Goal: Task Accomplishment & Management: Use online tool/utility

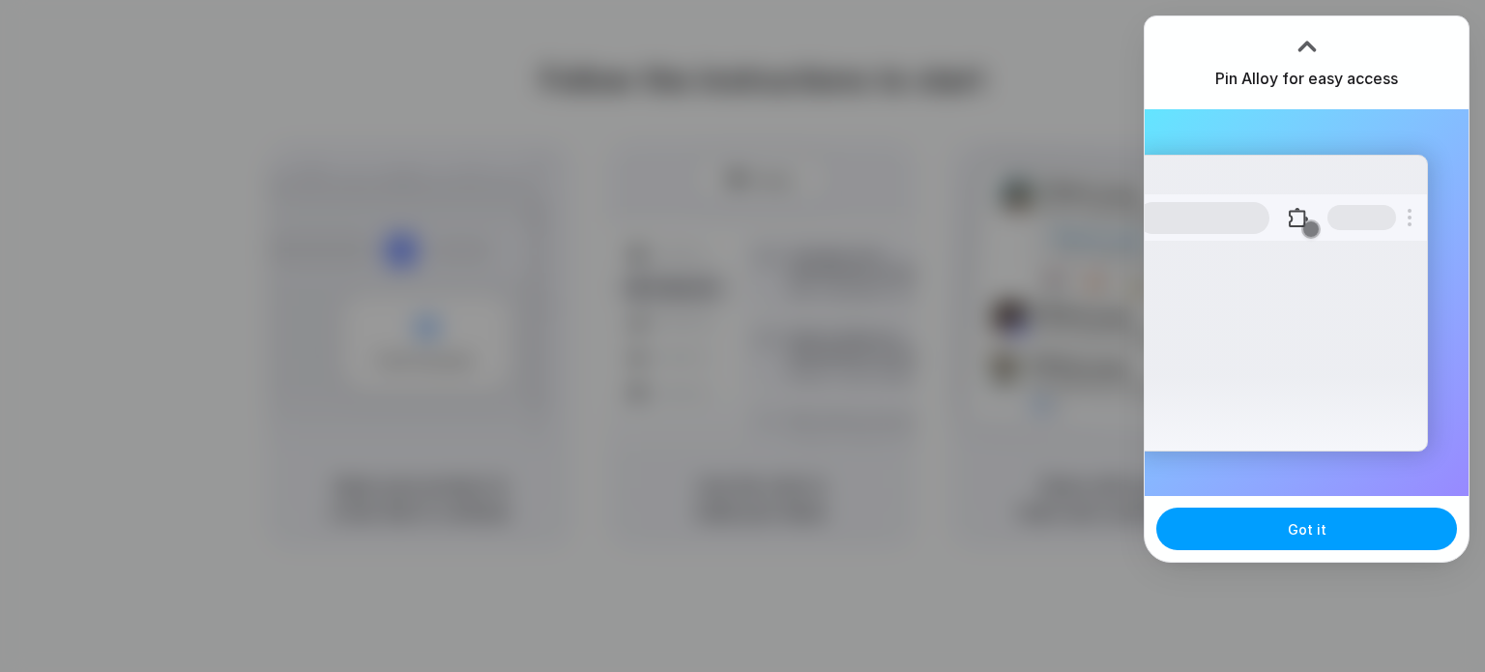
click at [1290, 524] on span "Got it" at bounding box center [1306, 529] width 39 height 20
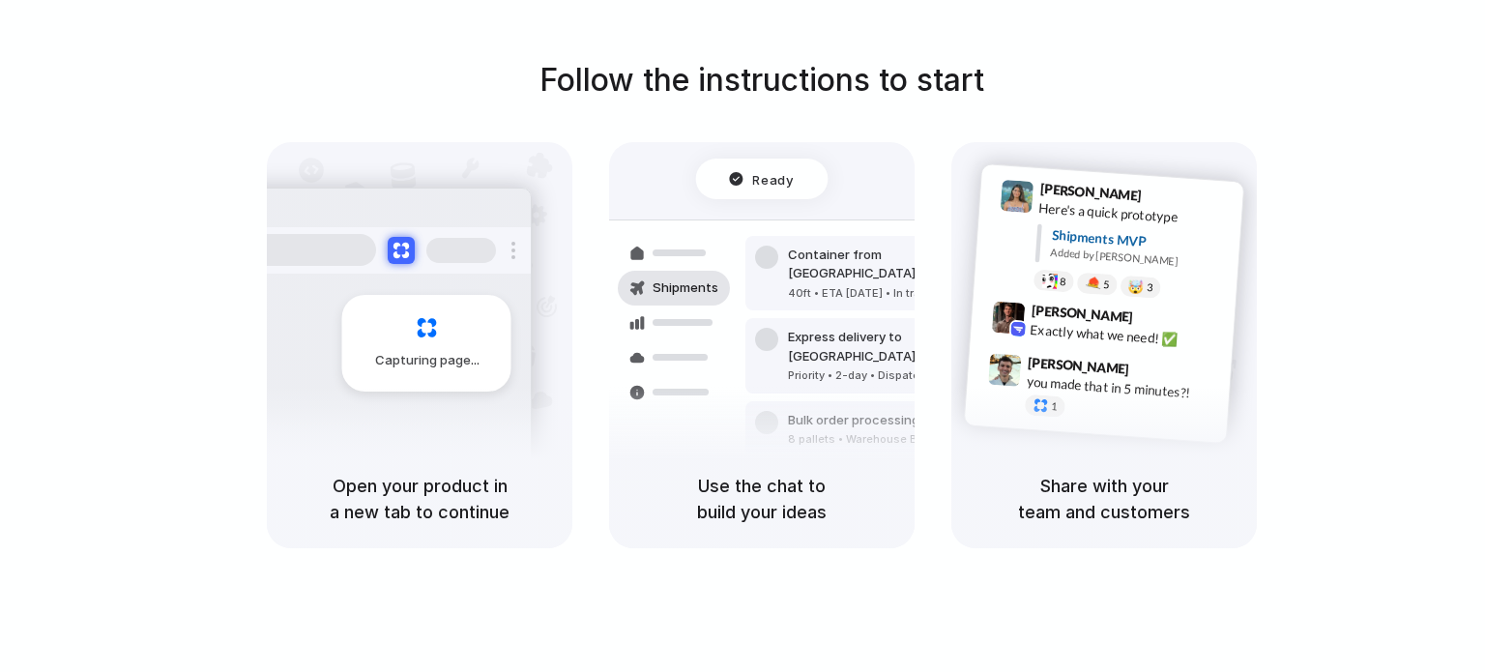
click at [273, 84] on div "Follow the instructions to start Capturing page Open your product in a new tab …" at bounding box center [761, 302] width 1485 height 491
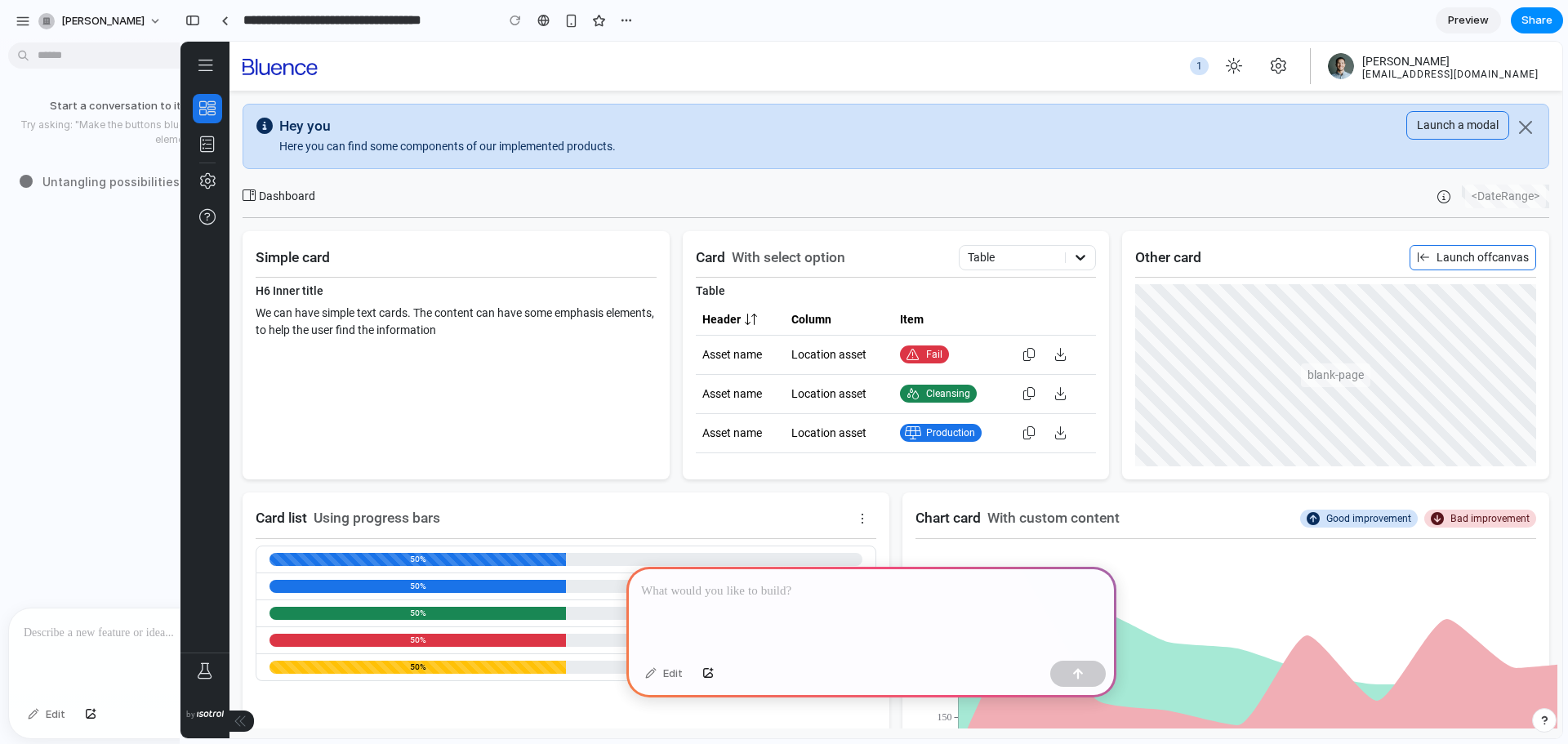
click at [765, 594] on p at bounding box center [871, 590] width 460 height 19
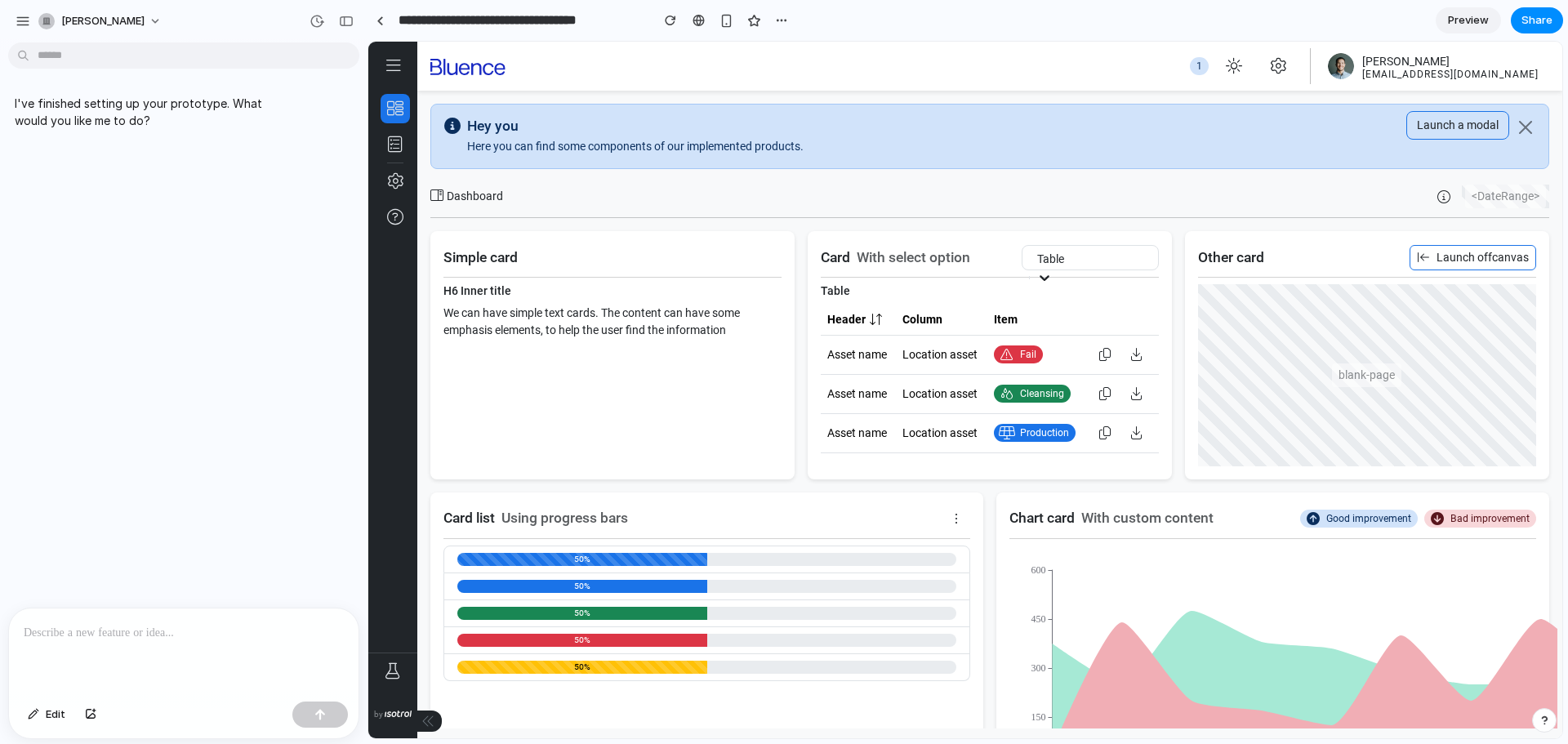
click at [112, 117] on p "I've finished setting up your prototype. What would you like me to do?" at bounding box center [150, 111] width 273 height 35
click at [111, 623] on p at bounding box center [183, 632] width 320 height 19
click at [94, 718] on div "button" at bounding box center [91, 714] width 12 height 10
click at [143, 517] on p at bounding box center [183, 526] width 320 height 19
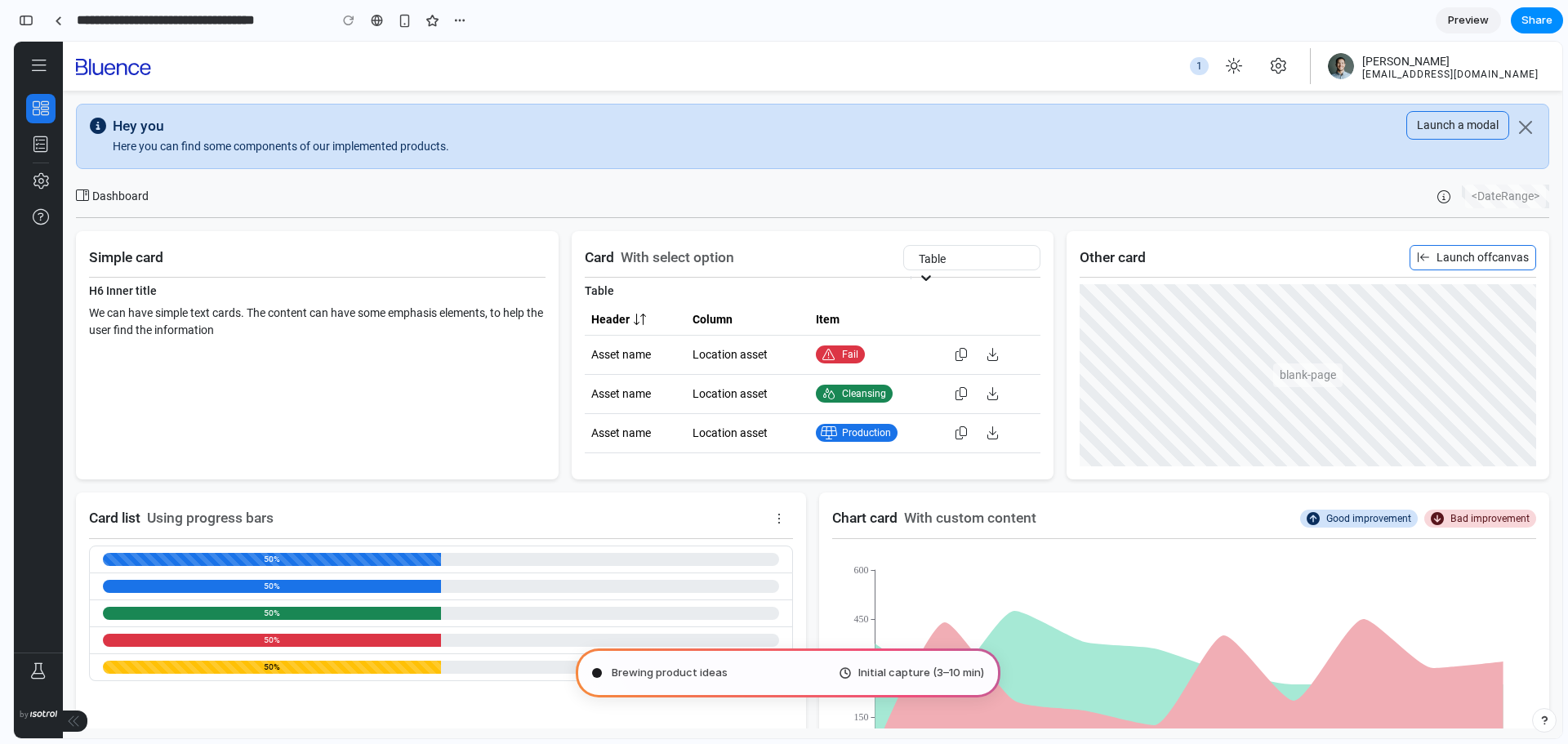
type input "**********"
drag, startPoint x: 117, startPoint y: 201, endPoint x: 164, endPoint y: 204, distance: 47.1
click at [164, 204] on div "Dashboard" at bounding box center [444, 196] width 737 height 17
click at [35, 57] on button at bounding box center [39, 66] width 35 height 28
click at [40, 65] on icon at bounding box center [39, 66] width 13 height 16
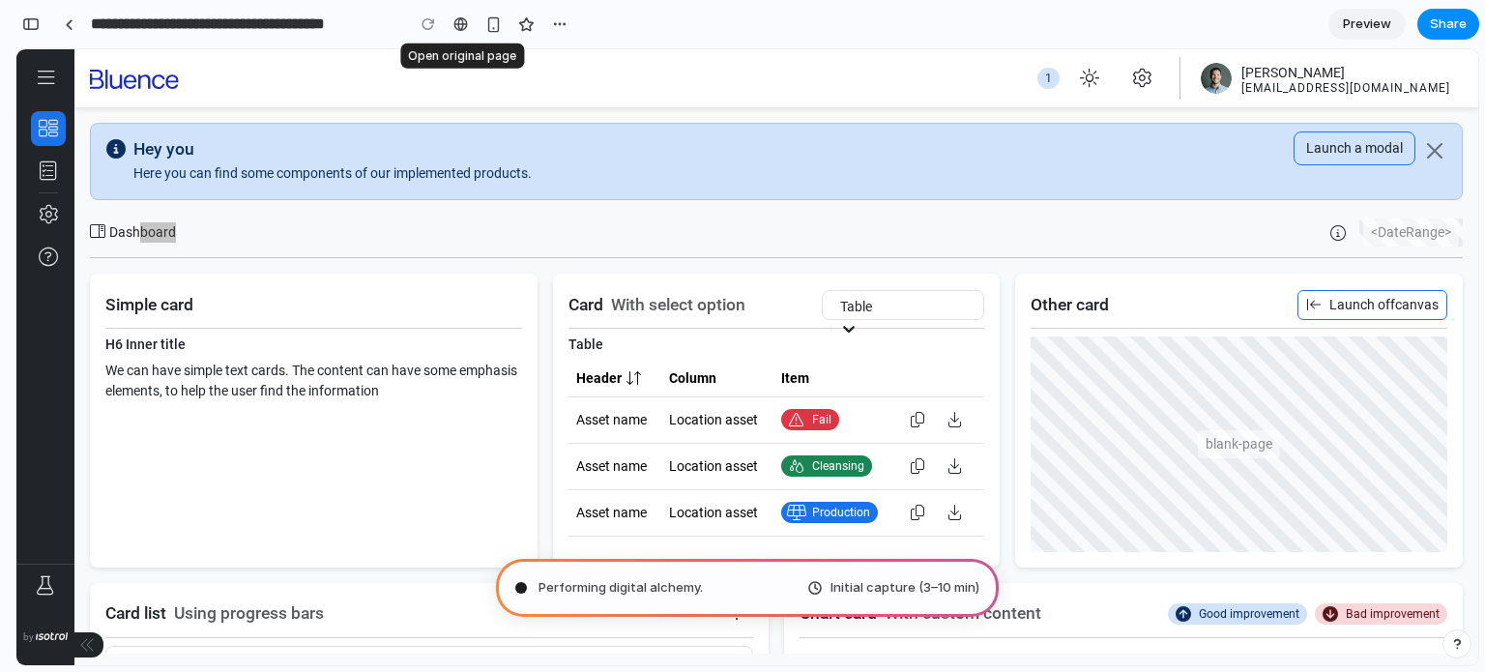
scroll to position [928, 0]
click at [561, 21] on div "button" at bounding box center [559, 23] width 15 height 15
click at [713, 24] on div "Duplicate Delete" at bounding box center [742, 336] width 1485 height 672
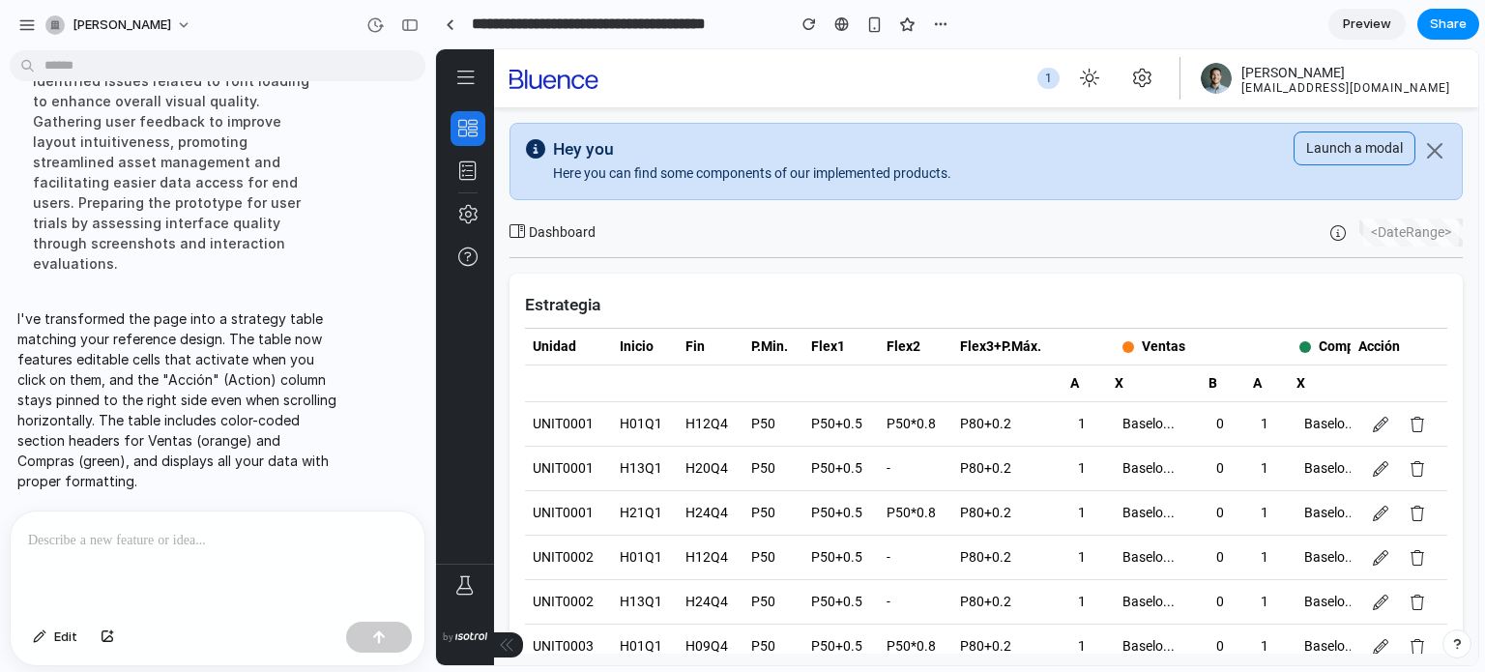
scroll to position [623, 0]
click at [414, 18] on div "button" at bounding box center [409, 25] width 17 height 14
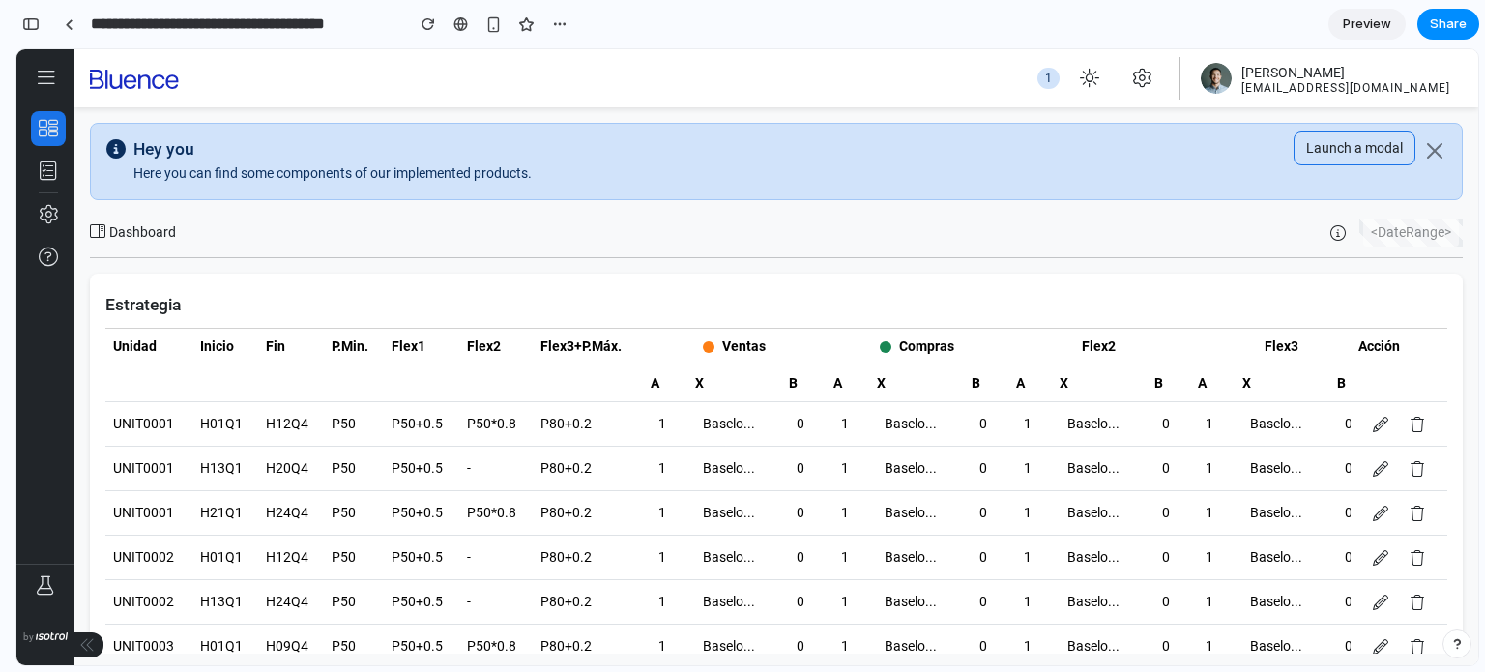
scroll to position [88, 0]
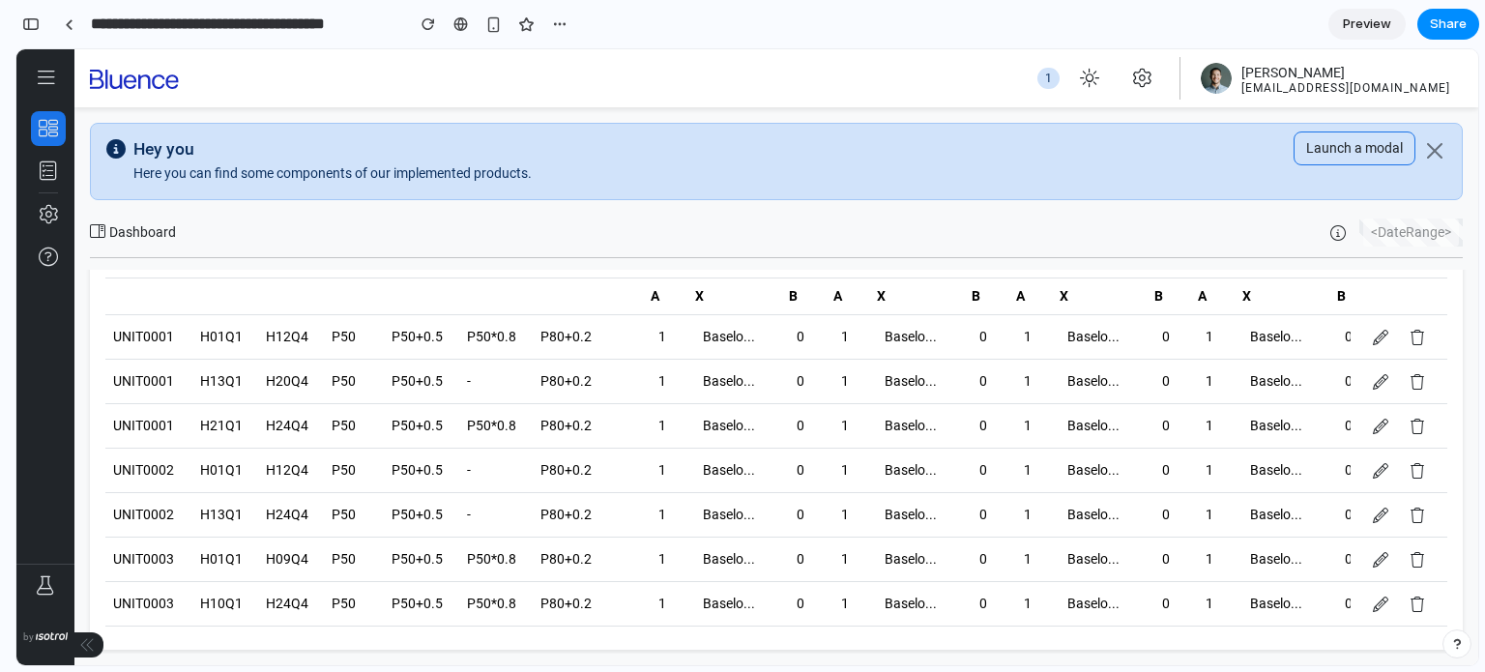
click at [350, 421] on td "P50" at bounding box center [353, 426] width 59 height 44
drag, startPoint x: 324, startPoint y: 425, endPoint x: 417, endPoint y: 426, distance: 92.8
click at [417, 426] on tr "UNIT0001 H21Q1 H24Q4 P50 P50+0.5 P50*0.8 P80+0.2 1 Baselo... 0 1 Baselo... 0 1 …" at bounding box center [878, 426] width 1546 height 44
click at [535, 409] on td "P80+0.2" at bounding box center [588, 426] width 110 height 44
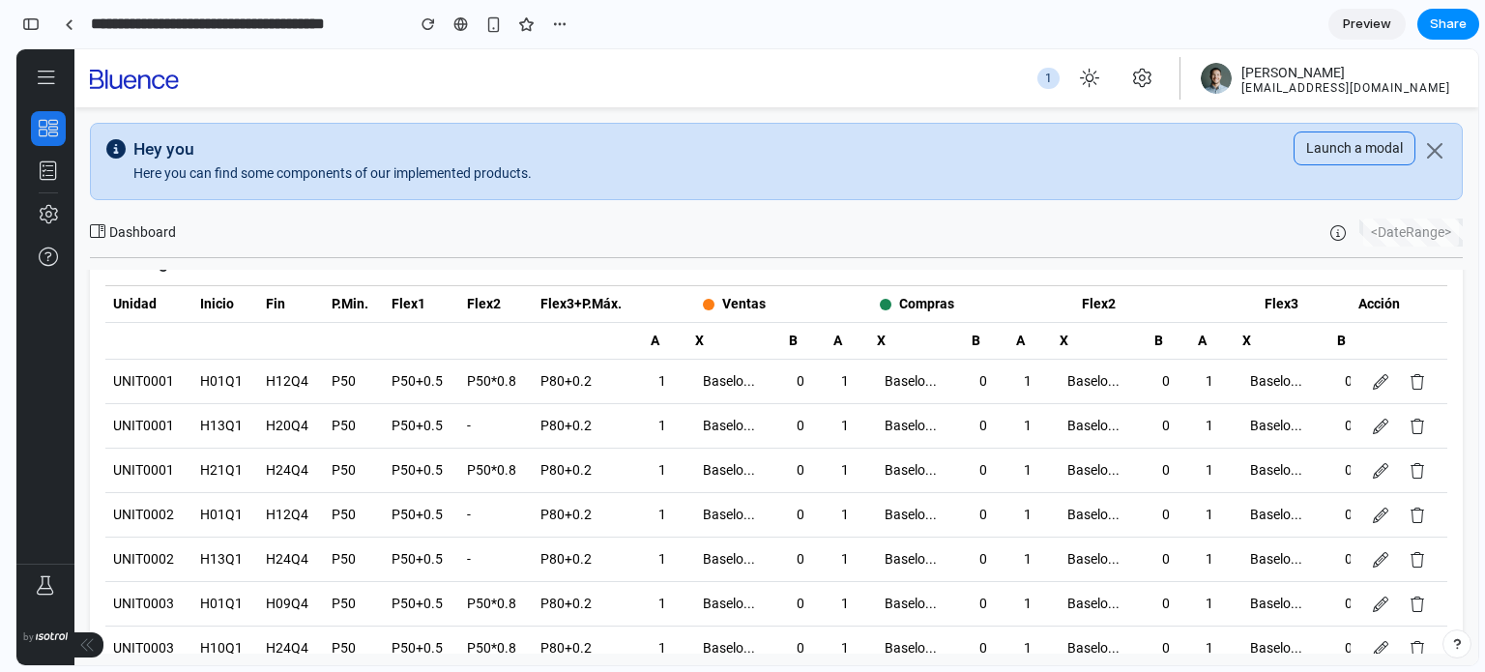
scroll to position [0, 0]
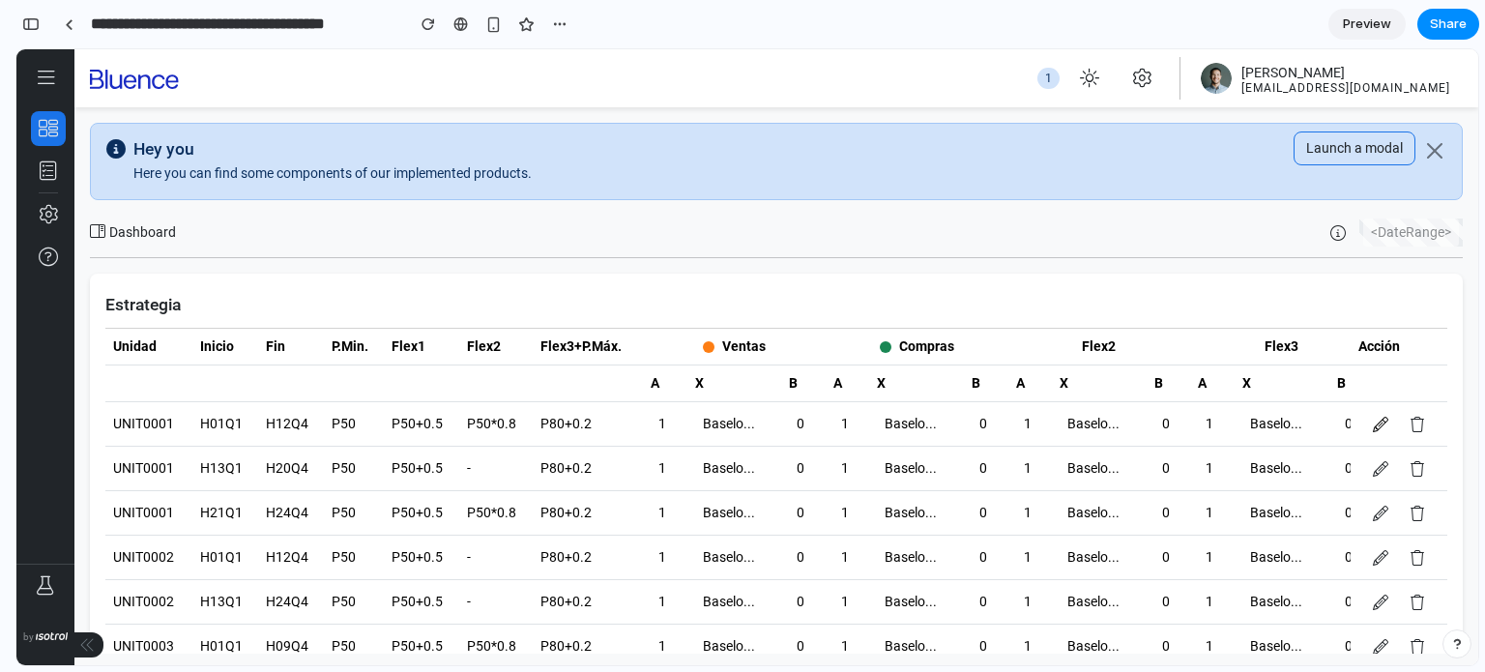
click at [1388, 422] on icon at bounding box center [1379, 424] width 15 height 15
click at [1381, 417] on icon at bounding box center [1379, 424] width 15 height 15
click at [1380, 472] on icon at bounding box center [1379, 468] width 15 height 15
click at [1368, 361] on th "Acción" at bounding box center [1398, 347] width 97 height 37
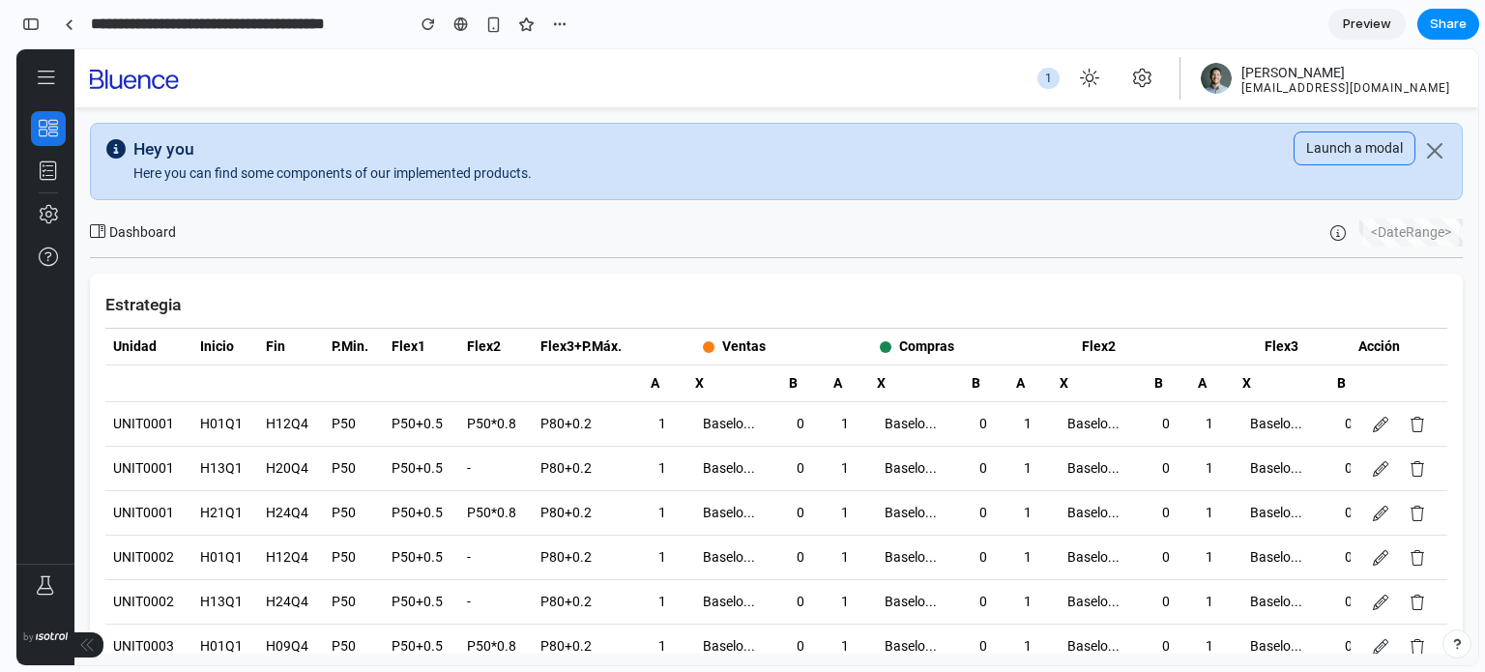
click at [721, 414] on div "Baselo..." at bounding box center [734, 424] width 79 height 28
click at [705, 454] on div "Baselo..." at bounding box center [734, 468] width 79 height 28
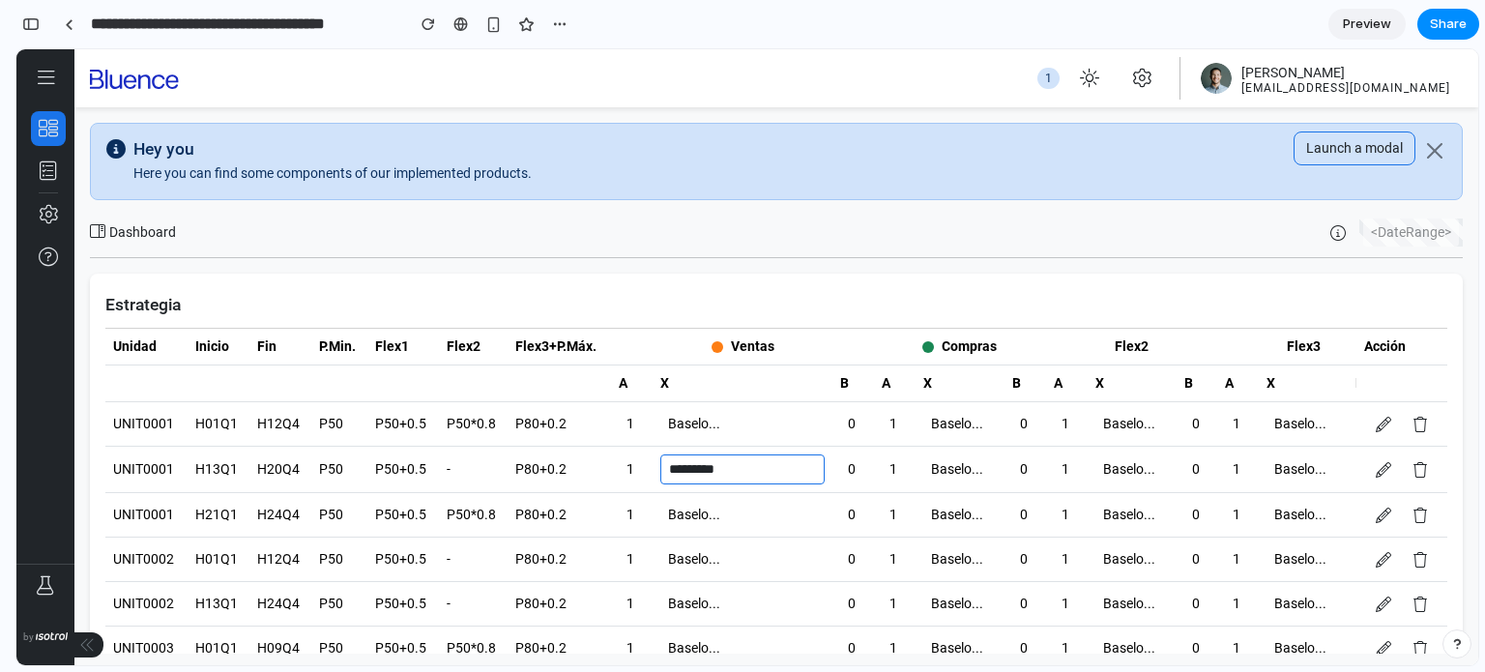
click at [693, 503] on div "Baselo..." at bounding box center [742, 515] width 164 height 28
click at [638, 419] on tr "UNIT0001 H01Q1 H12Q4 P50 P50+0.5 P50*0.8 P80+0.2 1 Baselo... 0 1 Baselo... 0 1 …" at bounding box center [878, 424] width 1546 height 44
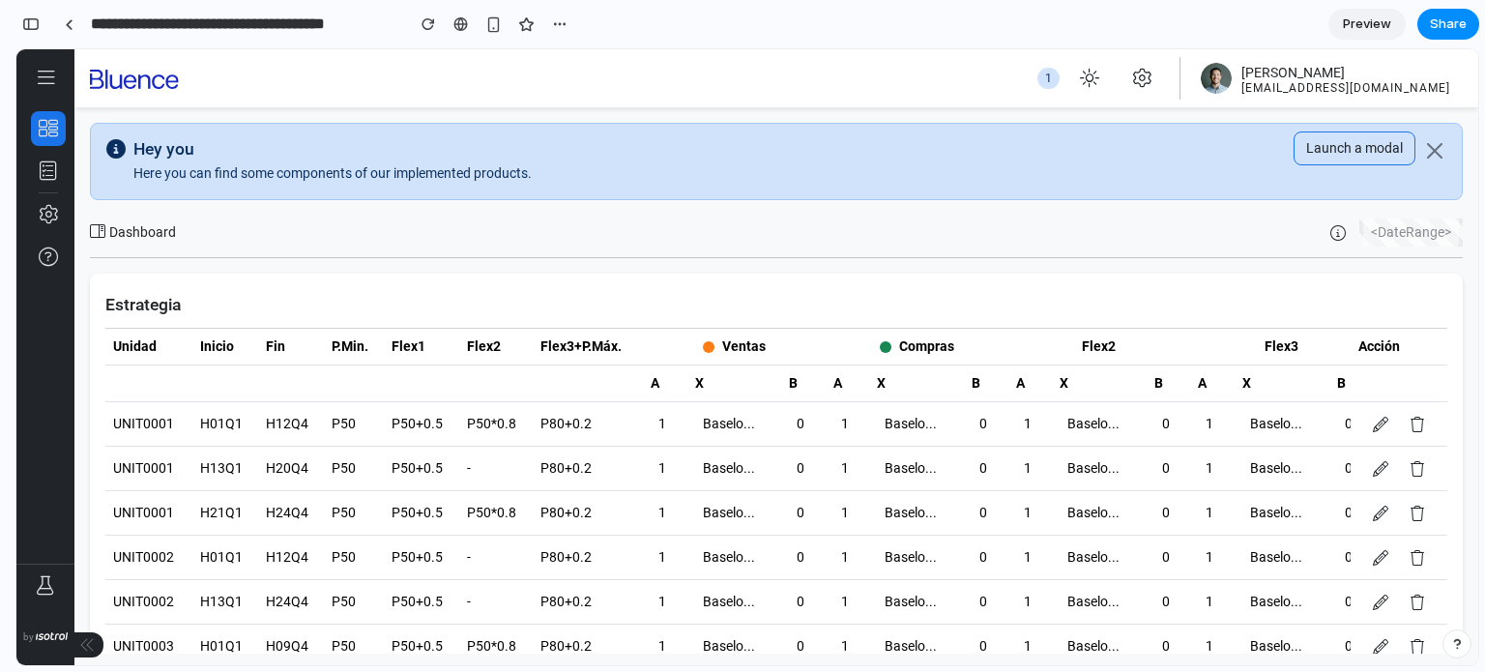
click at [660, 425] on div "1" at bounding box center [664, 424] width 28 height 28
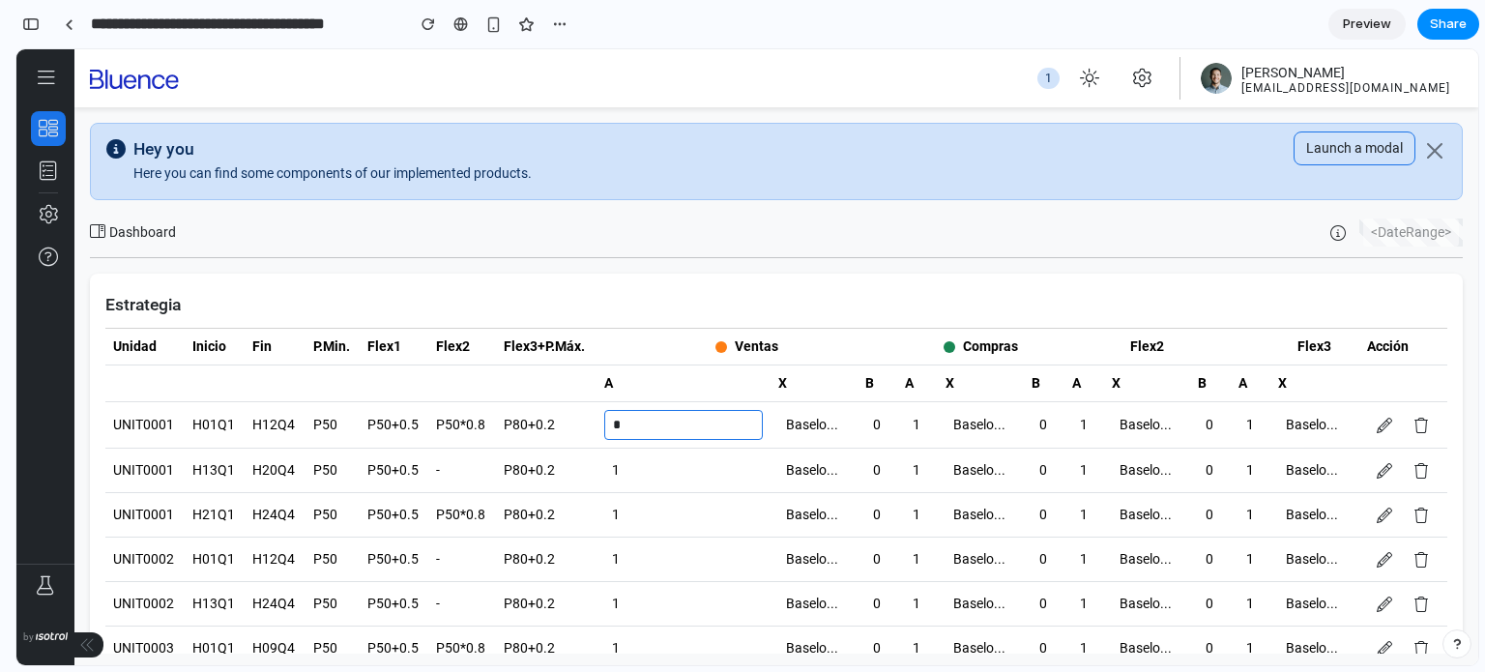
click at [511, 429] on tr "UNIT0001 H01Q1 H12Q4 P50 P50+0.5 P50*0.8 P80+0.2 * Baselo... 0 1 Baselo... 0 1 …" at bounding box center [878, 425] width 1546 height 46
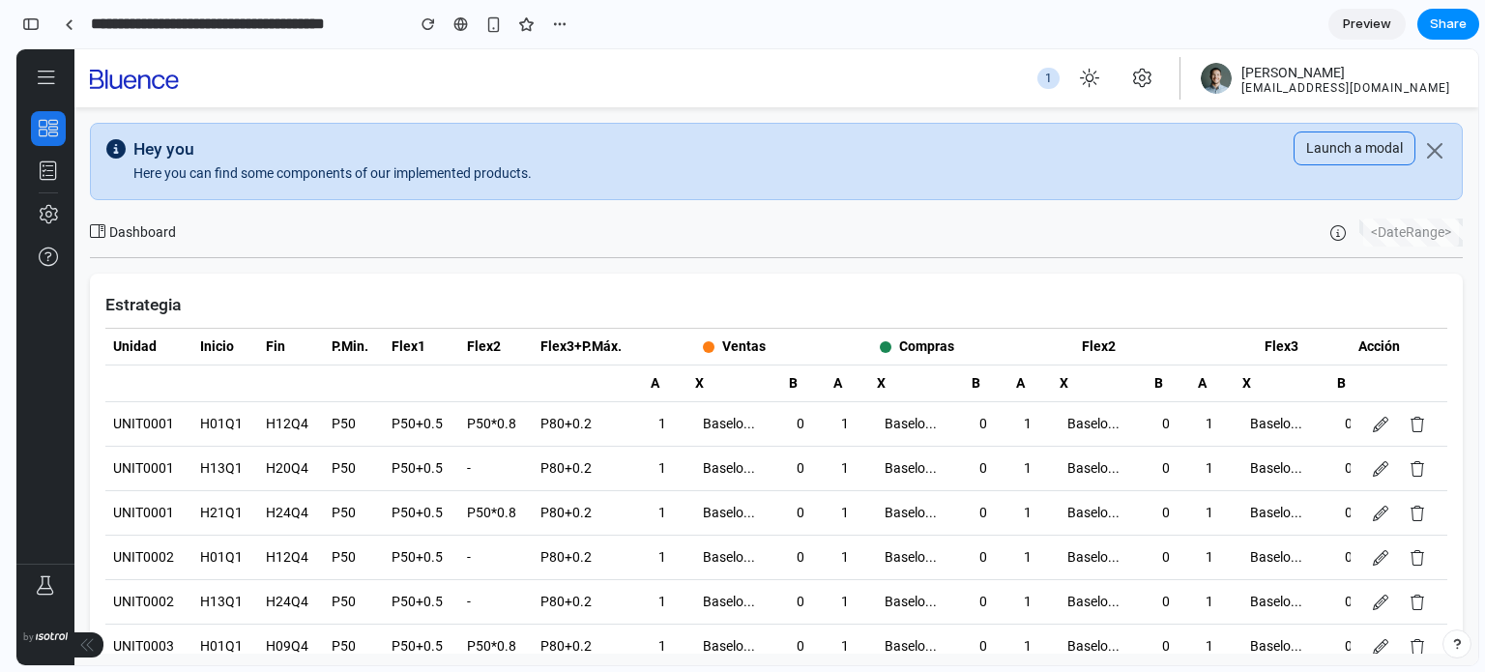
click at [553, 425] on td "P80+0.2" at bounding box center [588, 424] width 110 height 44
click at [494, 424] on td "P50*0.8" at bounding box center [495, 424] width 73 height 44
click at [403, 425] on td "P50+0.5" at bounding box center [421, 424] width 75 height 44
click at [314, 422] on td "H12Q4" at bounding box center [291, 424] width 66 height 44
click at [920, 422] on div "Baselo..." at bounding box center [916, 424] width 79 height 28
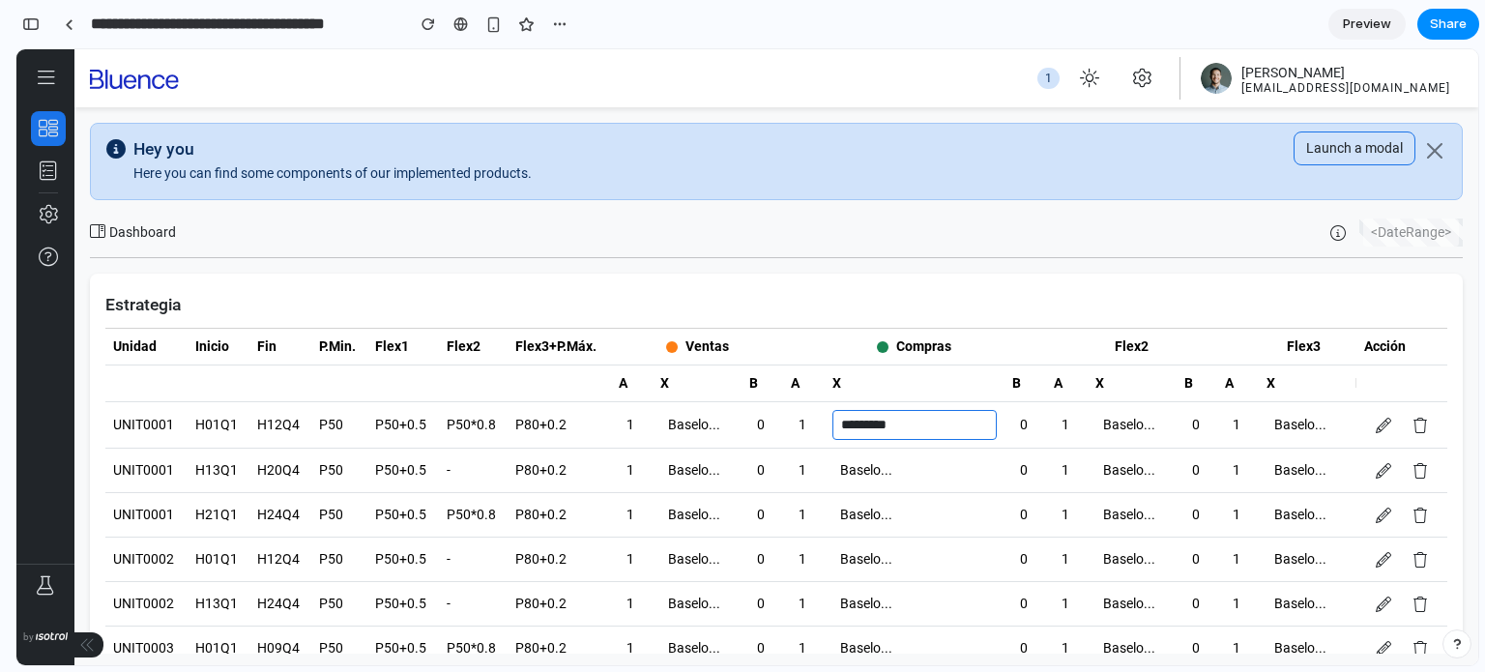
click at [870, 460] on td "Baselo..." at bounding box center [914, 470] width 180 height 44
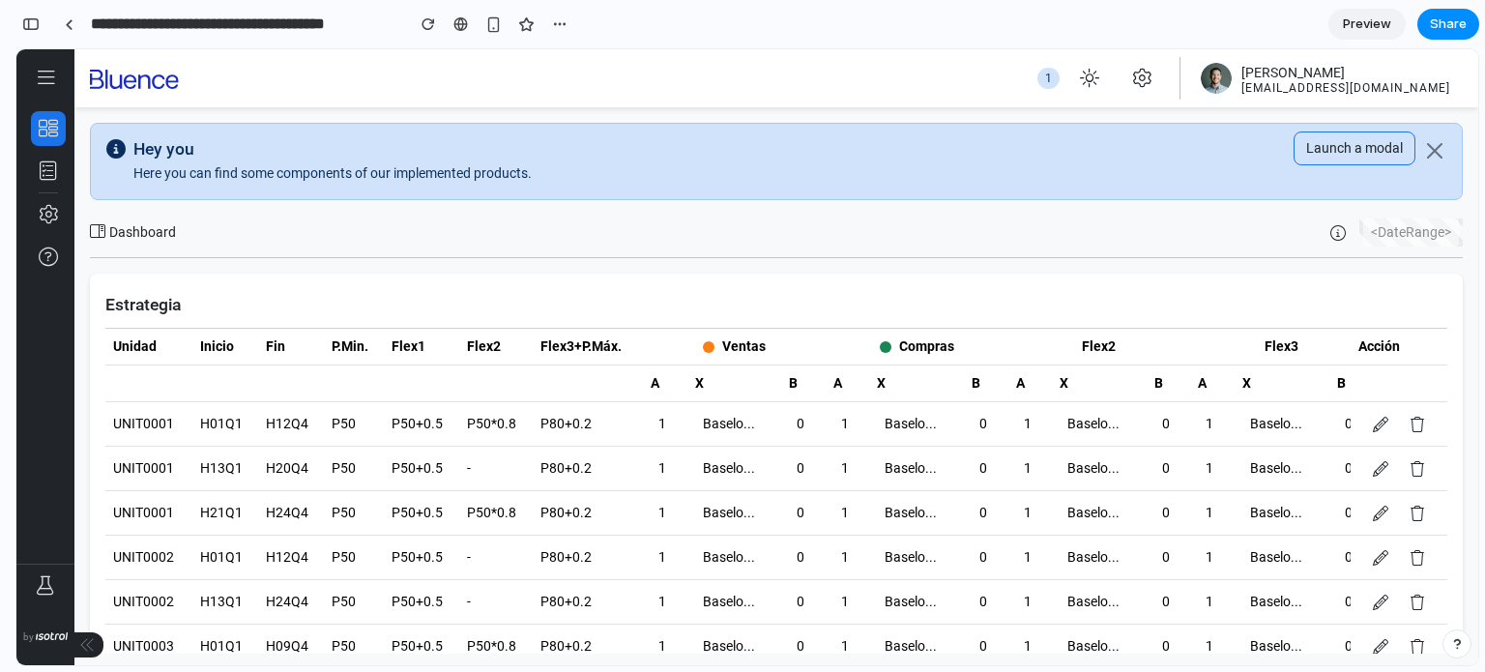
click at [130, 423] on td "UNIT0001" at bounding box center [148, 424] width 87 height 44
click at [208, 423] on td "H01Q1" at bounding box center [225, 424] width 66 height 44
click at [272, 421] on td "H12Q4" at bounding box center [291, 424] width 66 height 44
click at [363, 421] on td "P50" at bounding box center [353, 424] width 59 height 44
click at [432, 423] on td "P50+0.5" at bounding box center [421, 424] width 75 height 44
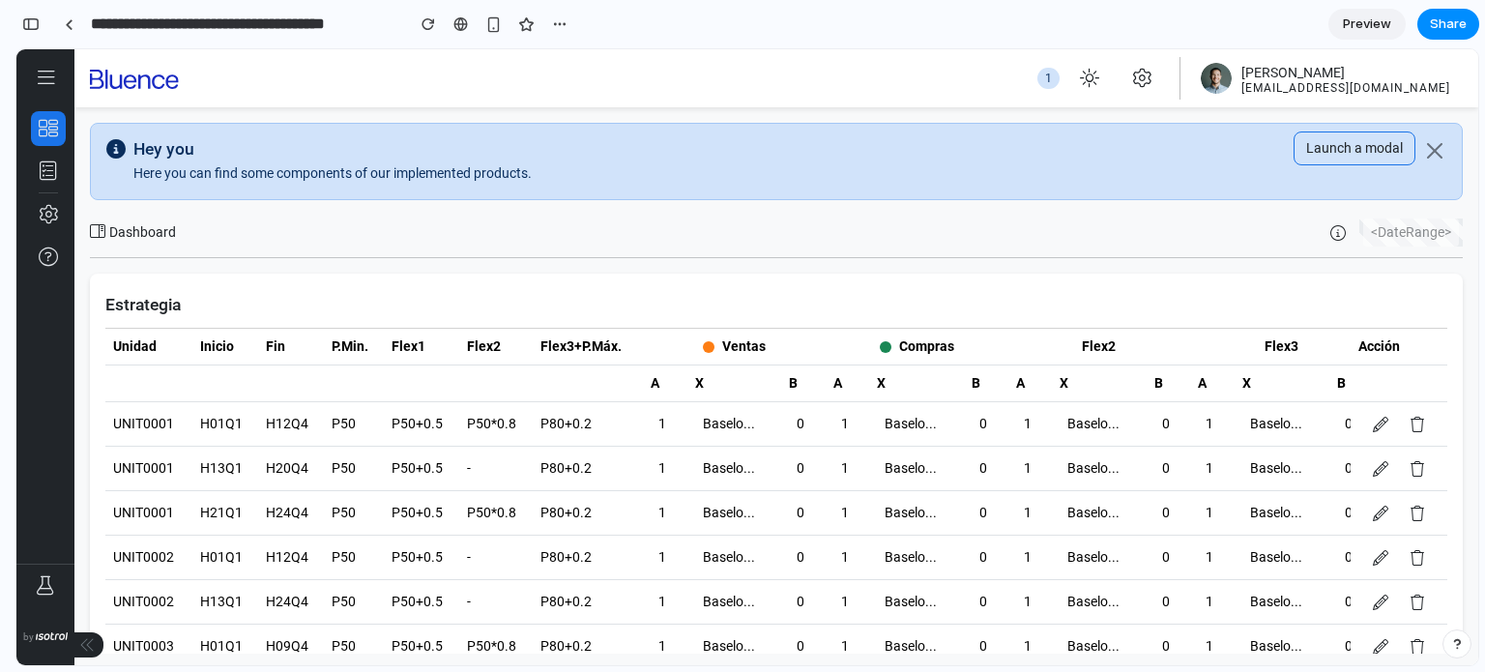
drag, startPoint x: 540, startPoint y: 419, endPoint x: 550, endPoint y: 416, distance: 10.1
click at [542, 418] on td "P80+0.2" at bounding box center [588, 424] width 110 height 44
click at [708, 417] on div "Baselo..." at bounding box center [734, 424] width 79 height 28
click at [881, 415] on tr "UNIT0001 H01Q1 H12Q4 P50 P50+0.5 P50*0.8 P80+0.2 1 Baselo... 0 1 Baselo... 0 1 …" at bounding box center [878, 424] width 1546 height 44
click at [911, 422] on div "Baselo..." at bounding box center [916, 424] width 79 height 28
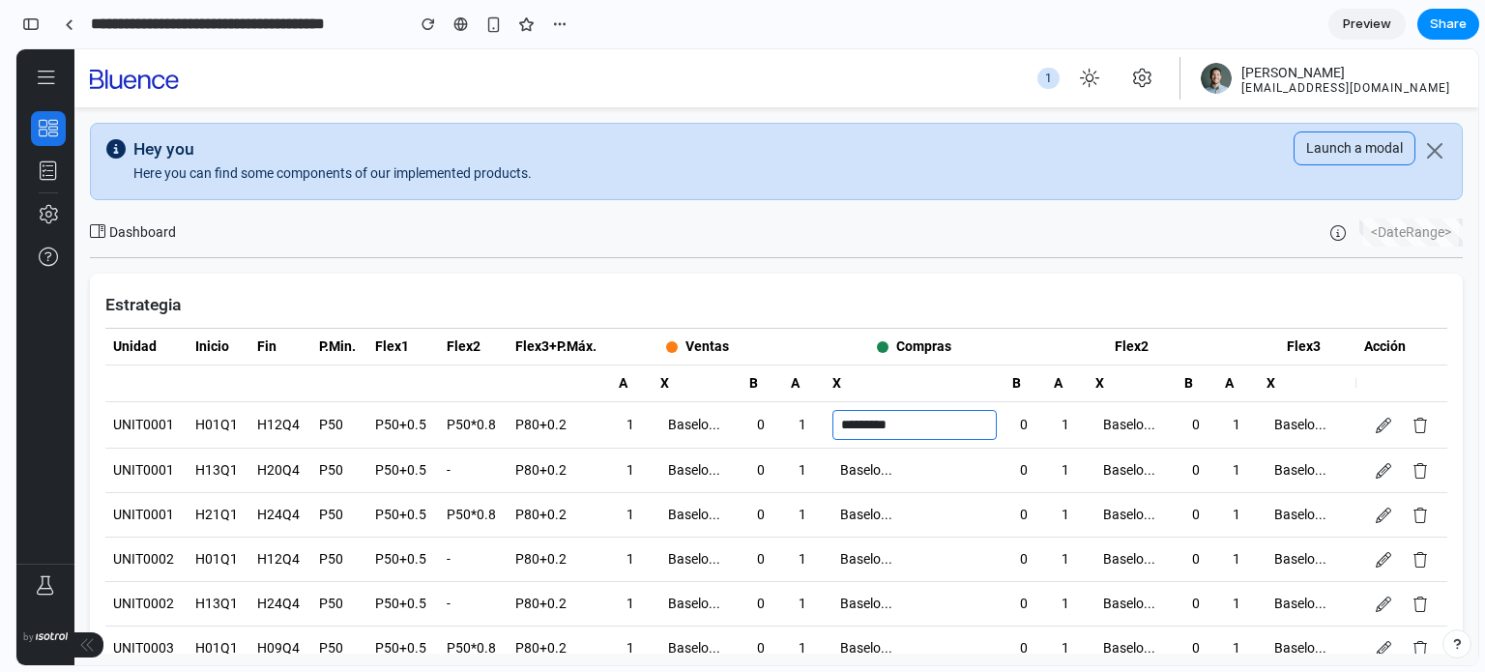
click at [1037, 428] on tr "UNIT0001 H01Q1 H12Q4 P50 P50+0.5 P50*0.8 P80+0.2 1 Baselo... 0 1 ********* 0 1 …" at bounding box center [878, 425] width 1546 height 46
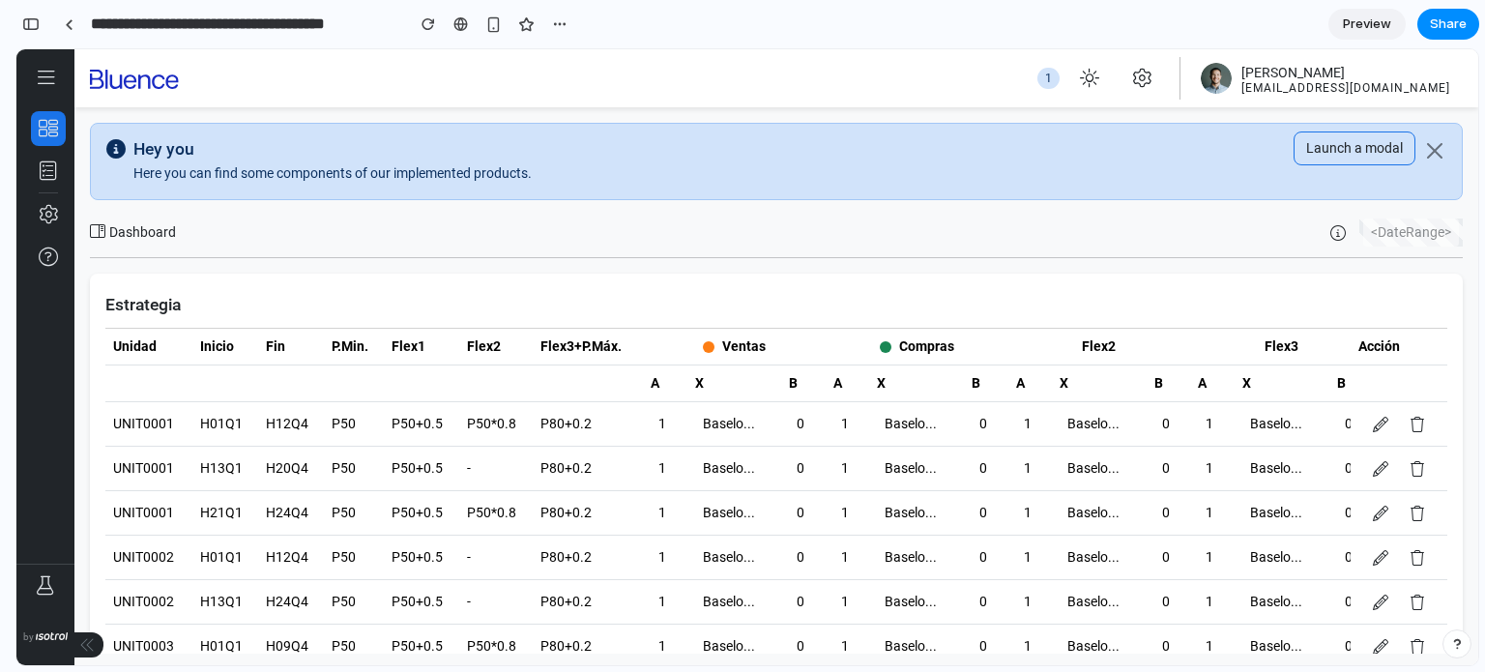
click at [1060, 428] on div "Baselo..." at bounding box center [1098, 424] width 79 height 28
click at [1205, 425] on tr "UNIT0001 H01Q1 H12Q4 P50 P50+0.5 P50*0.8 P80+0.2 1 Baselo... 0 1 Baselo... 0 1 …" at bounding box center [878, 424] width 1546 height 44
click at [1231, 428] on td "1" at bounding box center [1211, 424] width 43 height 44
click at [1296, 339] on th "Flex3" at bounding box center [1281, 347] width 183 height 37
click at [1277, 361] on th "Flex3" at bounding box center [1281, 347] width 183 height 37
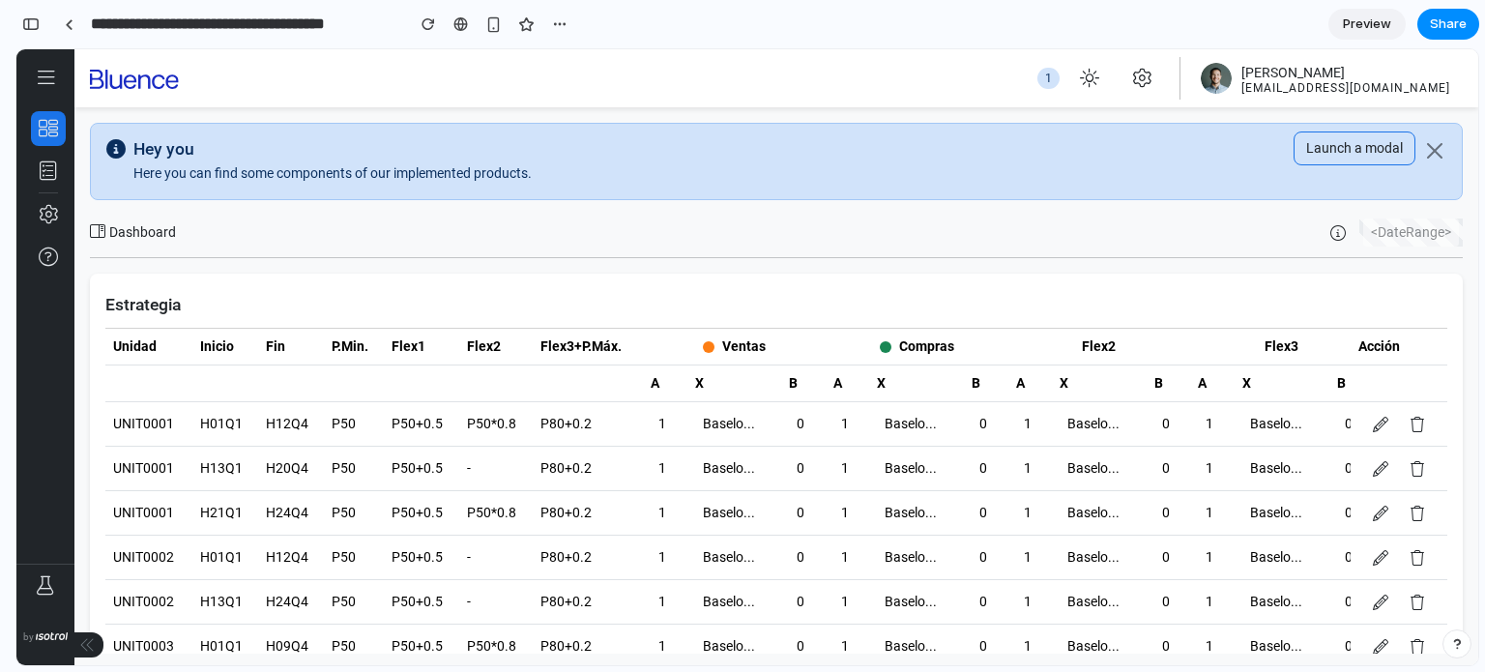
drag, startPoint x: 1387, startPoint y: 349, endPoint x: 1401, endPoint y: 451, distance: 103.5
click at [1389, 353] on th "Acción" at bounding box center [1398, 347] width 97 height 37
click at [1375, 420] on icon at bounding box center [1379, 424] width 15 height 15
click at [1424, 424] on icon at bounding box center [1416, 424] width 15 height 15
click at [1422, 421] on icon at bounding box center [1416, 424] width 15 height 15
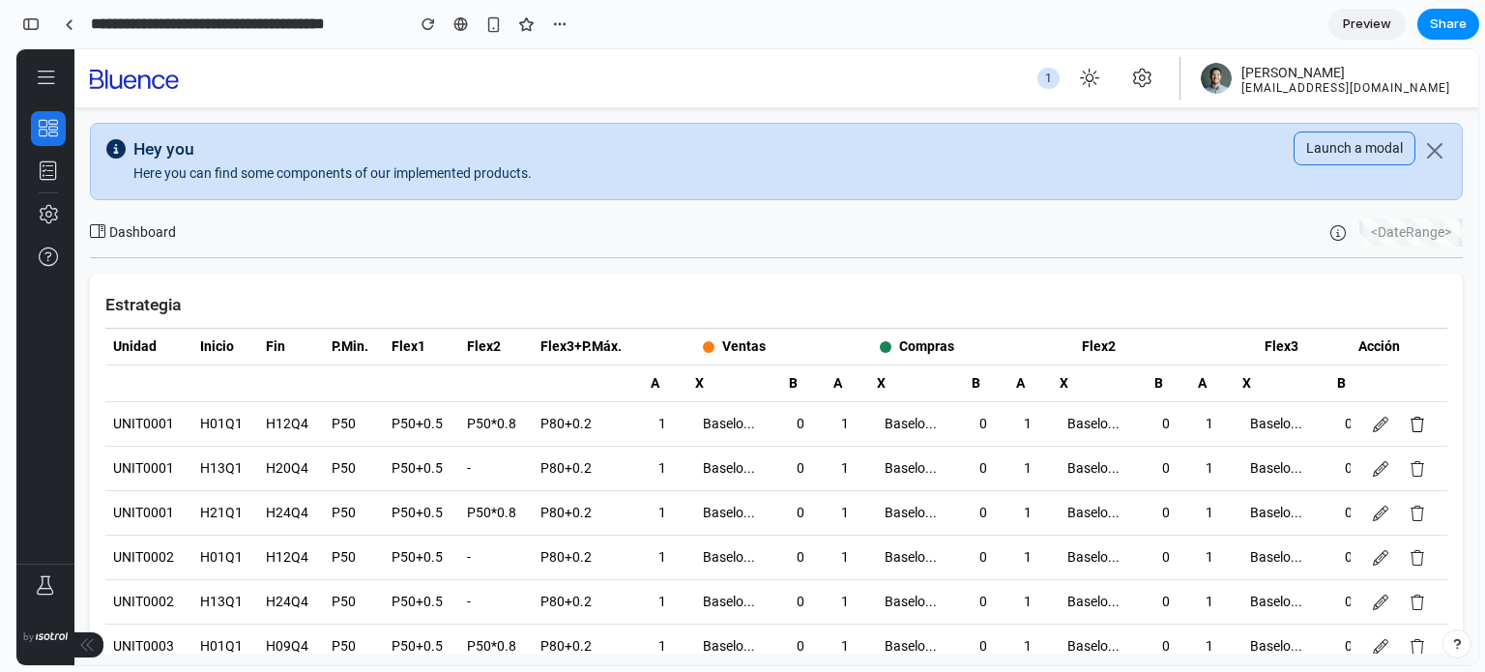
click at [1422, 421] on icon at bounding box center [1416, 424] width 15 height 15
click at [1428, 151] on button "button" at bounding box center [1434, 150] width 23 height 23
click at [1431, 143] on button "button" at bounding box center [1434, 150] width 23 height 23
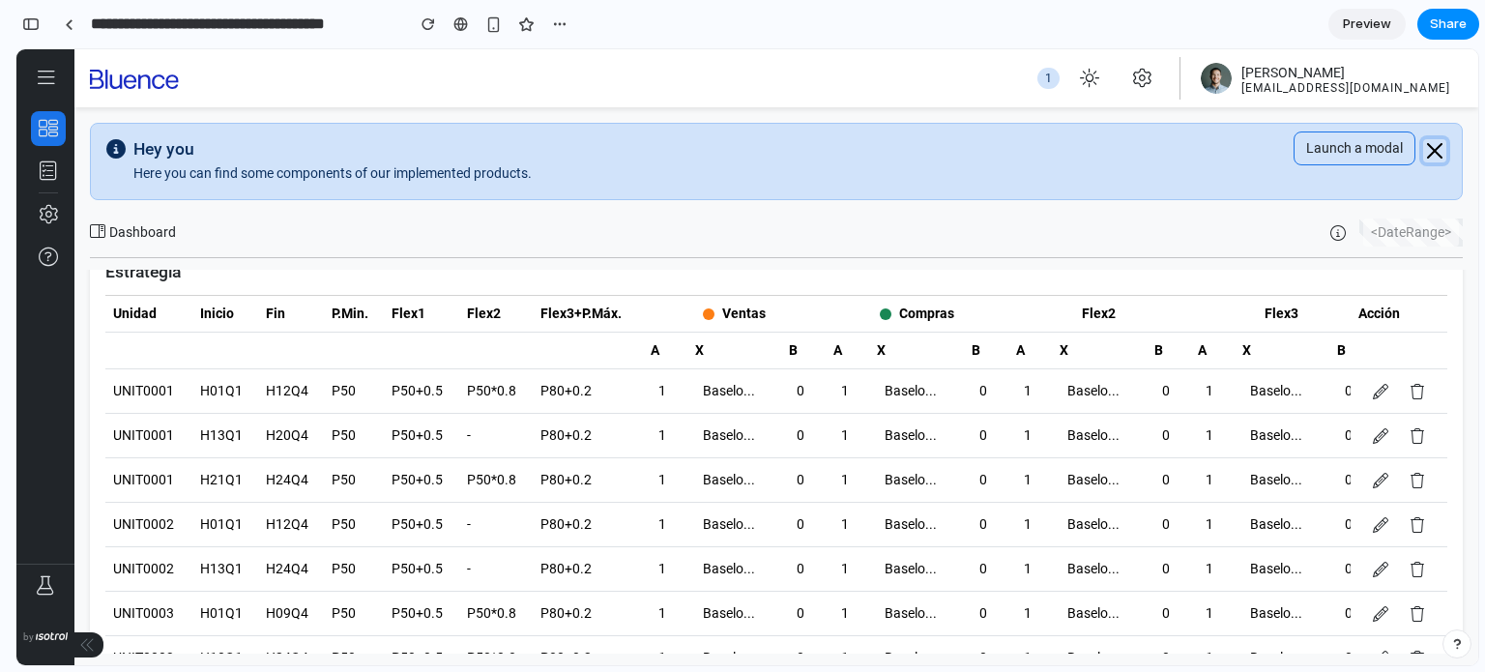
scroll to position [88, 0]
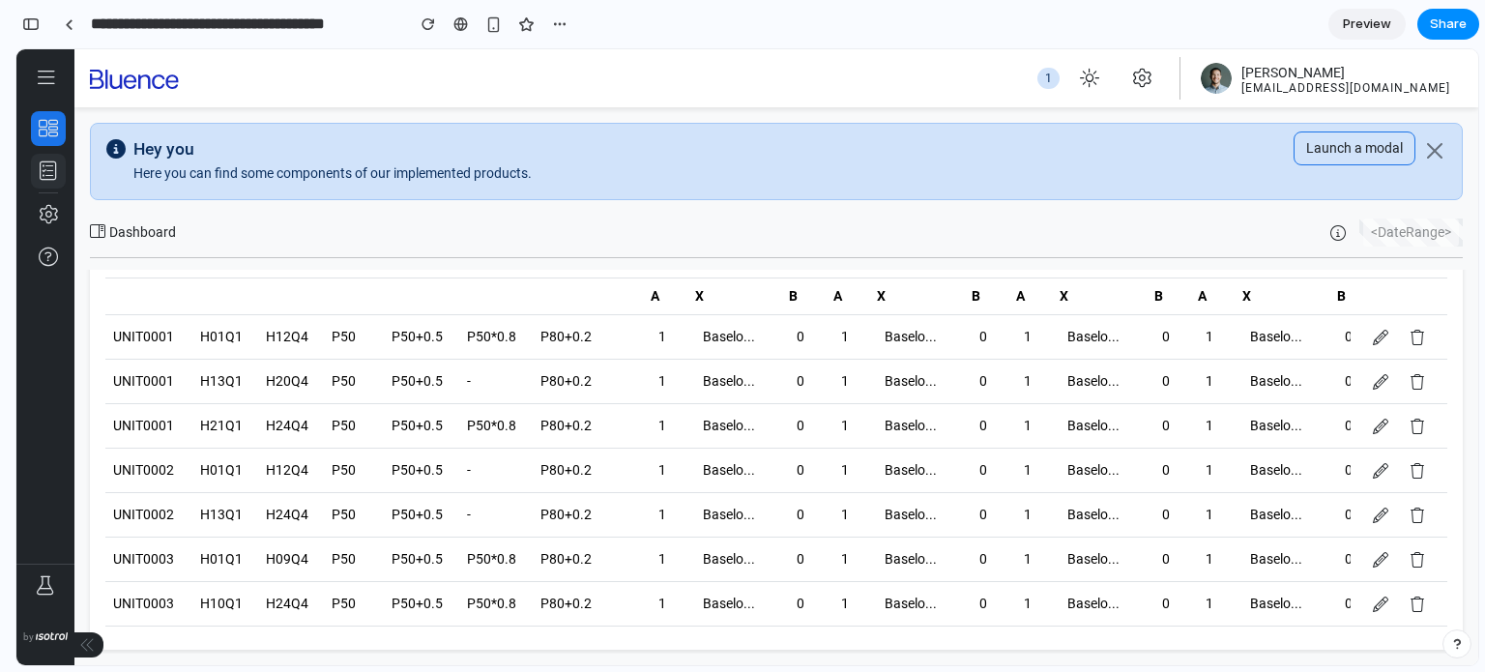
click at [43, 162] on icon "button" at bounding box center [48, 170] width 19 height 19
click at [360, 393] on td "P50" at bounding box center [353, 382] width 59 height 44
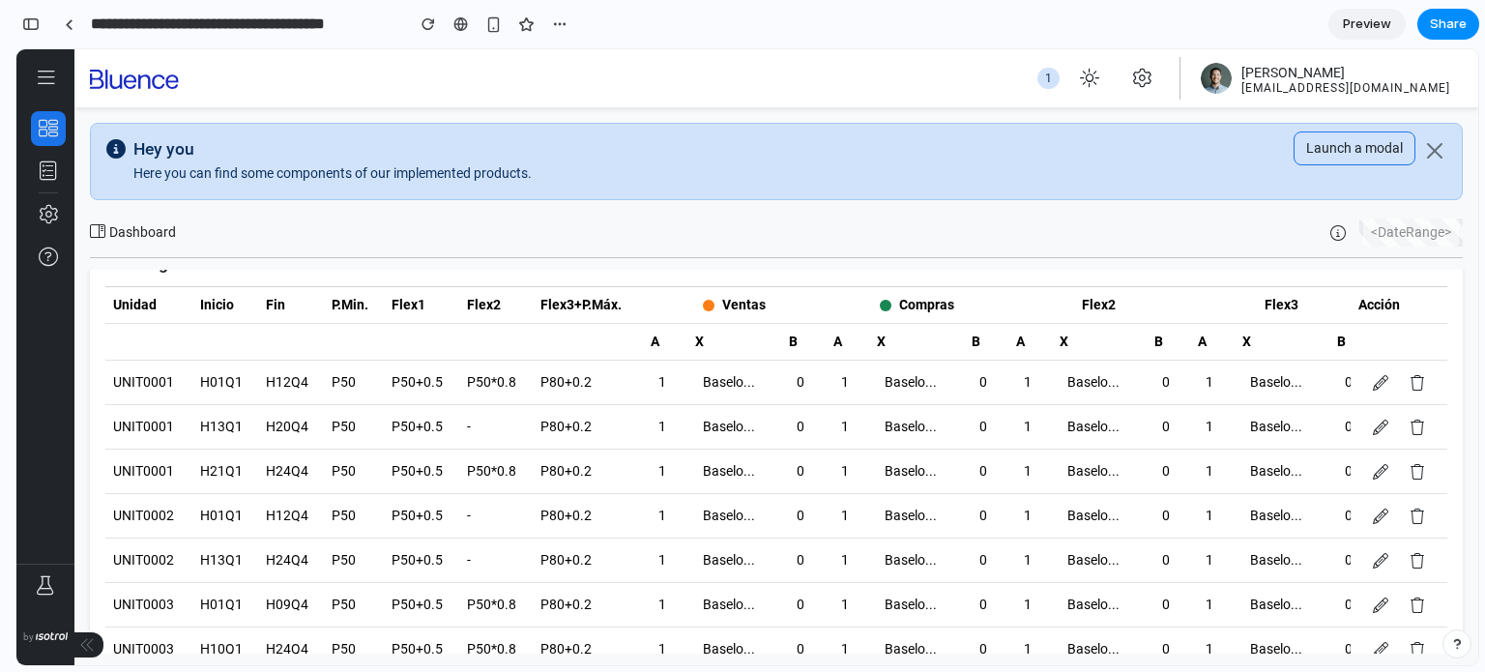
scroll to position [0, 0]
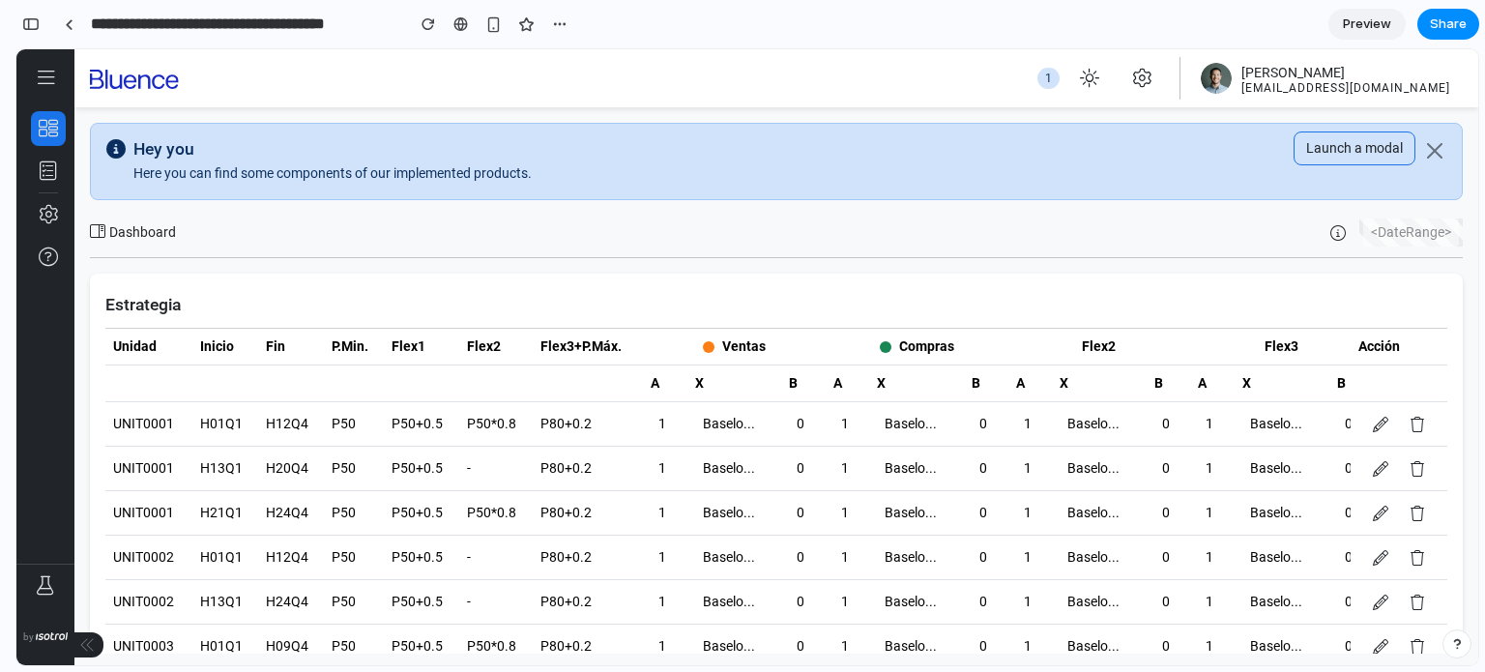
click at [733, 419] on div "Baselo..." at bounding box center [734, 424] width 79 height 28
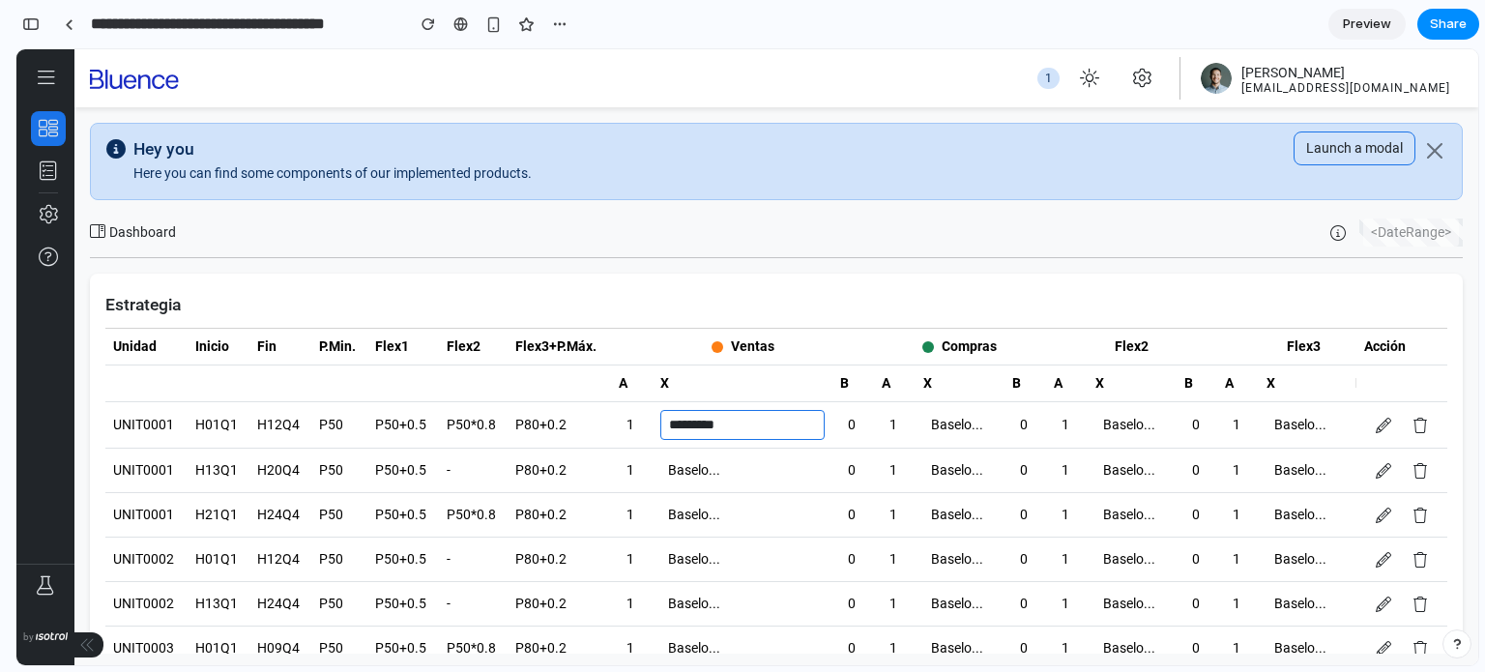
click at [712, 476] on div "Baselo..." at bounding box center [742, 470] width 164 height 28
click at [712, 538] on td "Baselo..." at bounding box center [742, 559] width 180 height 44
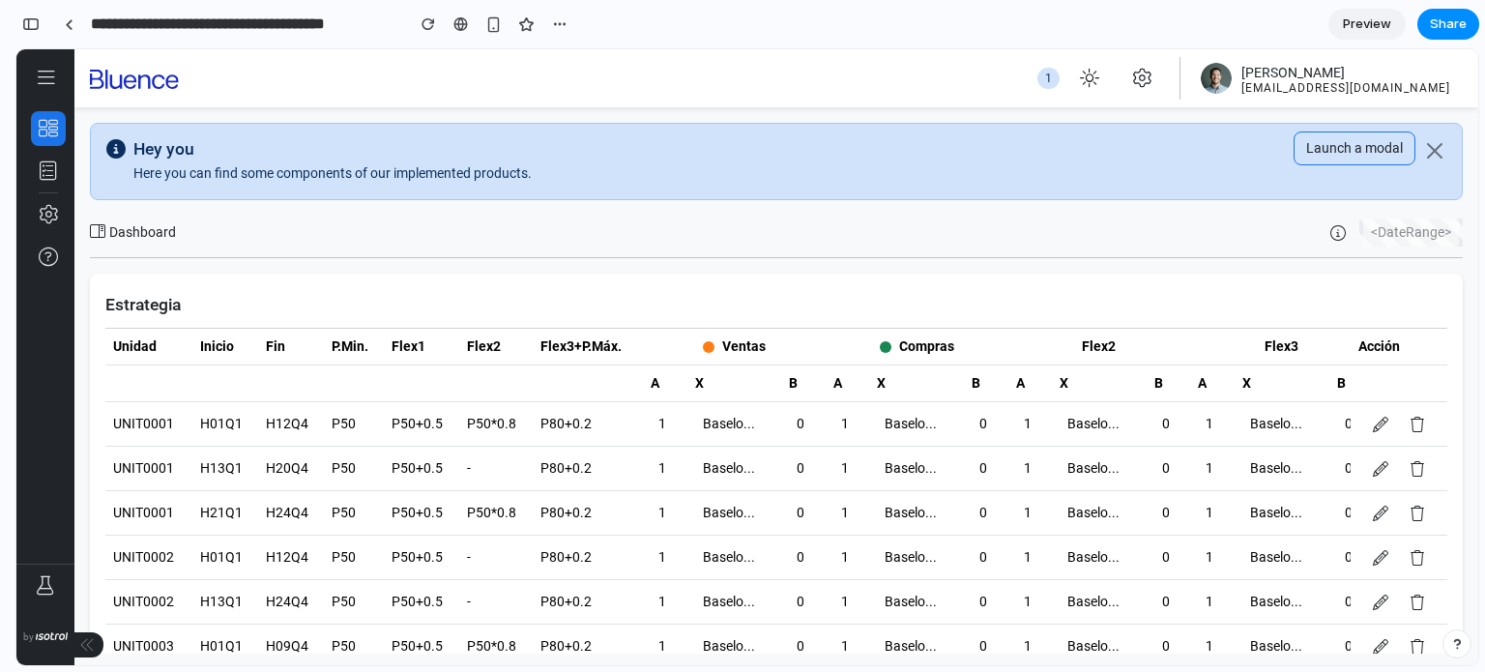
click at [724, 510] on div "Baselo..." at bounding box center [734, 513] width 79 height 28
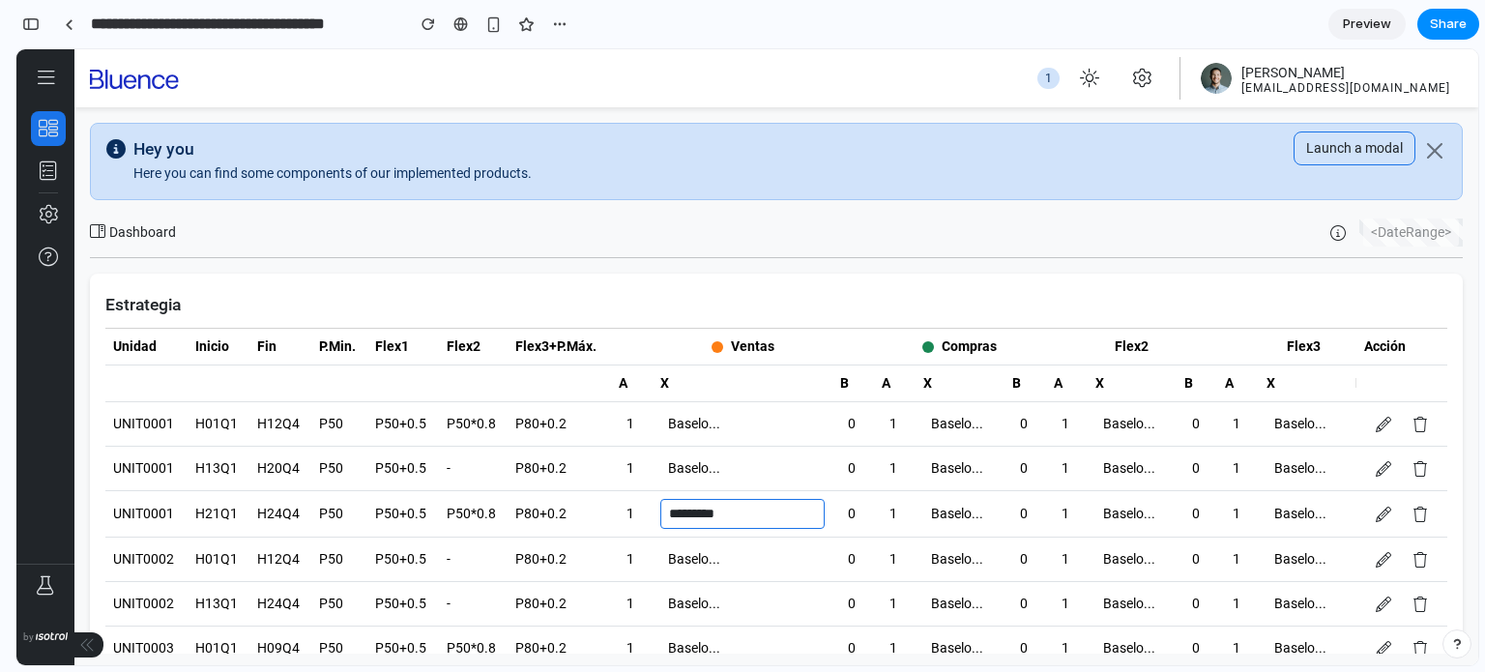
click at [688, 469] on td "Baselo..." at bounding box center [742, 469] width 180 height 44
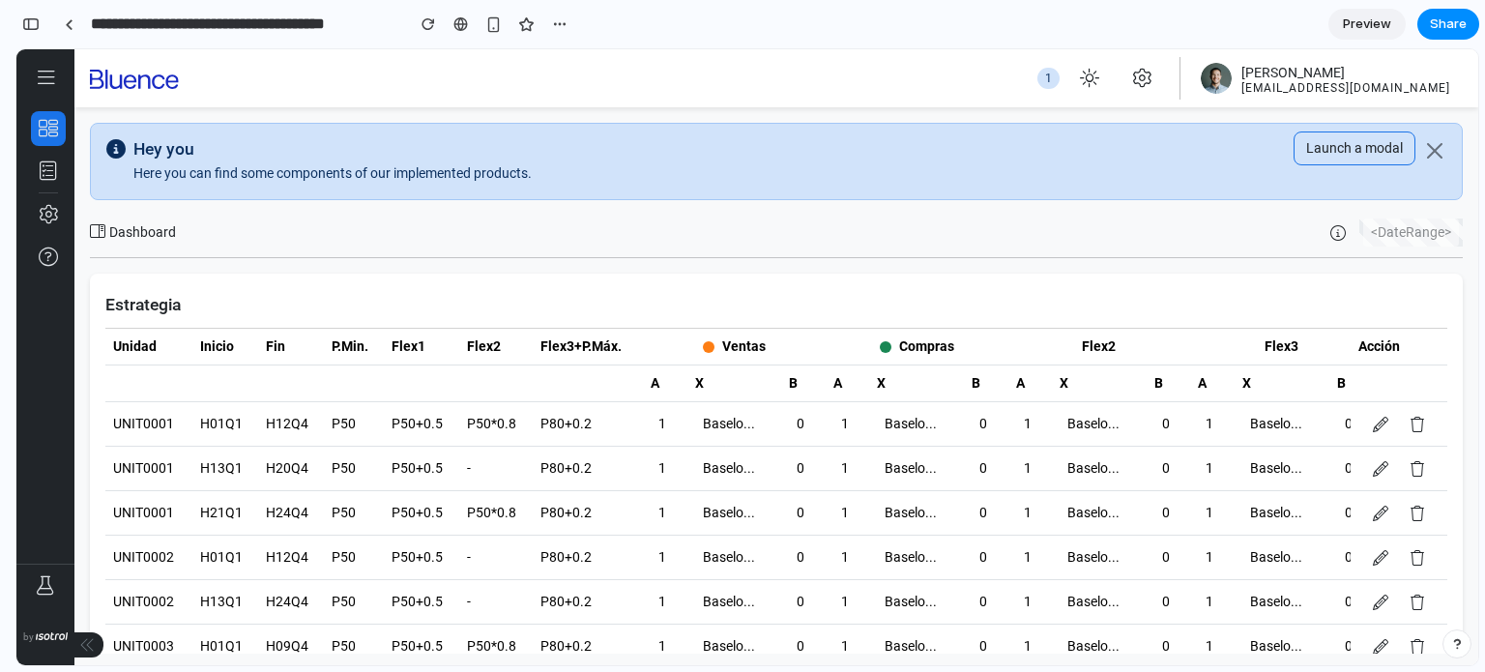
click at [744, 418] on div "Baselo..." at bounding box center [734, 424] width 79 height 28
click at [768, 479] on div "Baselo..." at bounding box center [734, 468] width 79 height 28
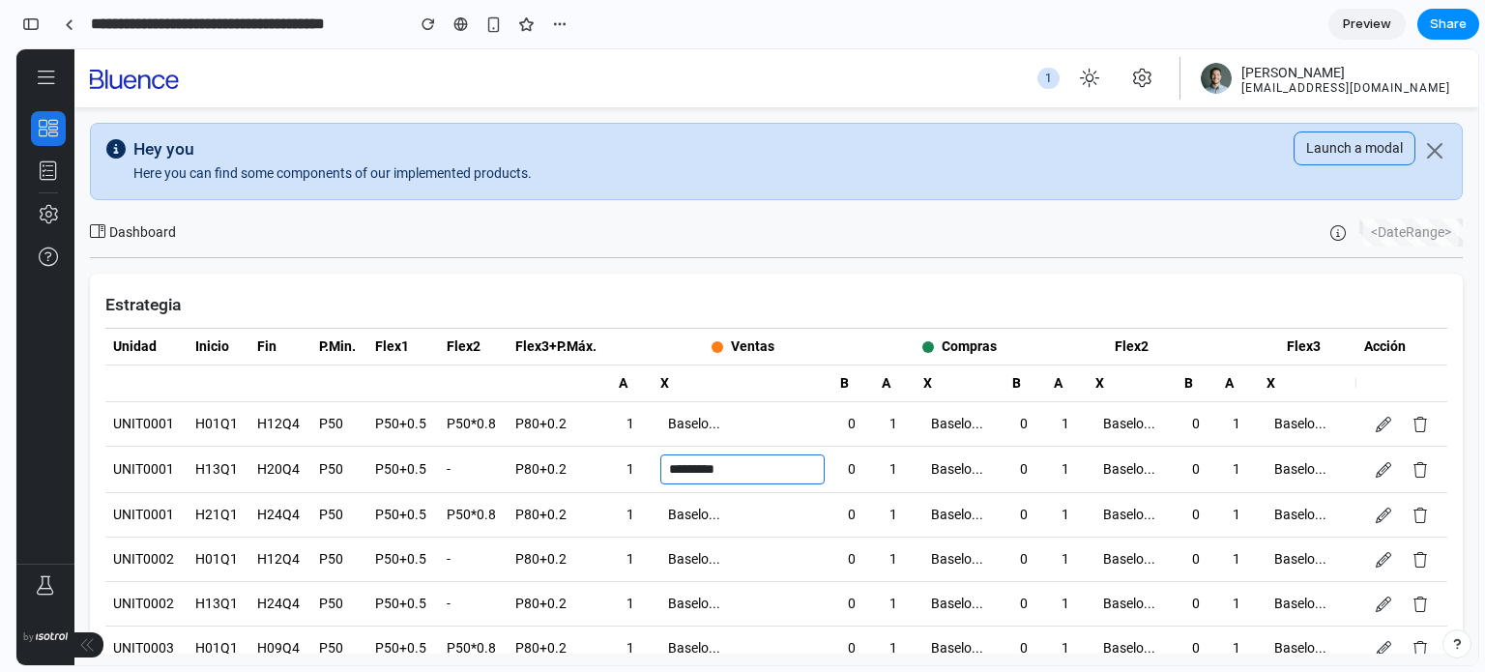
click at [754, 549] on div "Baselo..." at bounding box center [742, 559] width 164 height 28
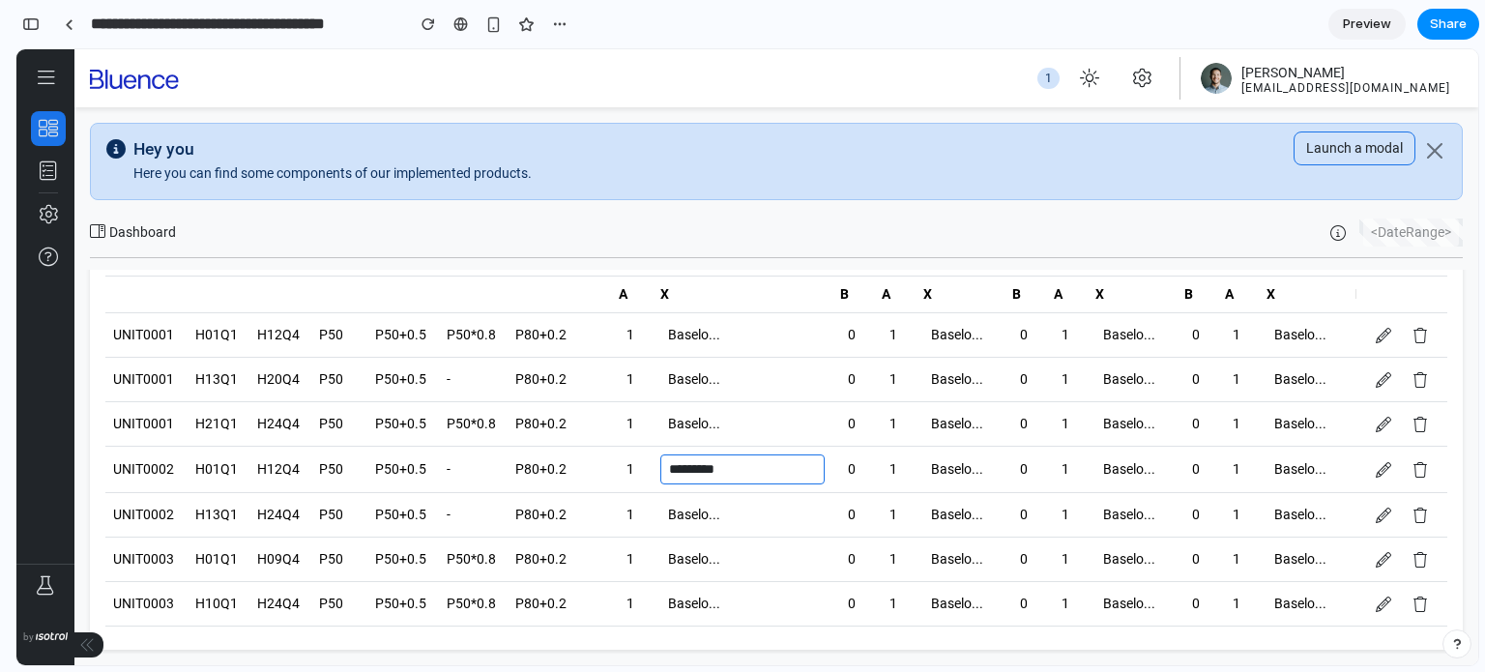
scroll to position [88, 0]
click at [691, 418] on td "Baselo..." at bounding box center [742, 425] width 180 height 44
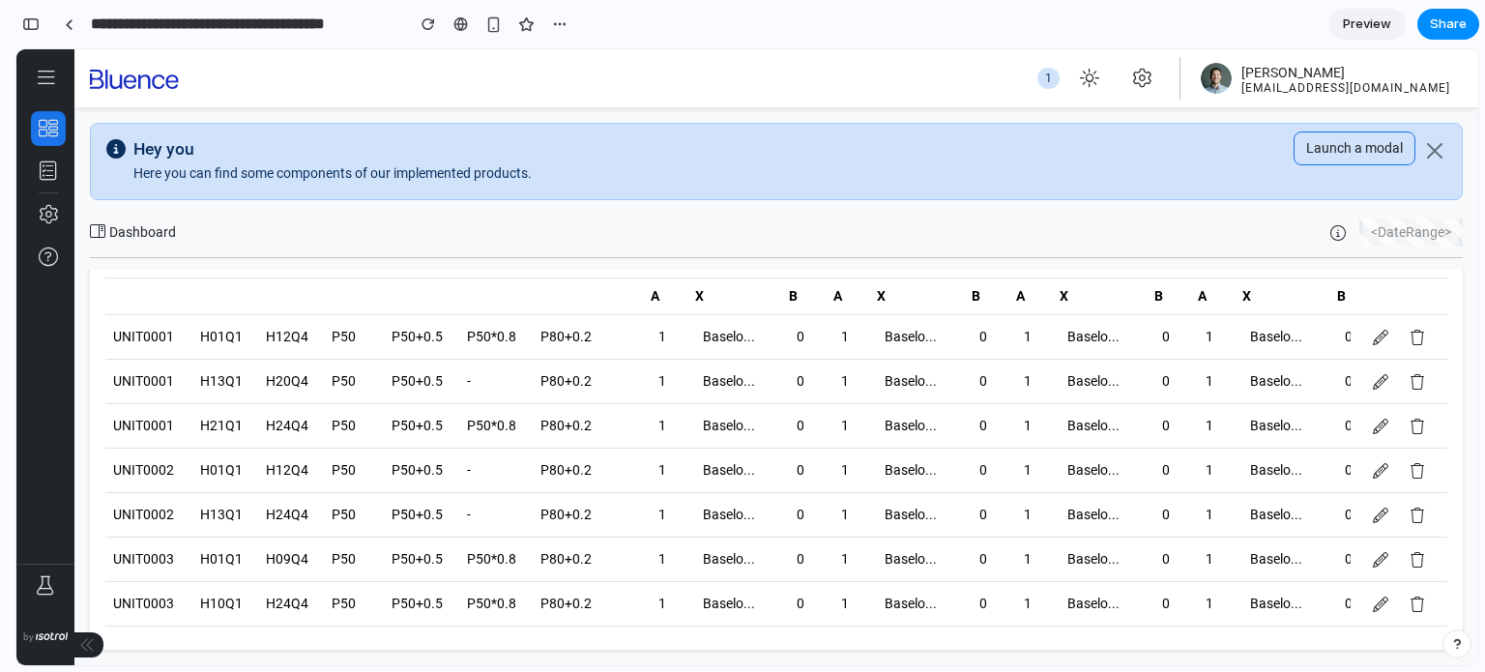
click at [682, 412] on td "1" at bounding box center [664, 426] width 43 height 44
click at [702, 421] on div "Baselo..." at bounding box center [734, 426] width 79 height 28
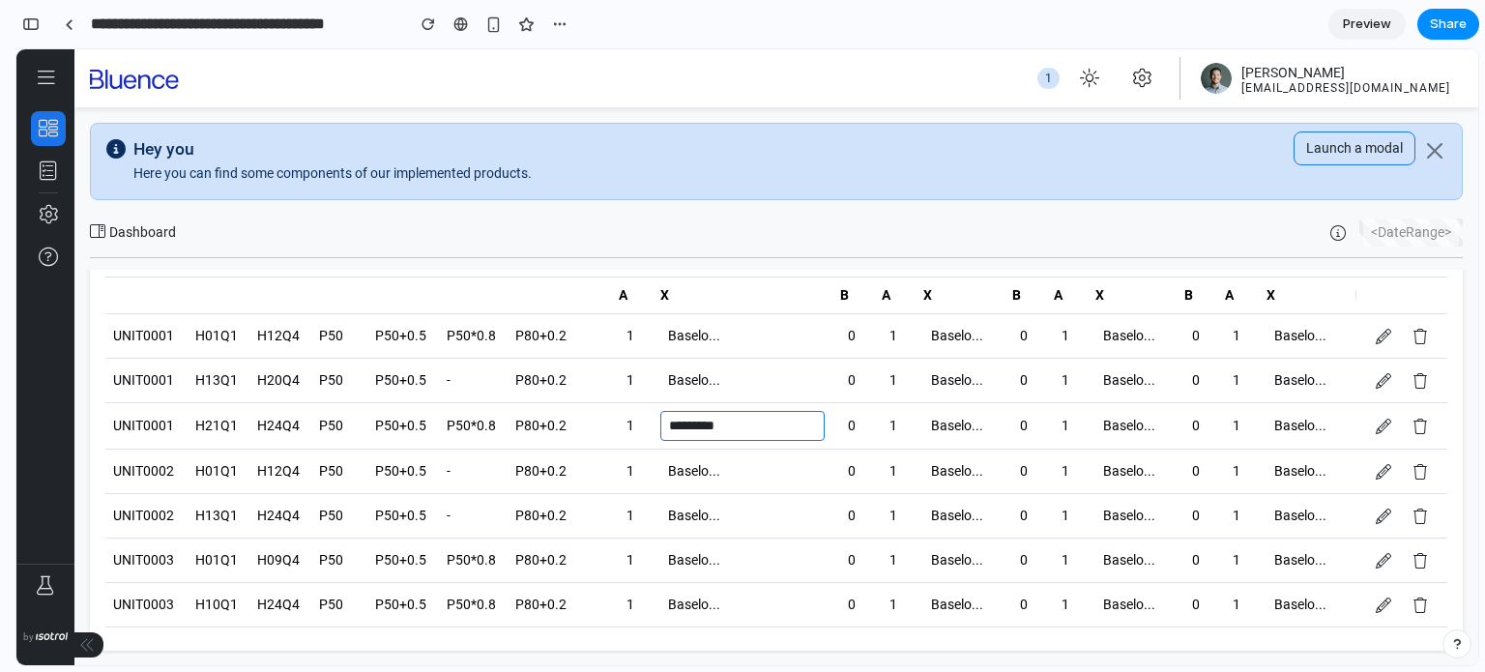
click at [697, 457] on div "Baselo..." at bounding box center [742, 471] width 164 height 28
click at [679, 436] on tr "UNIT0001 H21Q1 H24Q4 P50 P50+0.5 P50*0.8 P80+0.2 1 Baselo... 0 1 Baselo... 0 1 …" at bounding box center [878, 425] width 1546 height 44
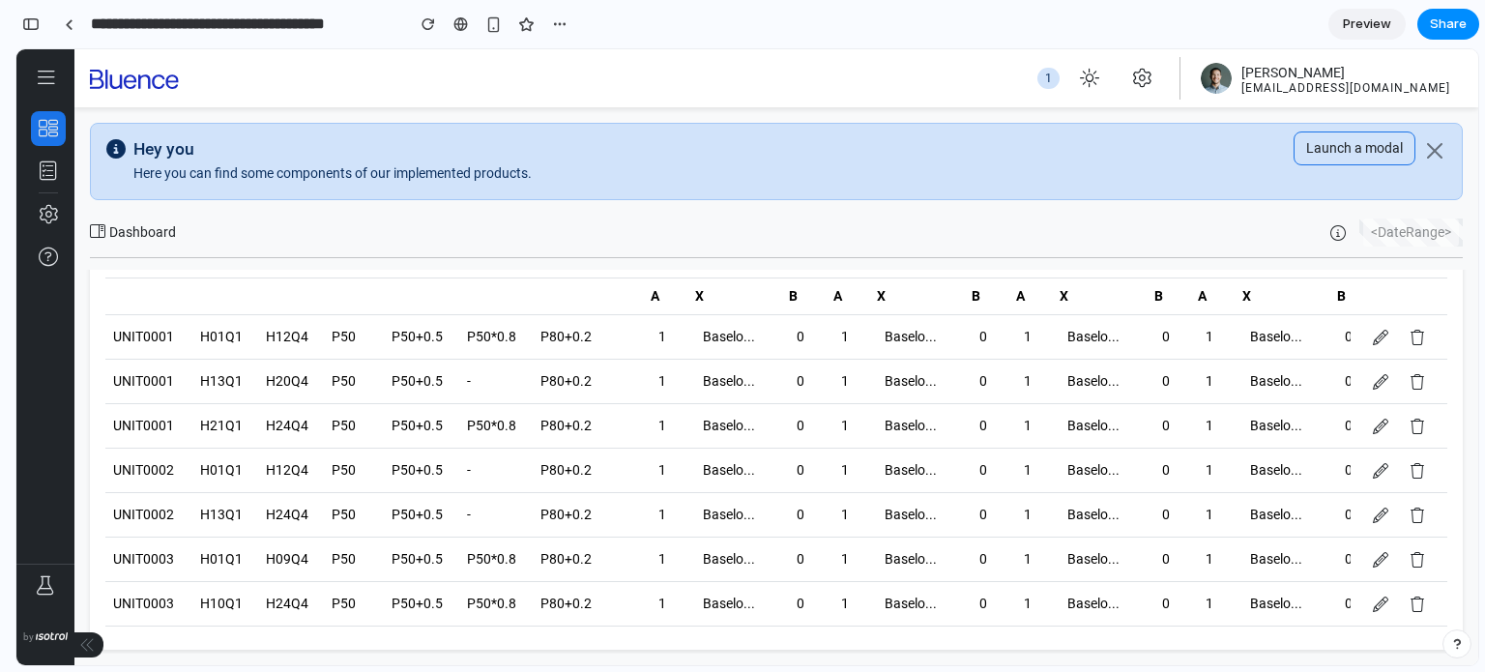
click at [720, 431] on div "Baselo..." at bounding box center [734, 426] width 79 height 28
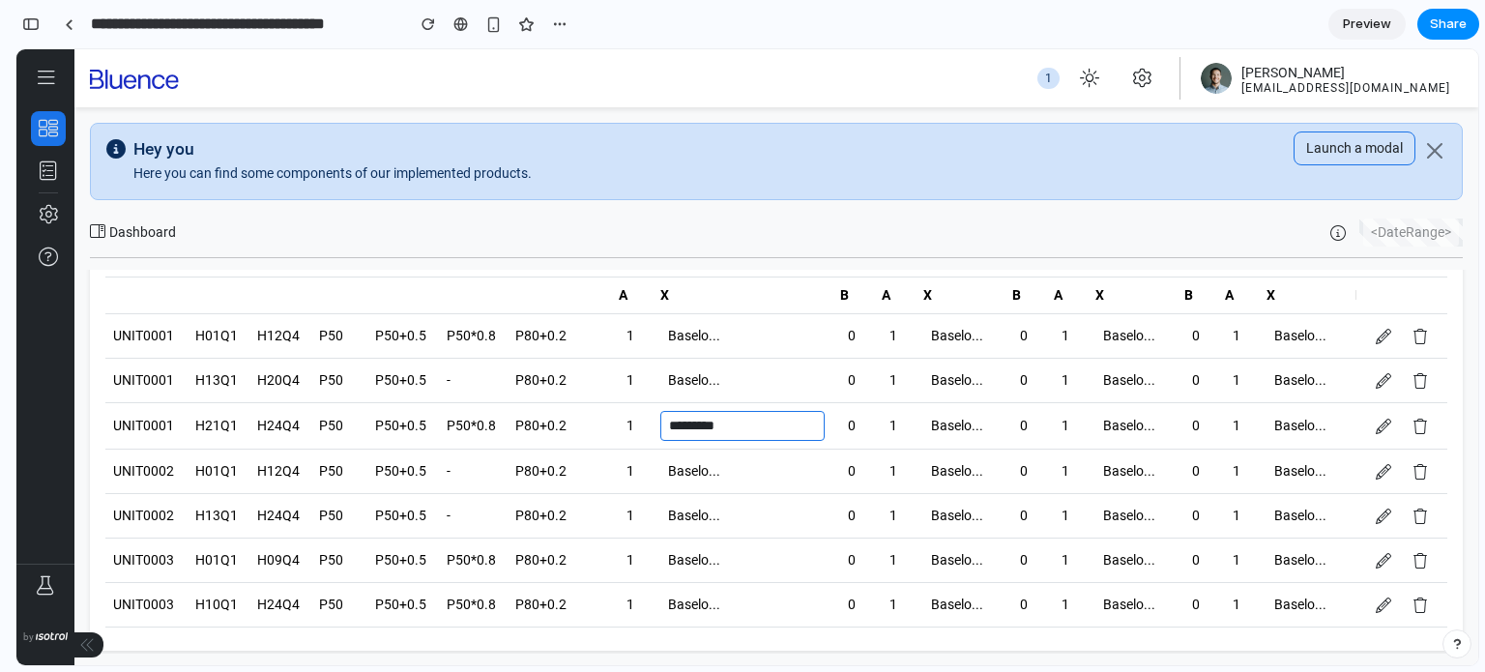
scroll to position [89, 0]
click at [685, 376] on td "Baselo..." at bounding box center [742, 381] width 180 height 44
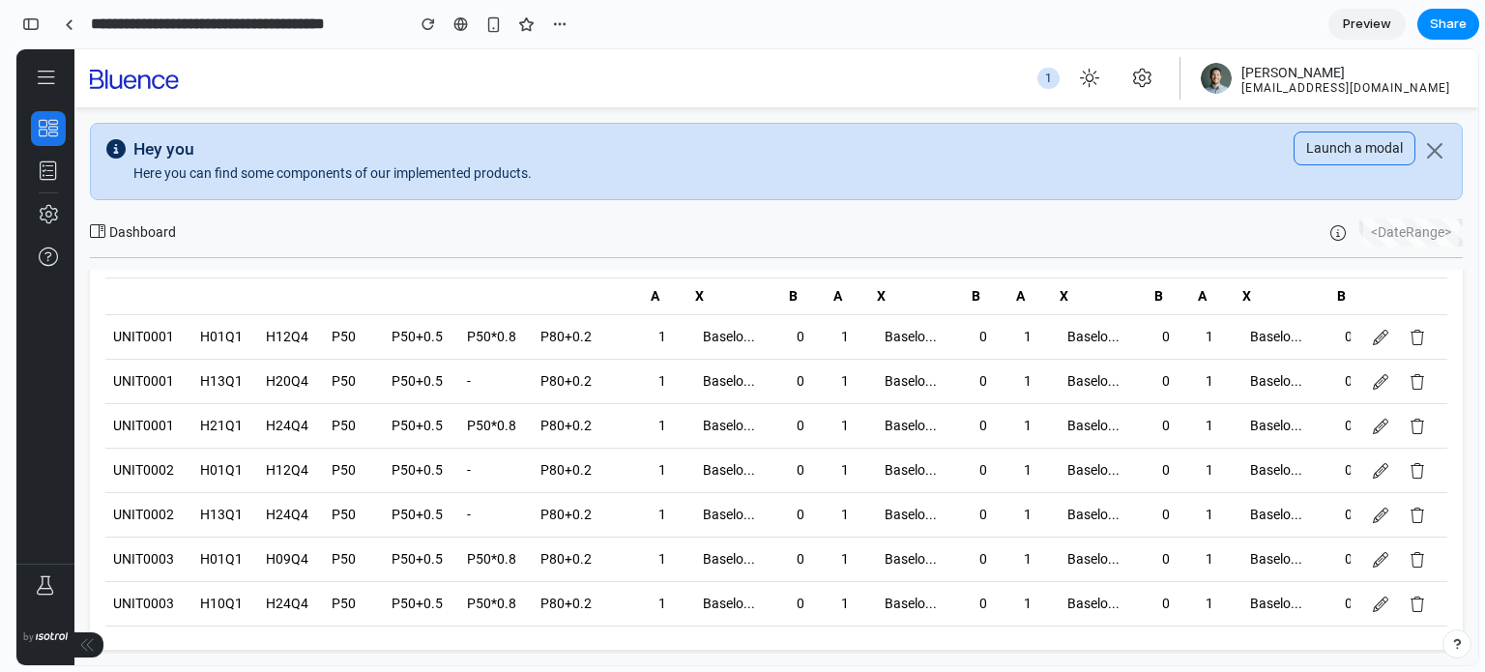
click at [718, 340] on div "Baselo..." at bounding box center [734, 337] width 79 height 28
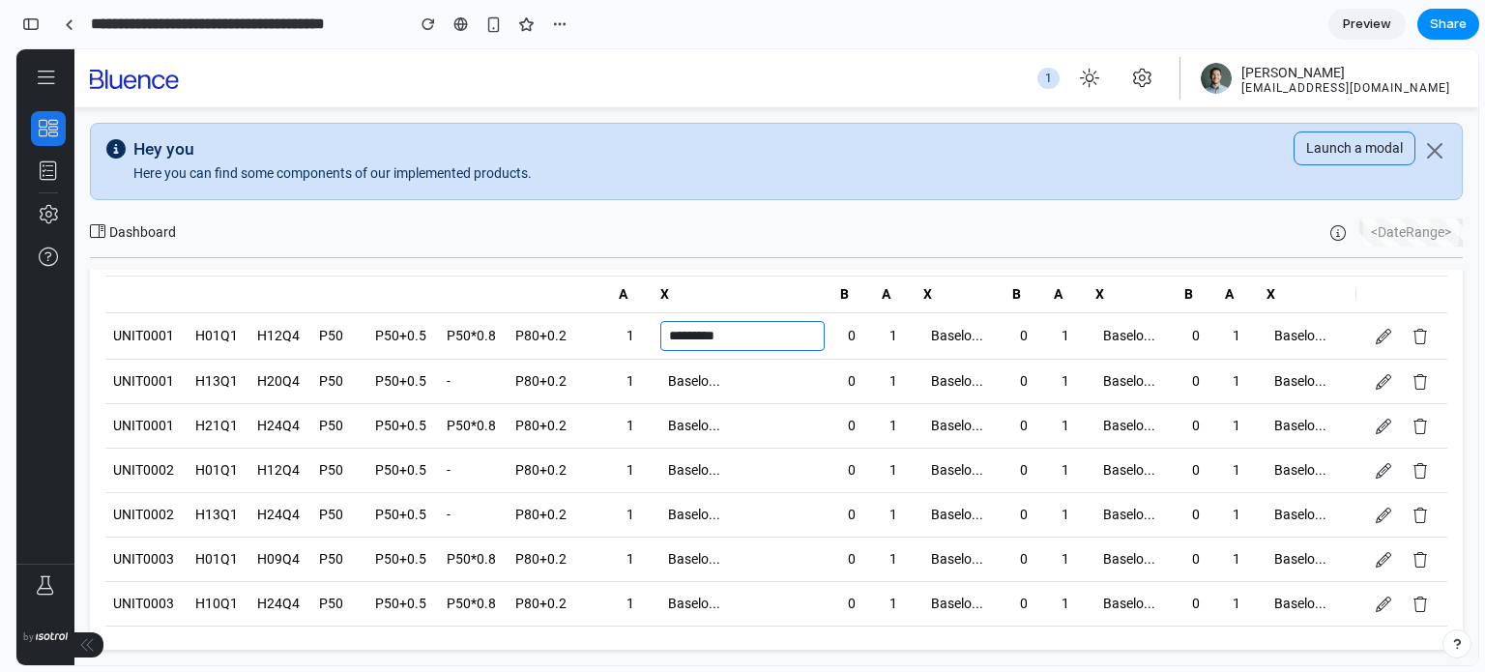
click at [967, 325] on tr "UNIT0001 H01Q1 H12Q4 P50 P50+0.5 P50*0.8 P80+0.2 1 ********* 0 1 Baselo... 0 1 …" at bounding box center [878, 336] width 1546 height 46
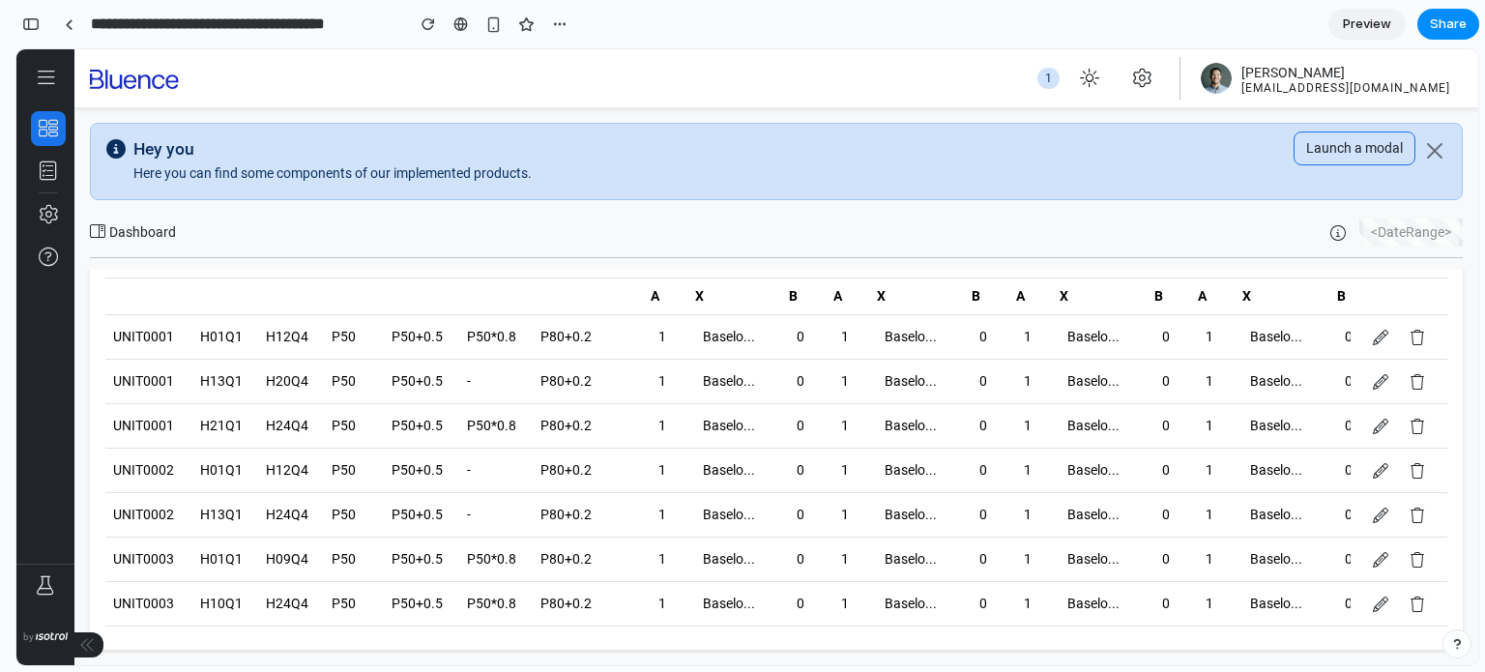
click at [912, 351] on td "Baselo..." at bounding box center [916, 337] width 95 height 44
click at [914, 387] on div "Baselo..." at bounding box center [916, 381] width 79 height 28
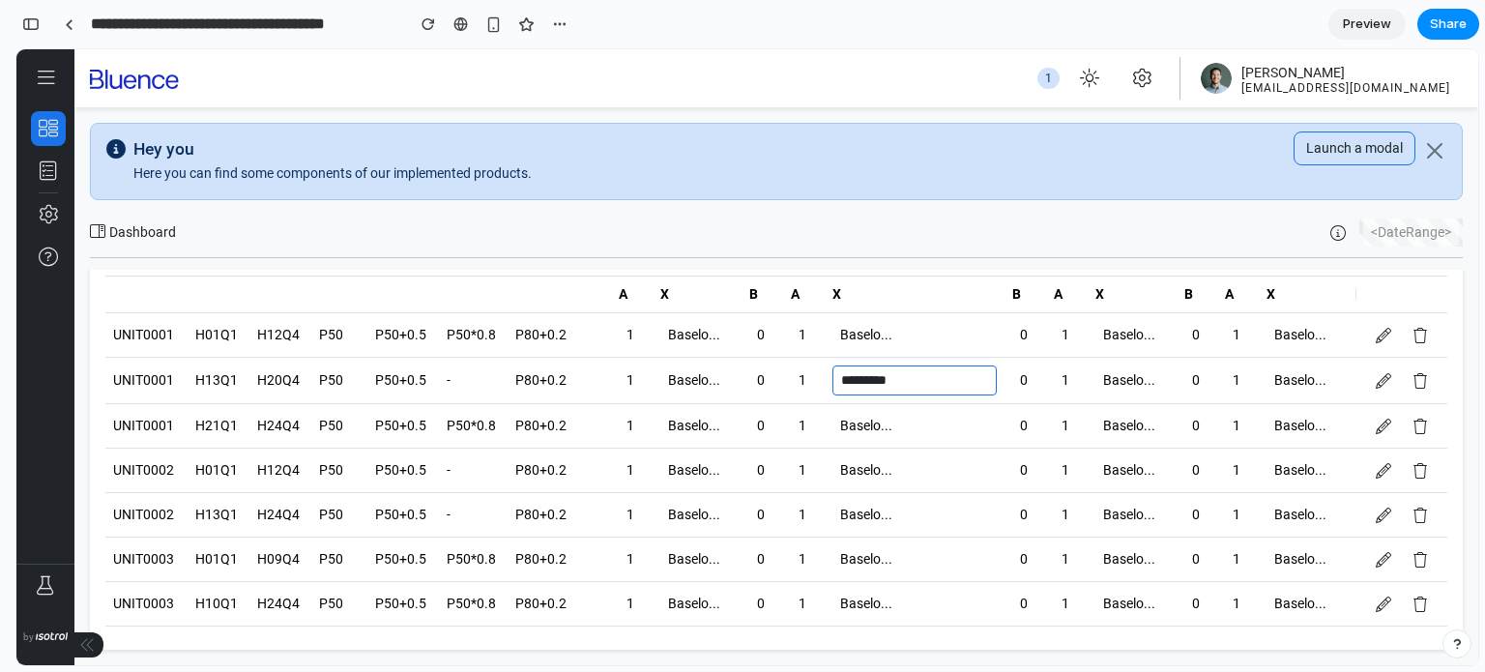
click at [877, 429] on div "Baselo..." at bounding box center [914, 426] width 164 height 28
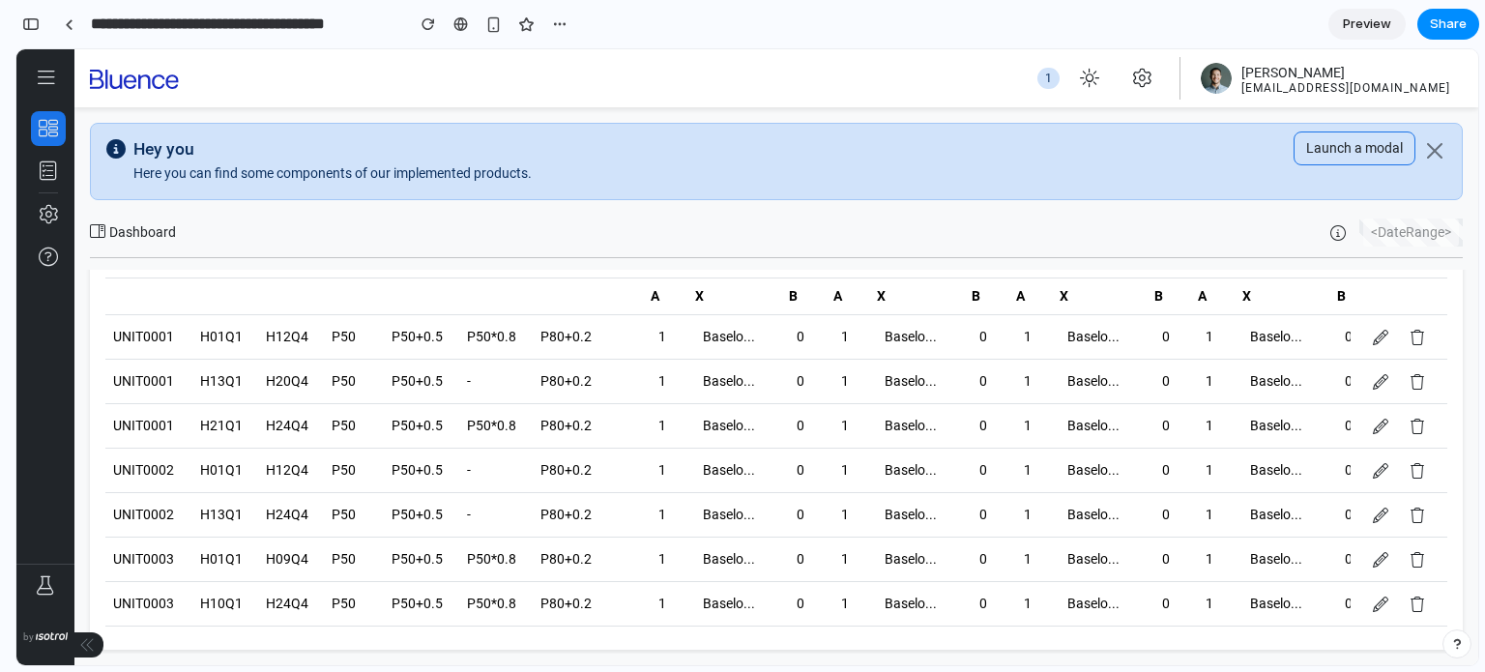
click at [876, 496] on td "Baselo..." at bounding box center [916, 515] width 95 height 44
click at [872, 468] on td "Baselo..." at bounding box center [916, 470] width 95 height 44
click at [887, 475] on div "Baselo..." at bounding box center [916, 470] width 79 height 28
click at [890, 502] on div "Baselo..." at bounding box center [916, 515] width 79 height 28
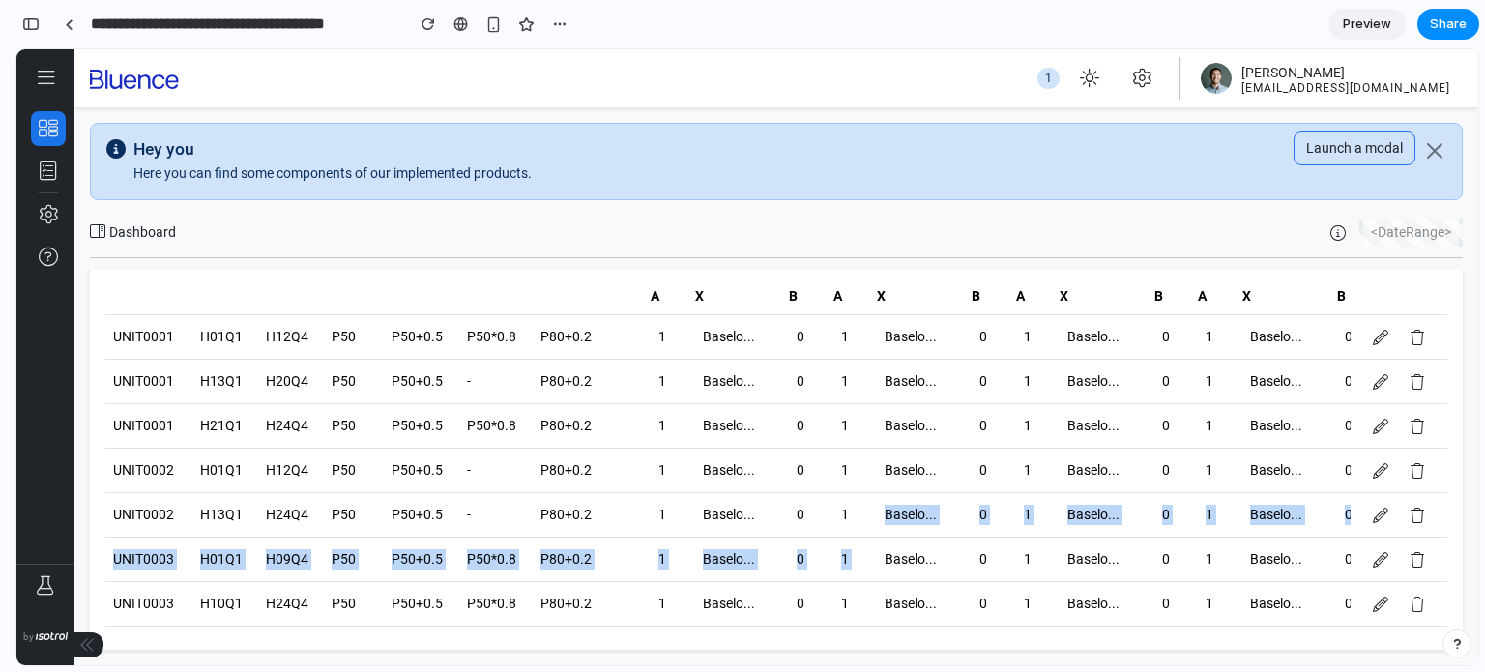
click at [885, 541] on tbody "UNIT0001 H01Q1 H12Q4 P50 P50+0.5 P50*0.8 P80+0.2 1 Baselo... 0 1 Baselo... 0 1 …" at bounding box center [878, 470] width 1546 height 311
click at [887, 570] on td "Baselo..." at bounding box center [916, 559] width 95 height 44
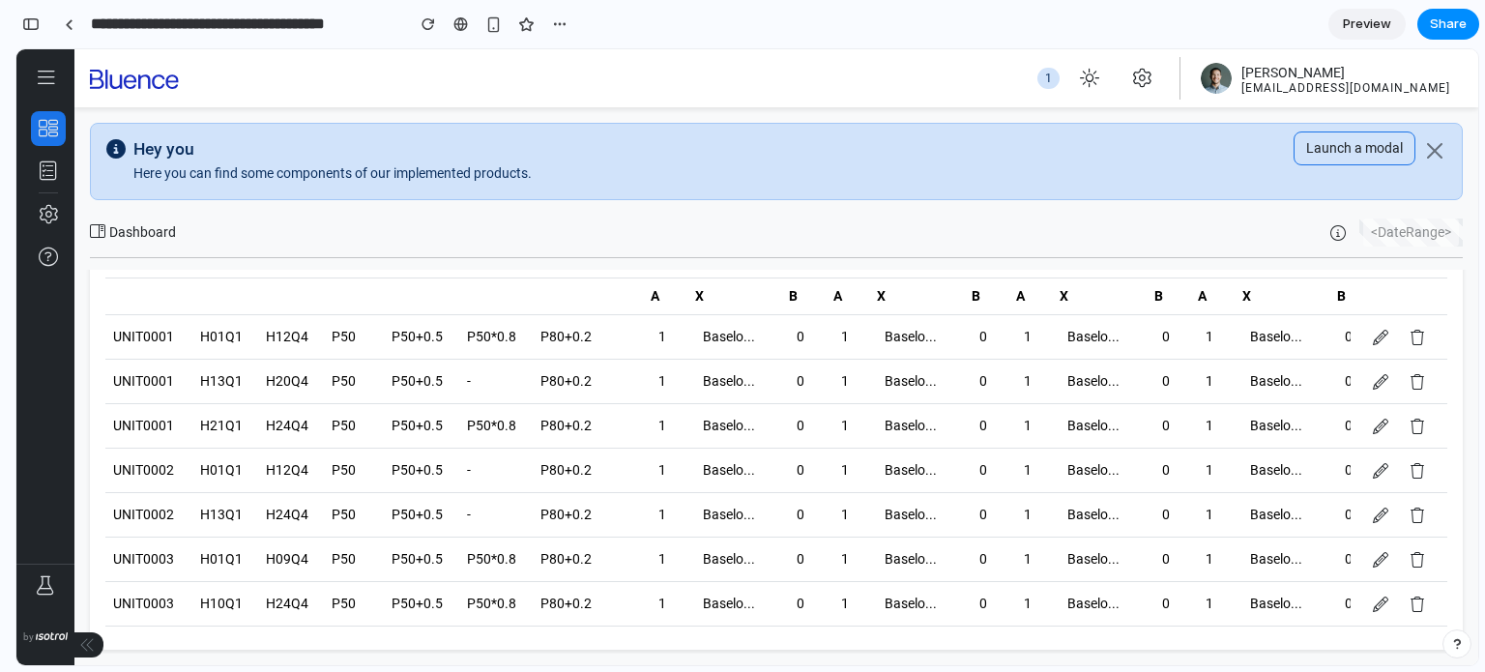
click at [910, 437] on div "Baselo..." at bounding box center [916, 426] width 79 height 28
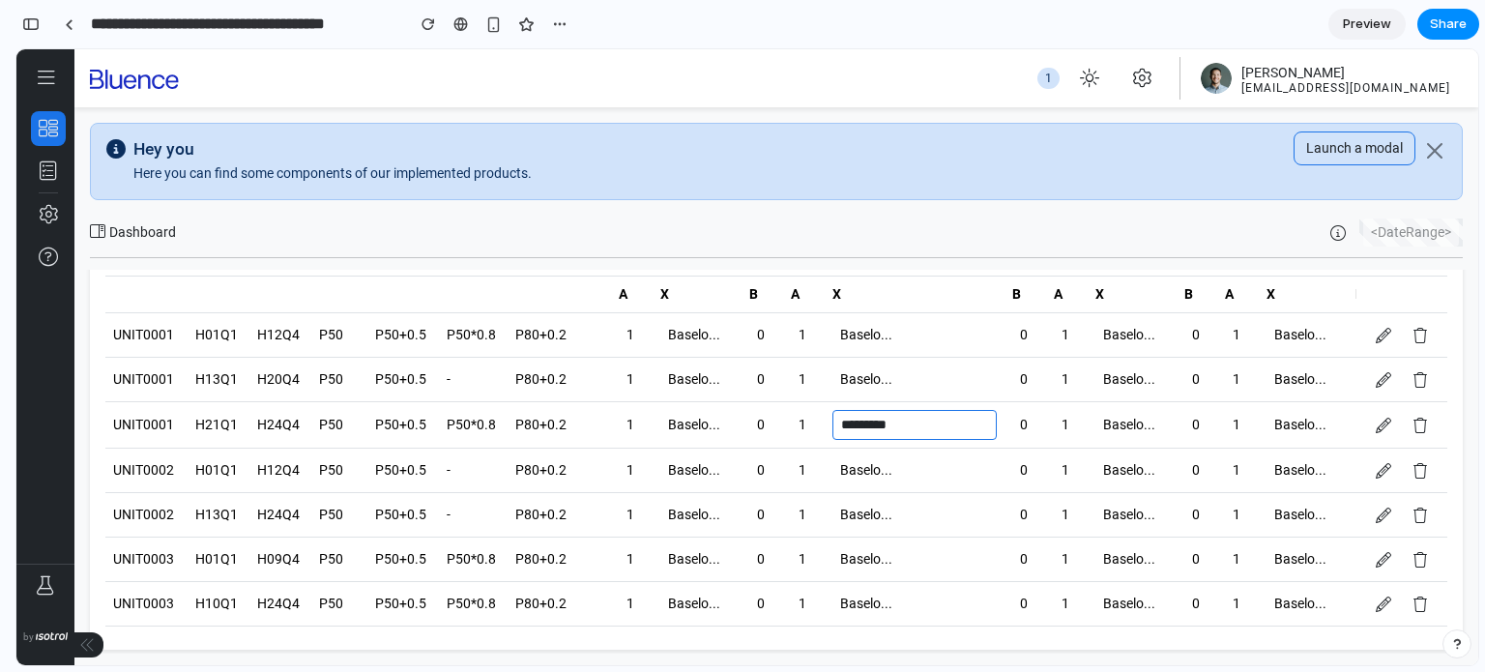
click at [906, 402] on td "*********" at bounding box center [914, 425] width 180 height 46
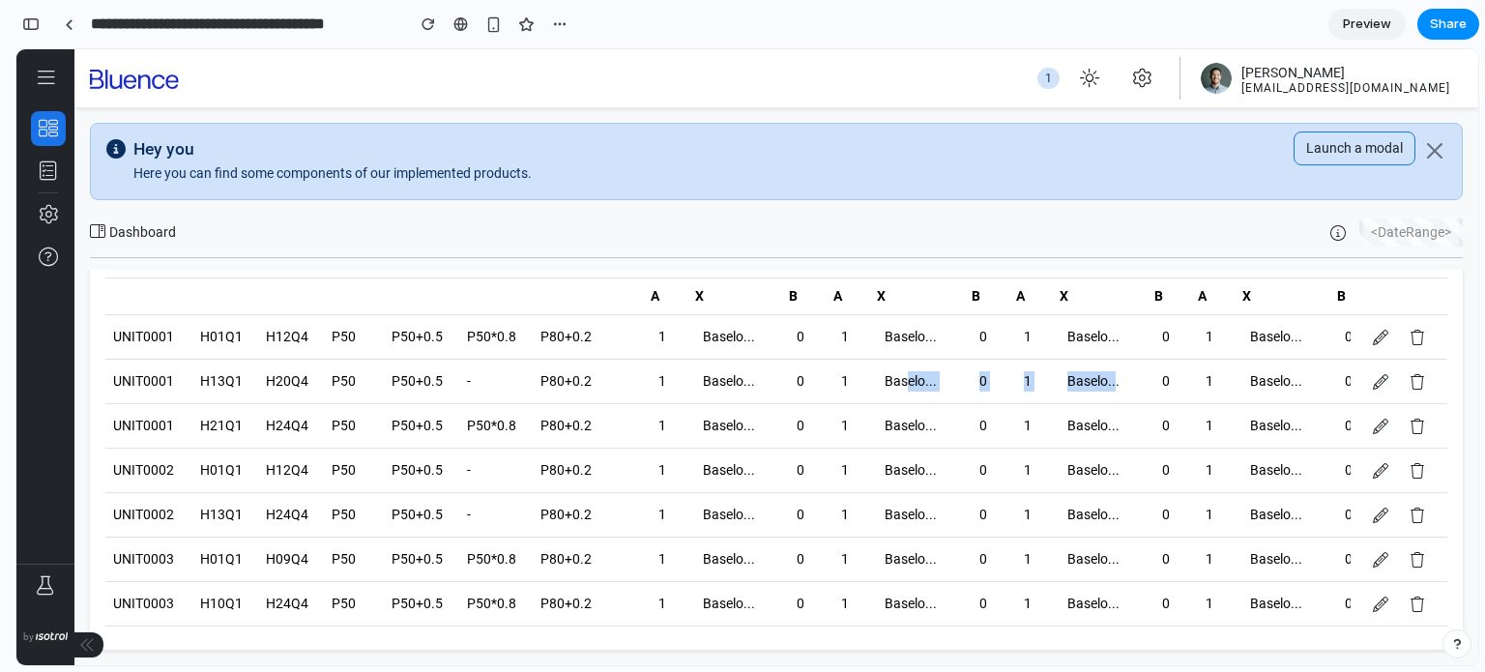
click at [1114, 386] on tr "UNIT0001 H13Q1 H20Q4 P50 P50+0.5 - P80+0.2 1 Baselo... 0 1 Baselo... 0 1 Baselo…" at bounding box center [878, 382] width 1546 height 44
click at [1114, 345] on div "Baselo..." at bounding box center [1098, 337] width 79 height 28
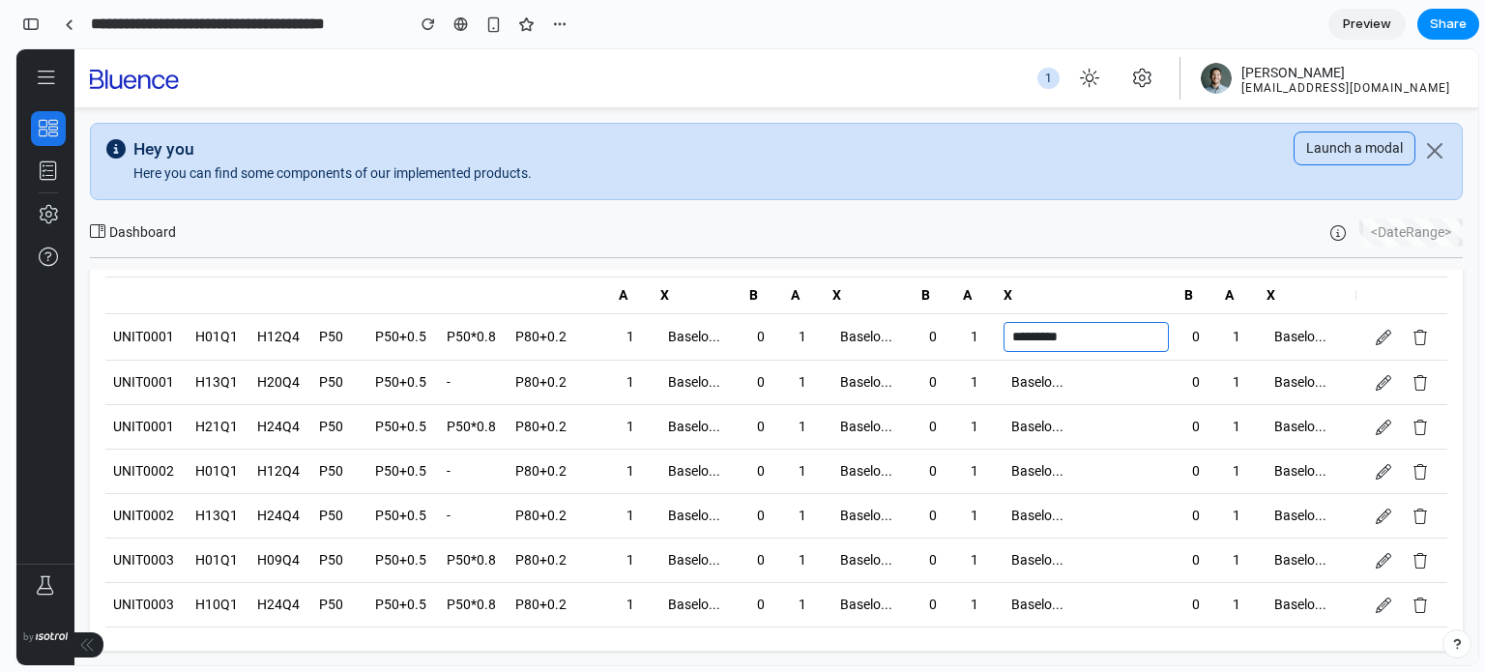
click at [1060, 386] on div "Baselo..." at bounding box center [1085, 382] width 164 height 28
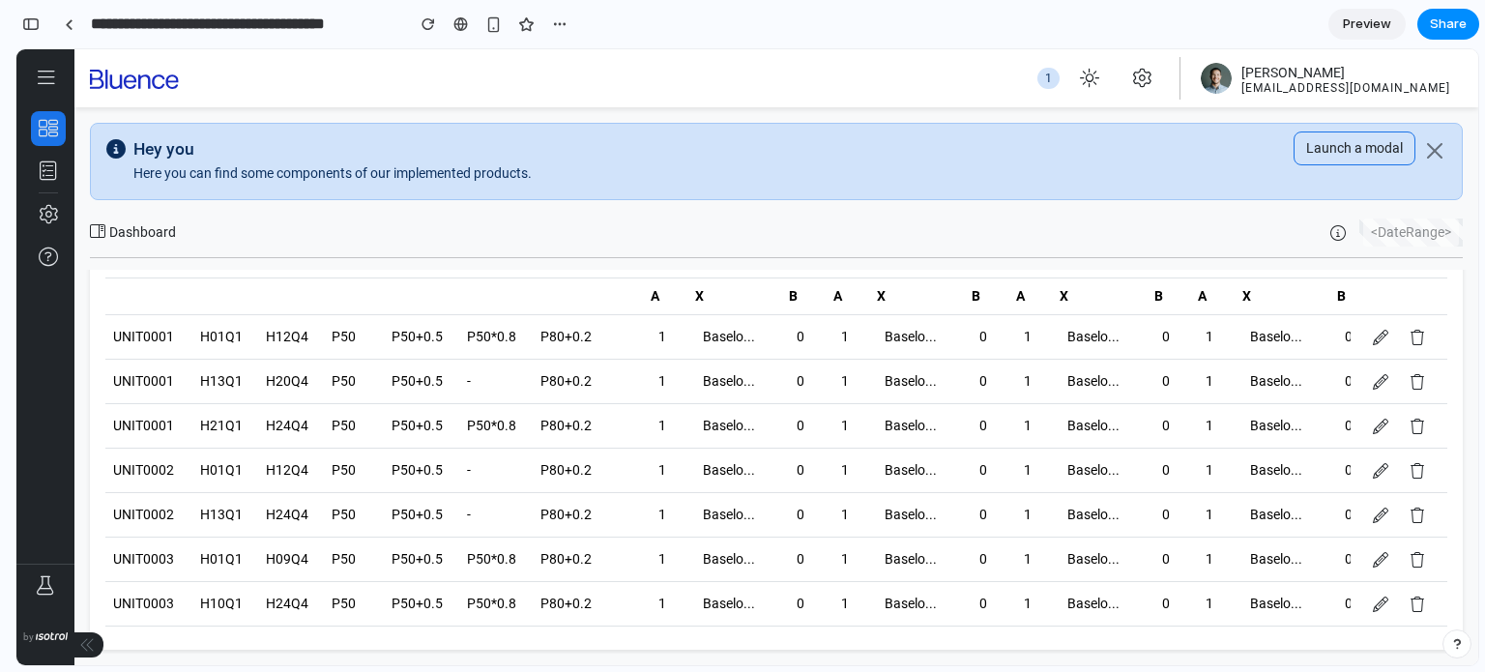
click at [1254, 355] on tbody "UNIT0001 H01Q1 H12Q4 P50 P50+0.5 P50*0.8 P80+0.2 1 Baselo... 0 1 Baselo... 0 1 …" at bounding box center [878, 470] width 1546 height 311
click at [1402, 328] on button at bounding box center [1417, 337] width 33 height 25
click at [1385, 335] on icon at bounding box center [1379, 337] width 15 height 15
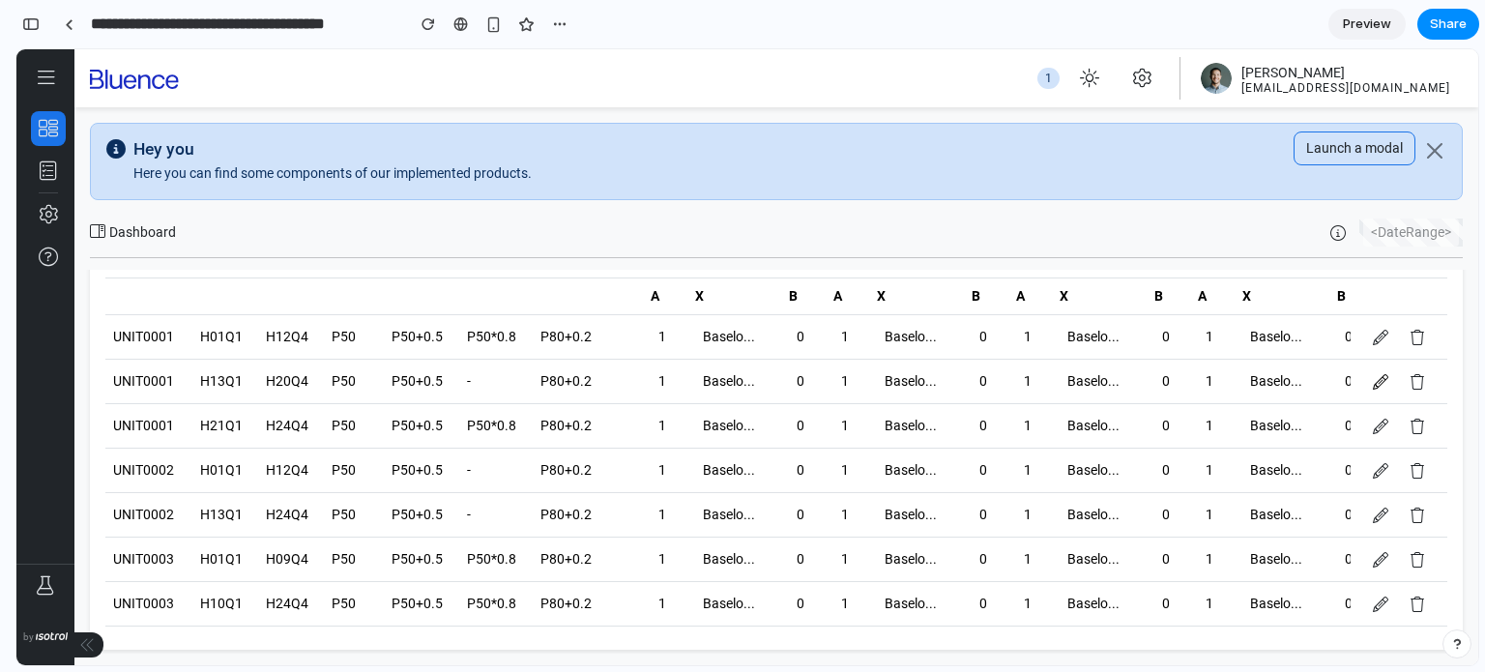
click at [1376, 383] on icon at bounding box center [1379, 381] width 15 height 15
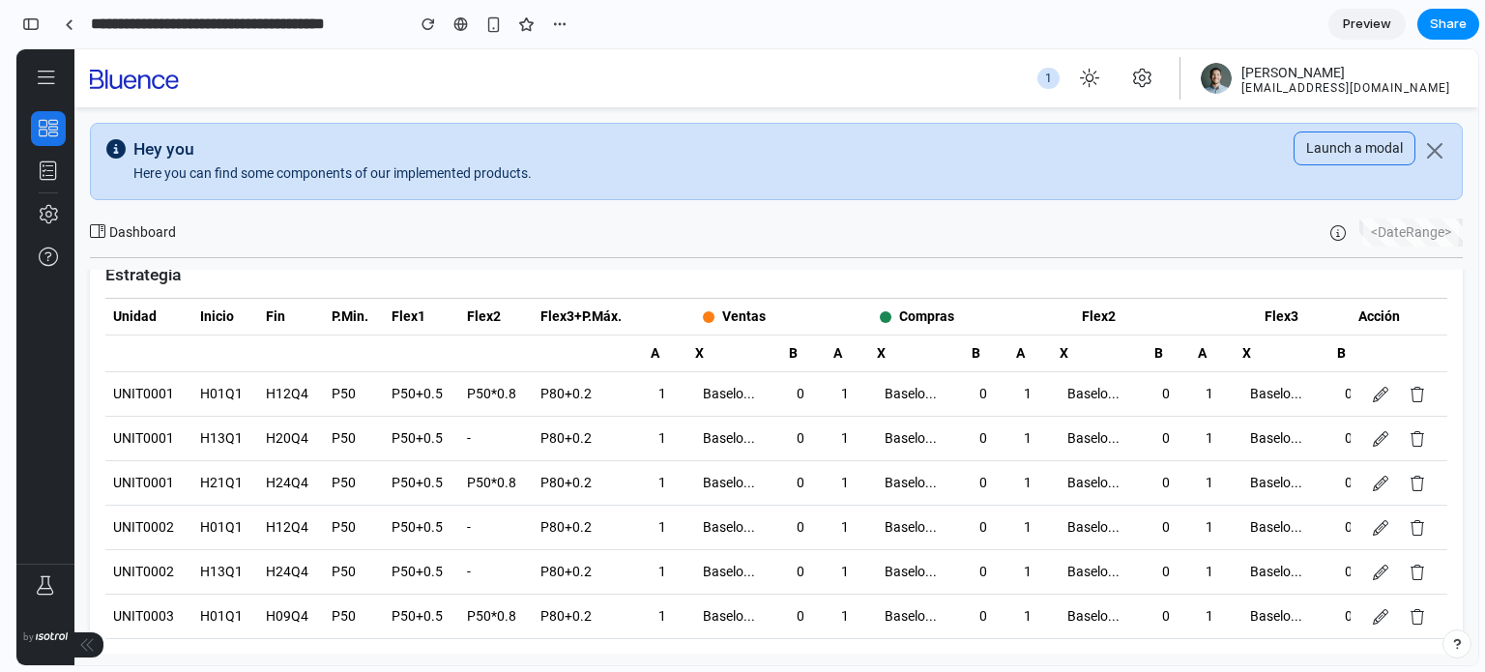
scroll to position [0, 0]
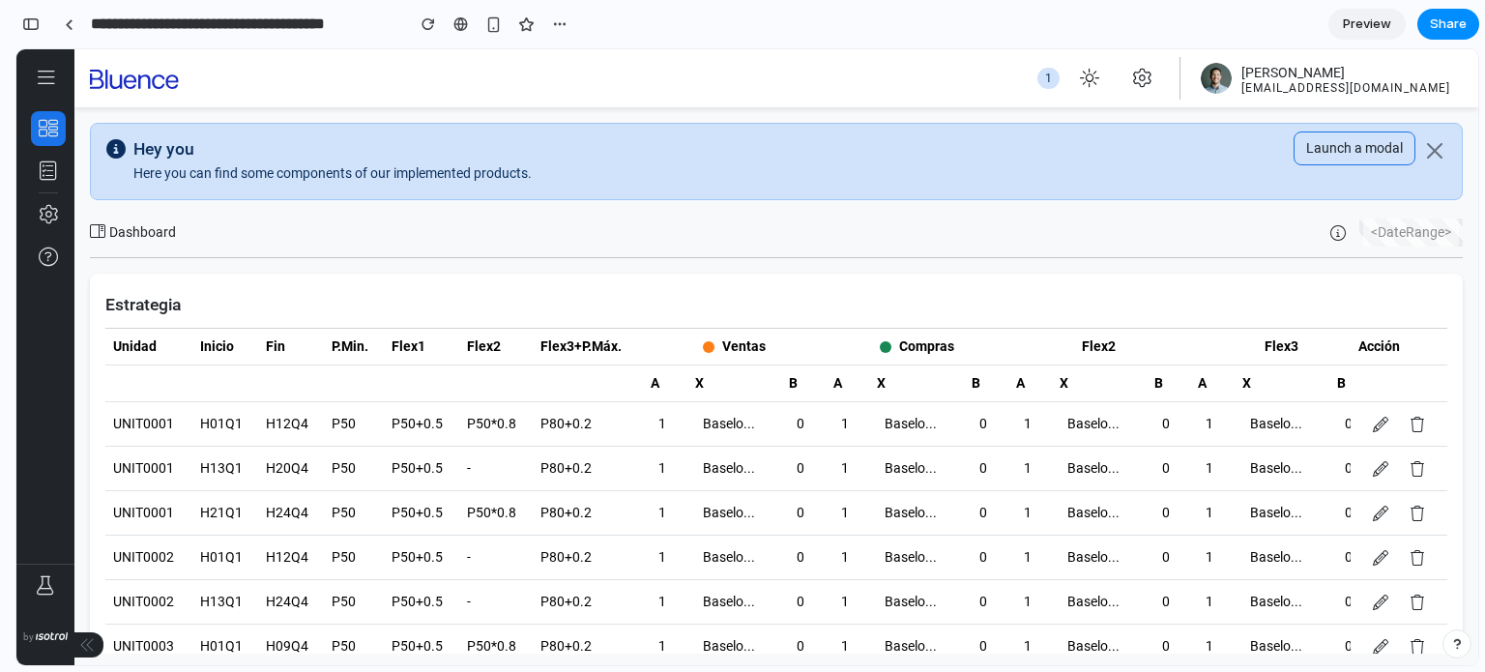
drag, startPoint x: 1435, startPoint y: 229, endPoint x: 1337, endPoint y: 236, distance: 98.8
click at [1432, 230] on div "<DateRange>" at bounding box center [1411, 232] width 96 height 28
click at [1337, 236] on icon "button" at bounding box center [1337, 232] width 15 height 15
click at [1334, 230] on icon "button" at bounding box center [1337, 232] width 15 height 15
click at [1332, 229] on icon "button" at bounding box center [1337, 232] width 15 height 15
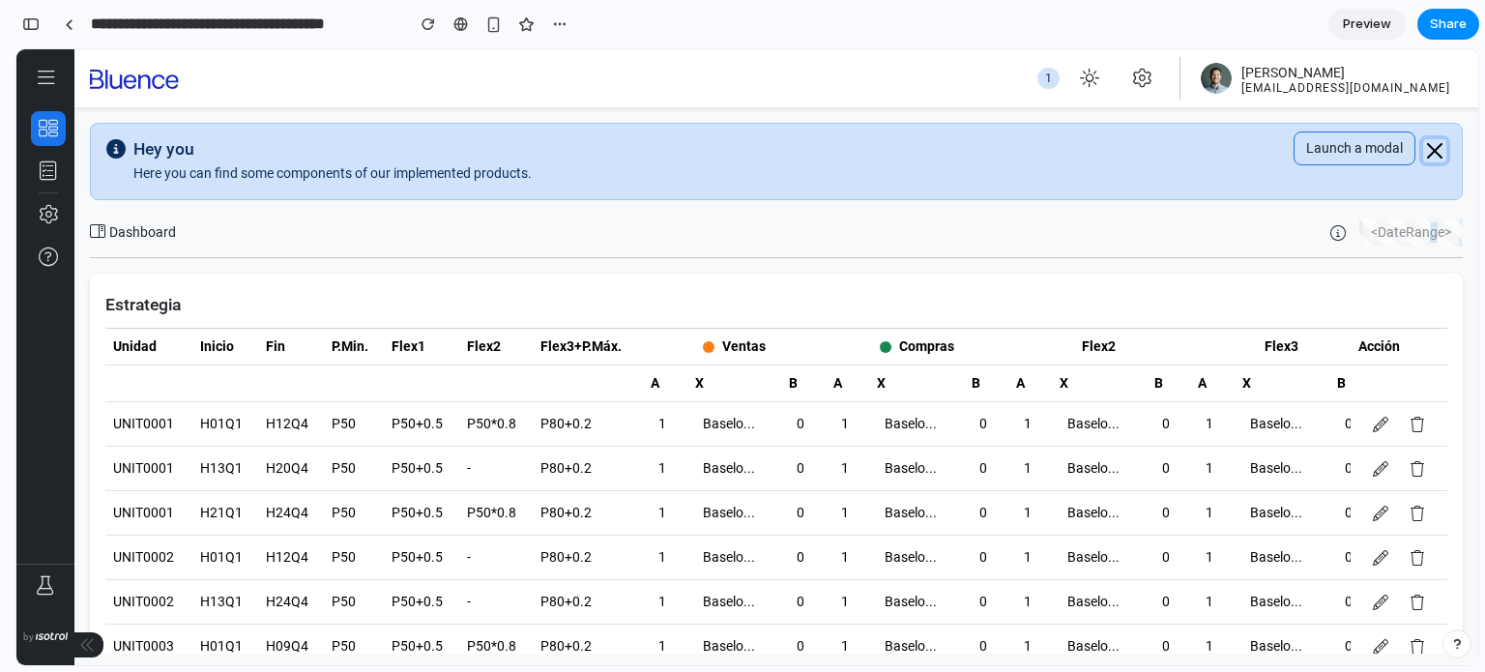
click at [1431, 148] on button "button" at bounding box center [1434, 150] width 23 height 23
click at [1428, 148] on button "button" at bounding box center [1434, 150] width 23 height 23
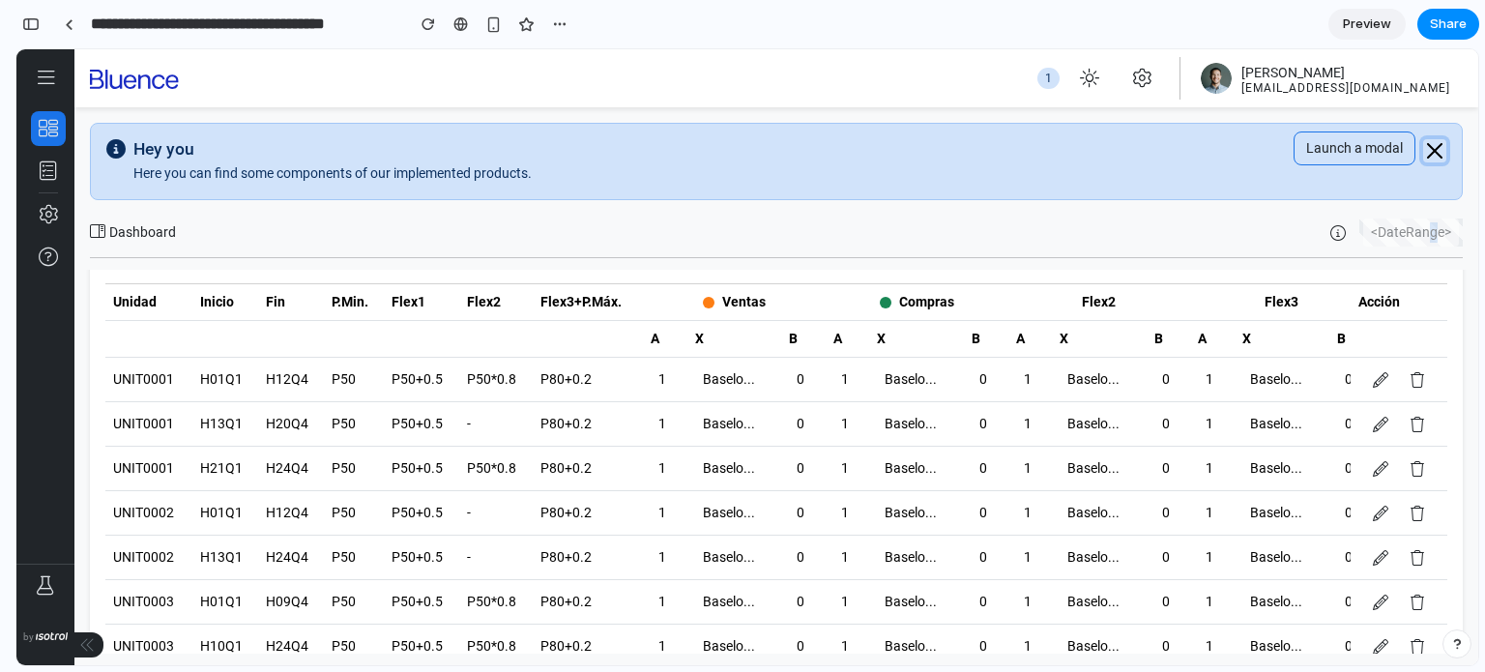
scroll to position [88, 0]
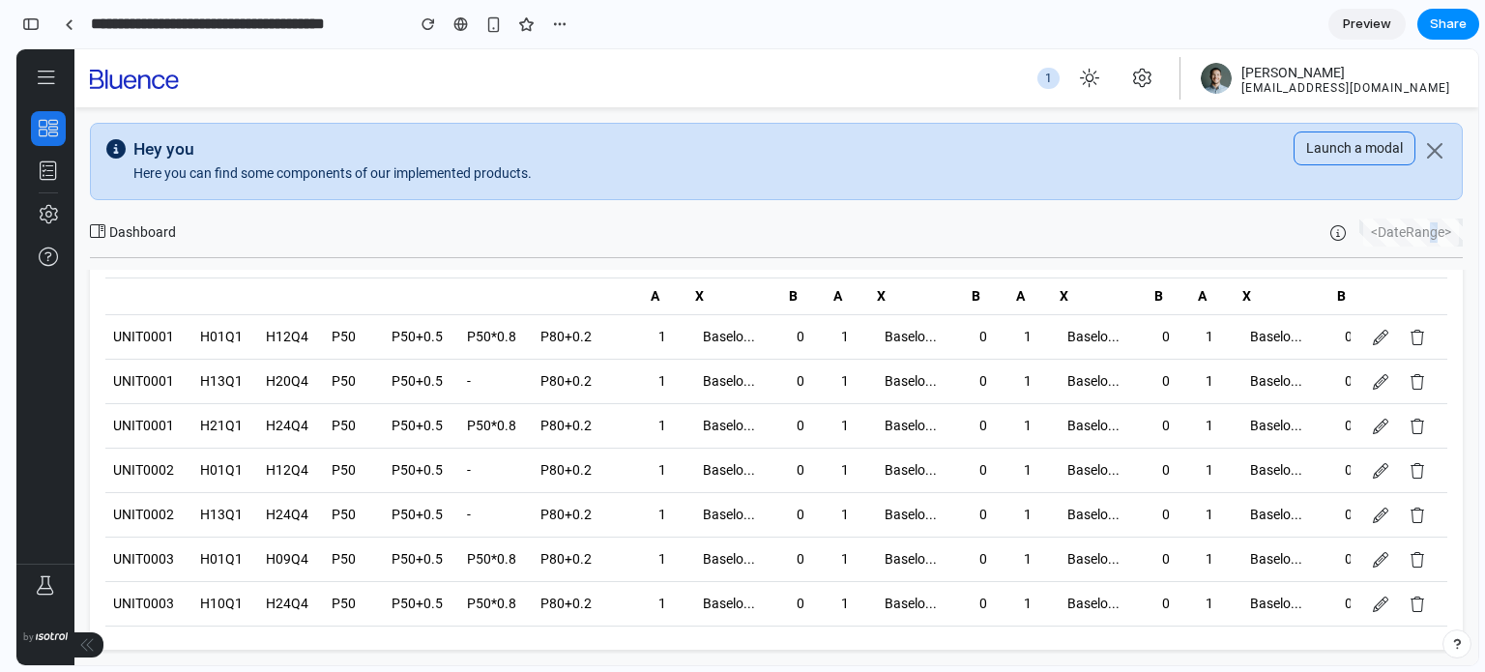
click at [775, 360] on td "Baselo..." at bounding box center [734, 382] width 95 height 44
click at [789, 355] on td "0" at bounding box center [802, 337] width 43 height 44
click at [448, 391] on td "P50+0.5" at bounding box center [421, 382] width 75 height 44
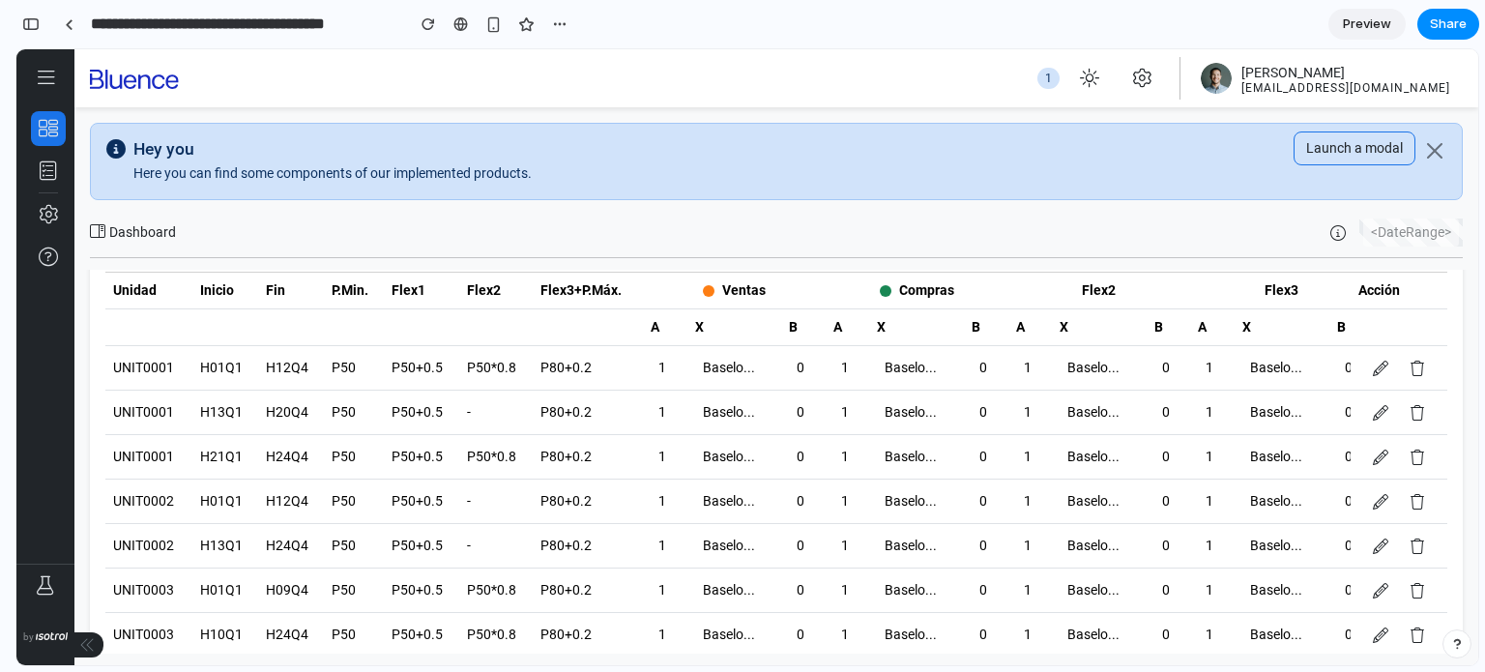
scroll to position [0, 0]
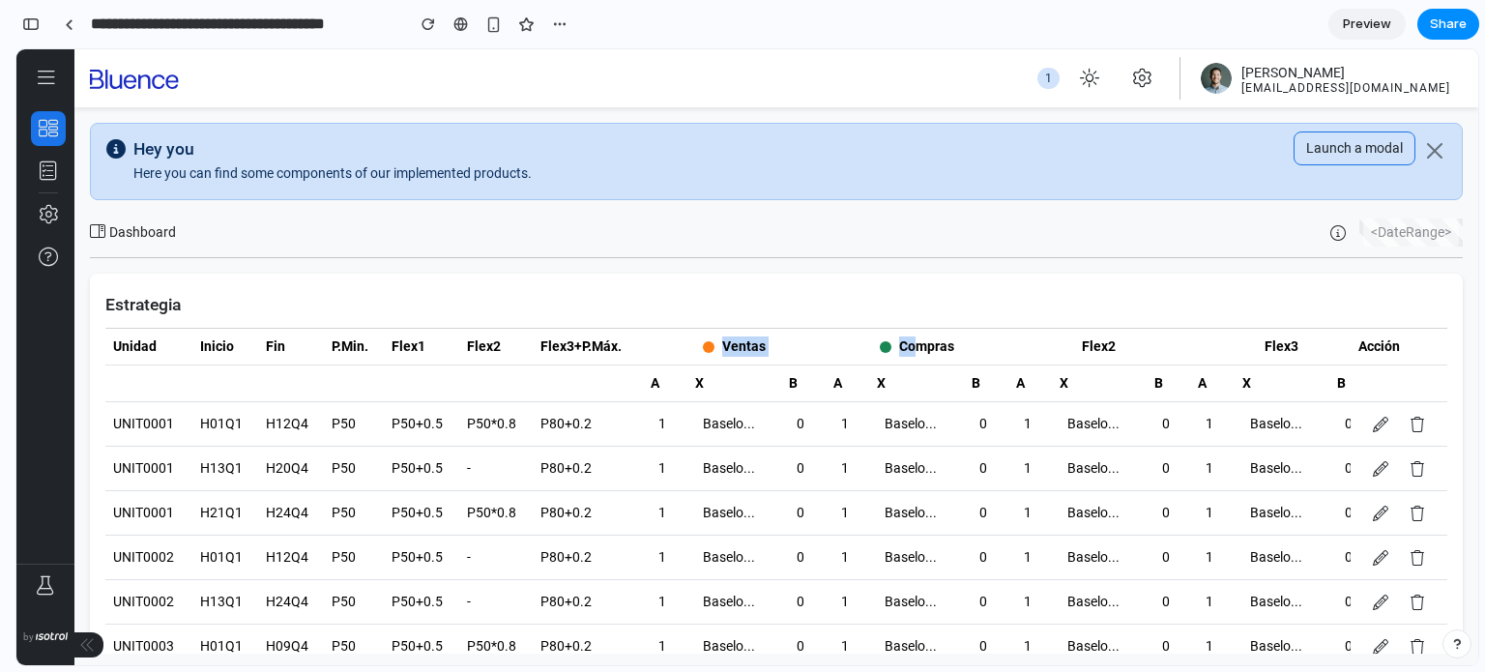
drag, startPoint x: 749, startPoint y: 336, endPoint x: 914, endPoint y: 343, distance: 165.4
click at [914, 343] on tr "Unidad Inicio Fin P.Min. Flex1 Flex2 Flex3+P.Máx. Ventas Compras Flex2 Flex3 Ob…" at bounding box center [878, 347] width 1546 height 37
click at [694, 365] on th "X" at bounding box center [734, 383] width 95 height 37
click at [719, 340] on div "Ventas" at bounding box center [733, 346] width 167 height 20
drag, startPoint x: 706, startPoint y: 344, endPoint x: 732, endPoint y: 350, distance: 26.7
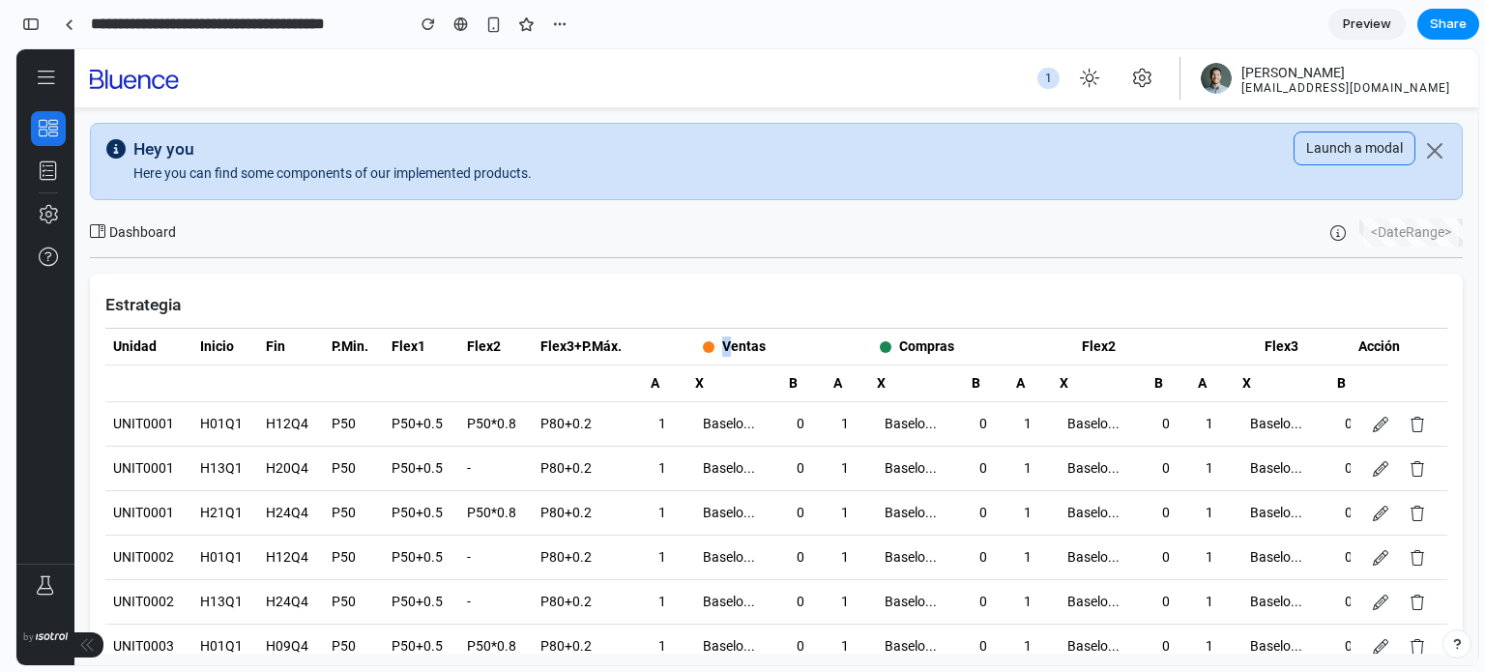
click at [732, 350] on div "Ventas" at bounding box center [733, 346] width 167 height 20
drag, startPoint x: 930, startPoint y: 348, endPoint x: 1016, endPoint y: 344, distance: 86.1
click at [1016, 344] on tr "Unidad Inicio Fin P.Min. Flex1 Flex2 Flex3+P.Máx. Ventas Compras Flex2 Flex3 Ob…" at bounding box center [878, 347] width 1546 height 37
click at [952, 339] on div "Compras" at bounding box center [916, 346] width 167 height 20
drag, startPoint x: 937, startPoint y: 340, endPoint x: 1094, endPoint y: 348, distance: 157.7
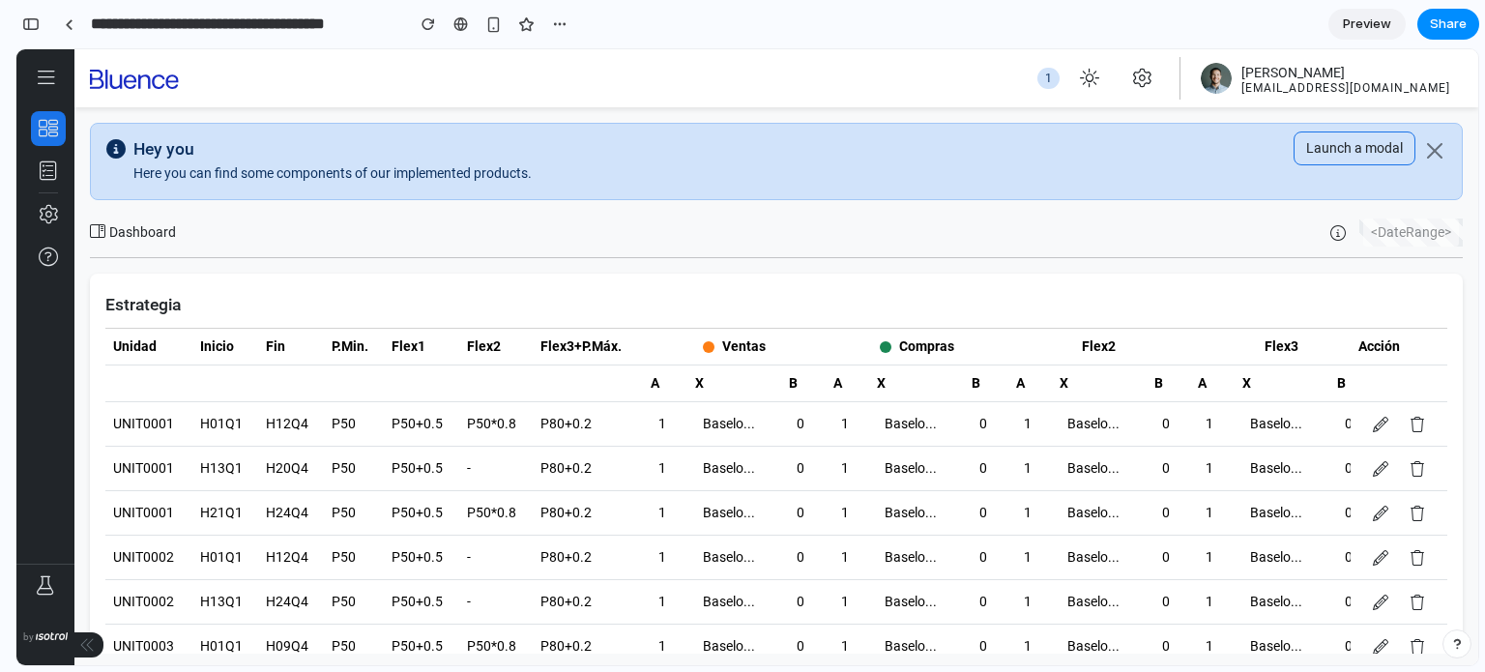
click at [982, 351] on div "Compras" at bounding box center [916, 346] width 167 height 20
click at [1094, 348] on th "Flex2" at bounding box center [1099, 347] width 183 height 37
click at [1118, 359] on th "Flex2" at bounding box center [1099, 347] width 183 height 37
click at [923, 469] on div "Baselo..." at bounding box center [916, 468] width 79 height 28
click at [720, 470] on div "Baselo..." at bounding box center [734, 468] width 79 height 28
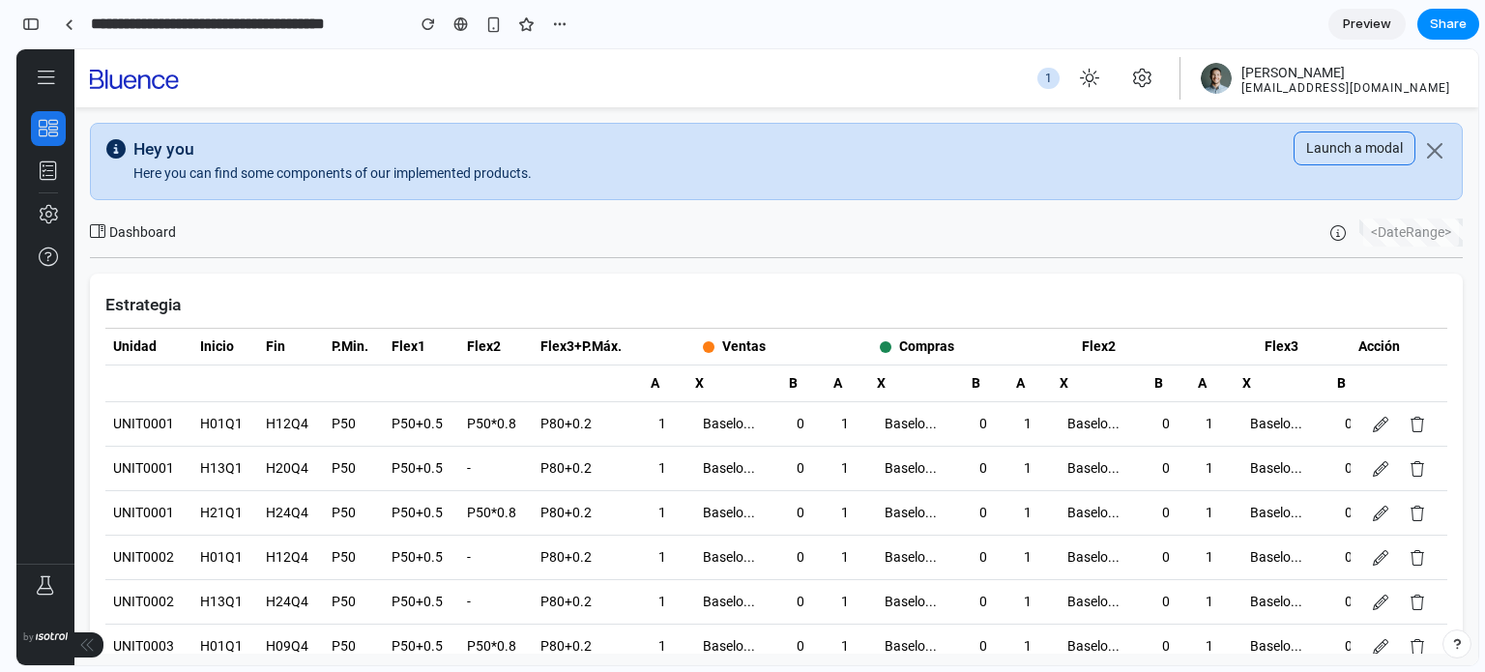
click at [647, 475] on tr "UNIT0001 H13Q1 H20Q4 P50 P50+0.5 - P80+0.2 1 Baselo... 0 1 Baselo... 0 1 Baselo…" at bounding box center [878, 469] width 1546 height 44
click at [719, 512] on div "Baselo..." at bounding box center [734, 513] width 79 height 28
click at [728, 472] on div "Baselo..." at bounding box center [734, 468] width 79 height 28
click at [915, 449] on td "Baselo..." at bounding box center [916, 469] width 95 height 44
click at [910, 467] on div "Baselo..." at bounding box center [916, 468] width 79 height 28
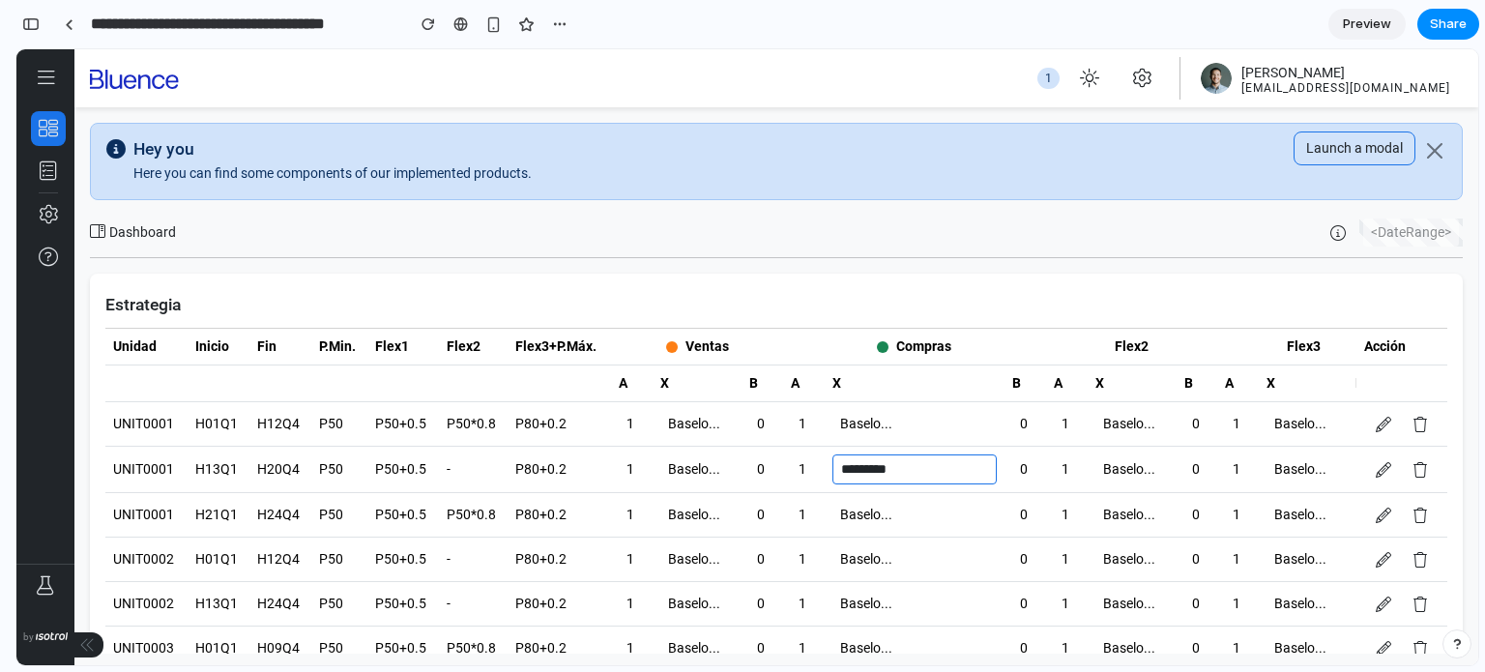
click at [680, 464] on tr "UNIT0001 H13Q1 H20Q4 P50 P50+0.5 - P80+0.2 1 Baselo... 0 1 ********* 0 1 Baselo…" at bounding box center [878, 470] width 1546 height 46
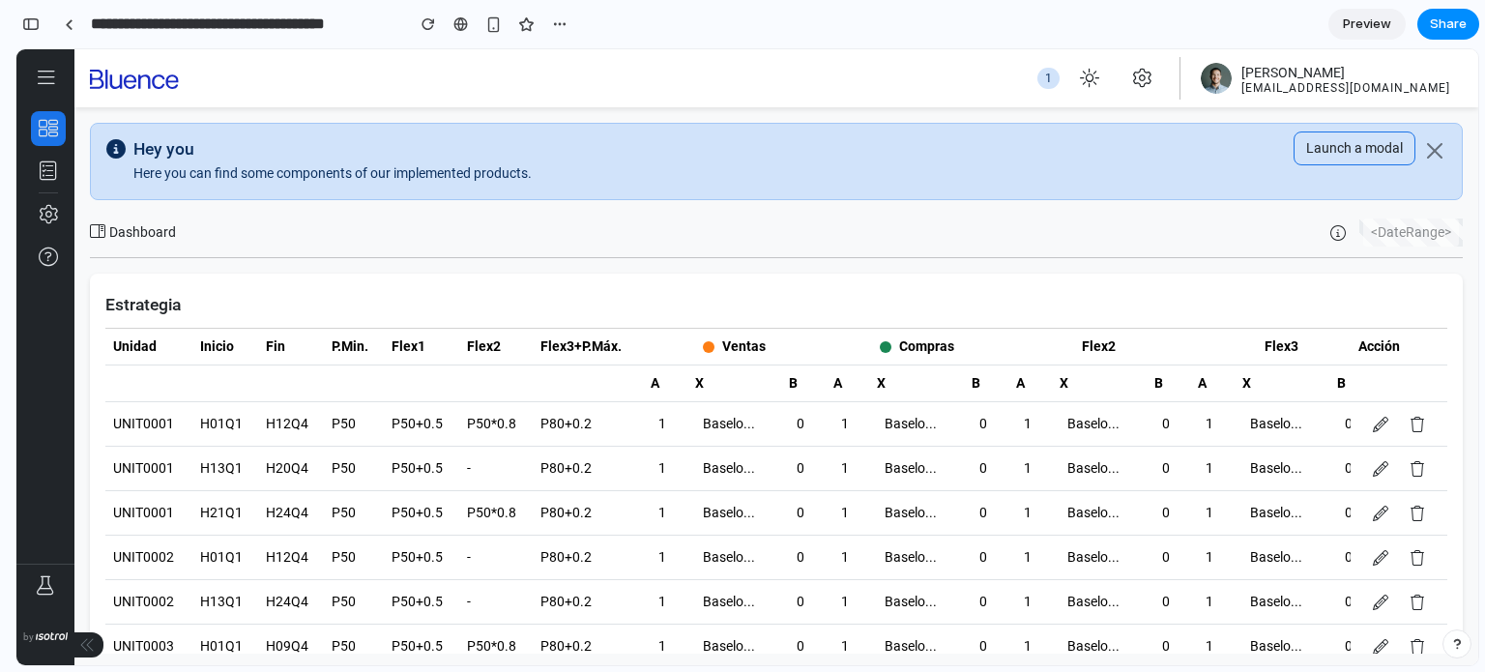
click at [723, 471] on div "Baselo..." at bounding box center [734, 468] width 79 height 28
click at [715, 514] on div "Baselo..." at bounding box center [734, 513] width 79 height 28
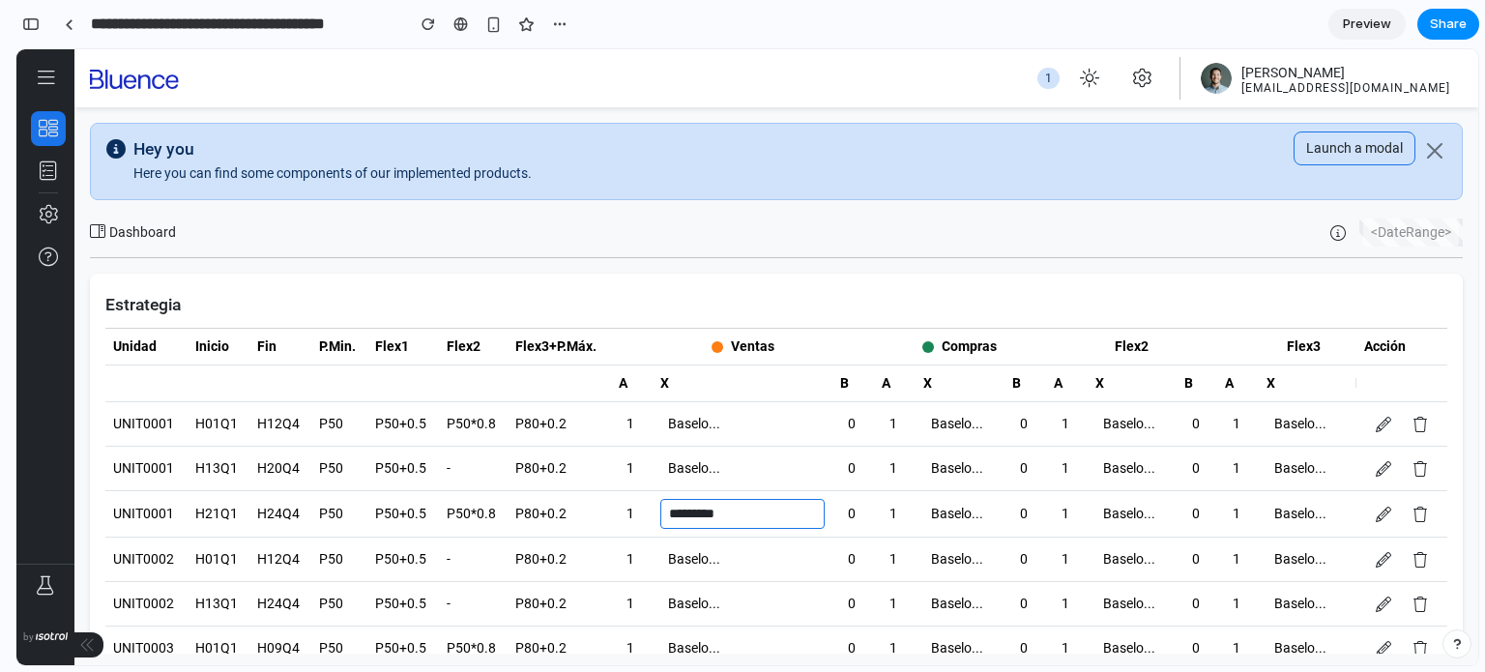
click at [964, 479] on tr "UNIT0001 H13Q1 H20Q4 P50 P50+0.5 - P80+0.2 1 Baselo... 0 1 Baselo... 0 1 Baselo…" at bounding box center [878, 469] width 1546 height 44
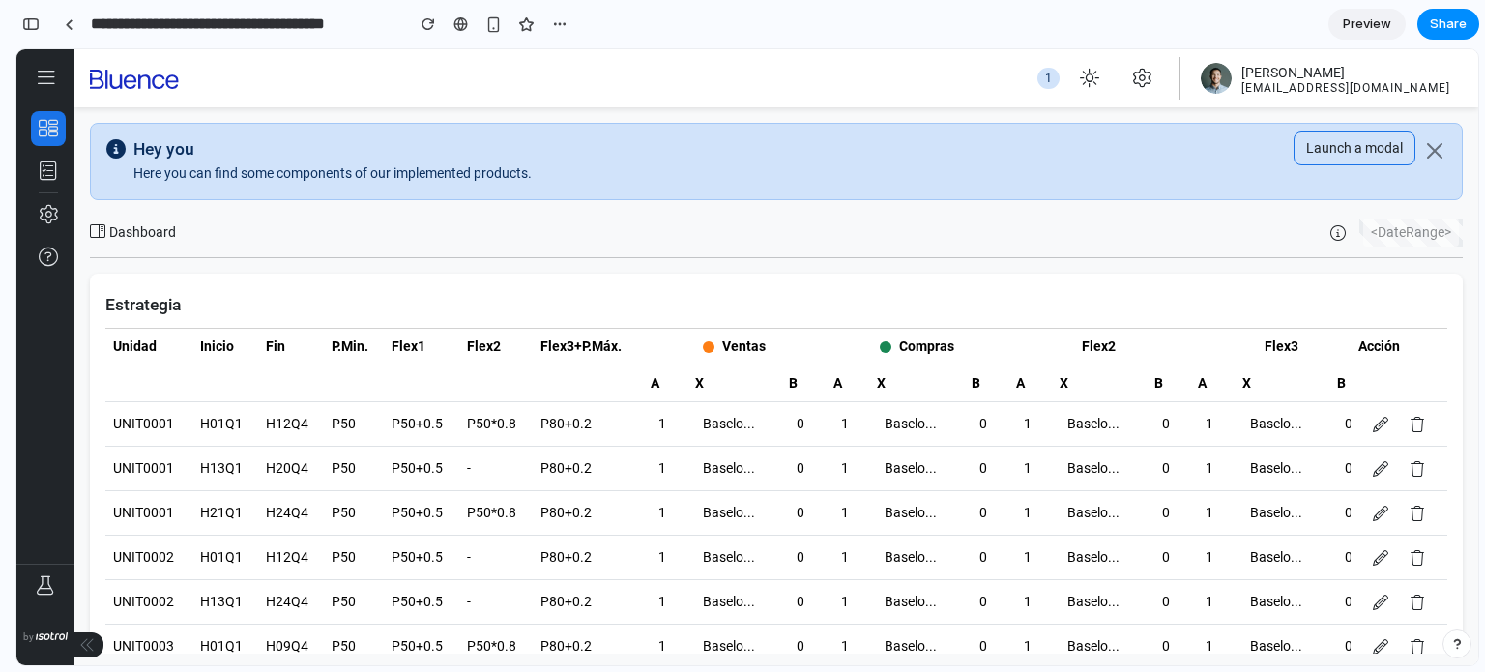
click at [906, 503] on div "Baselo..." at bounding box center [916, 513] width 79 height 28
click at [866, 454] on tr "UNIT0001 H13Q1 H20Q4 P50 P50+0.5 - P80+0.2 1 Baselo... 0 1 Baselo... 0 1 Baselo…" at bounding box center [878, 469] width 1546 height 44
click at [756, 483] on td "Baselo..." at bounding box center [734, 469] width 95 height 44
click at [724, 505] on div "Baselo..." at bounding box center [734, 513] width 79 height 28
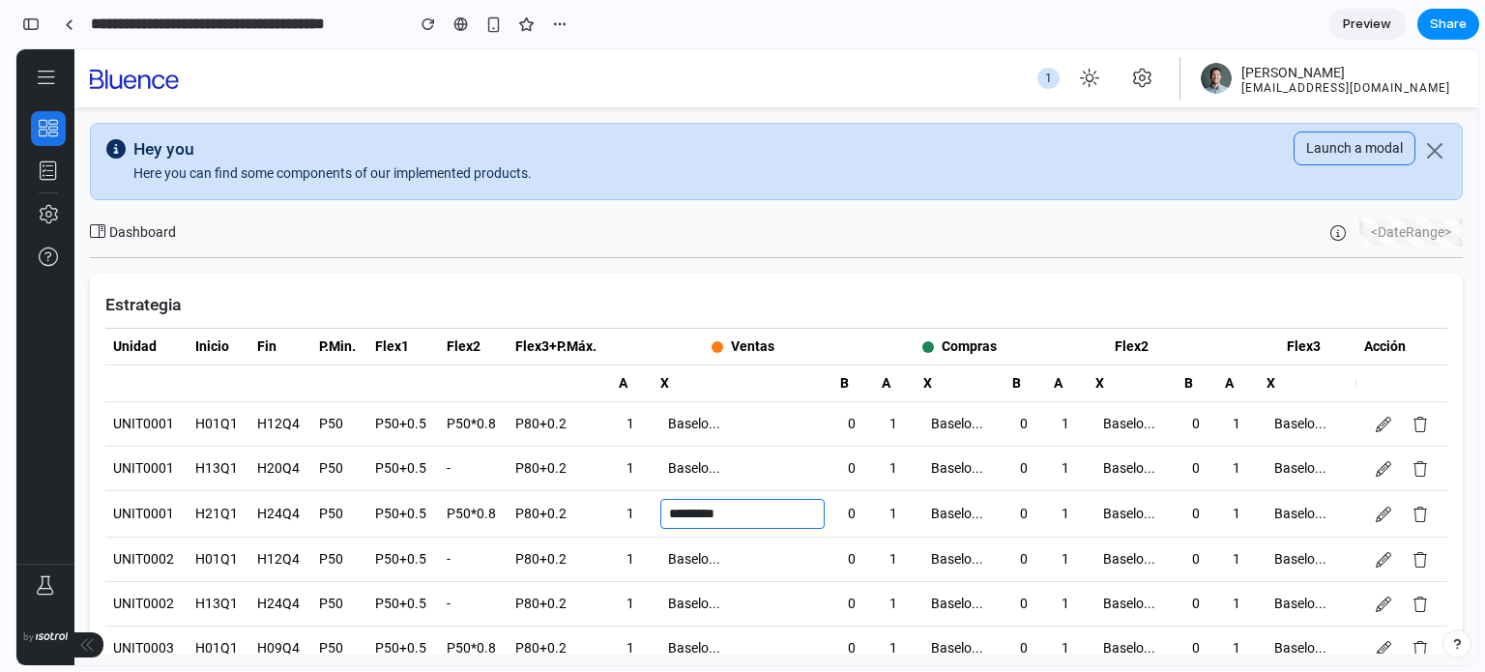
click at [974, 491] on tr "UNIT0001 H21Q1 H24Q4 P50 P50+0.5 P50*0.8 P80+0.2 1 ********* 0 1 Baselo... 0 1 …" at bounding box center [878, 514] width 1546 height 46
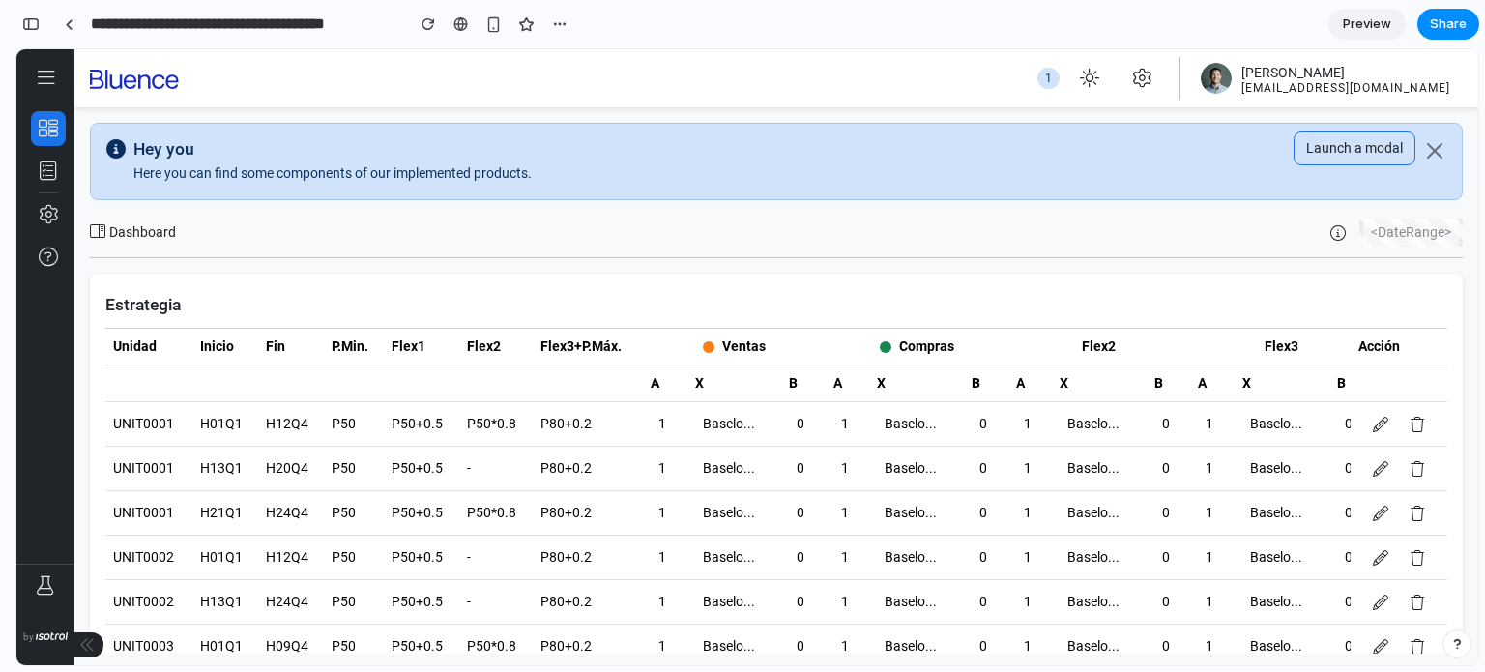
click at [964, 510] on td "0" at bounding box center [985, 513] width 43 height 44
click at [43, 81] on icon at bounding box center [46, 78] width 15 height 19
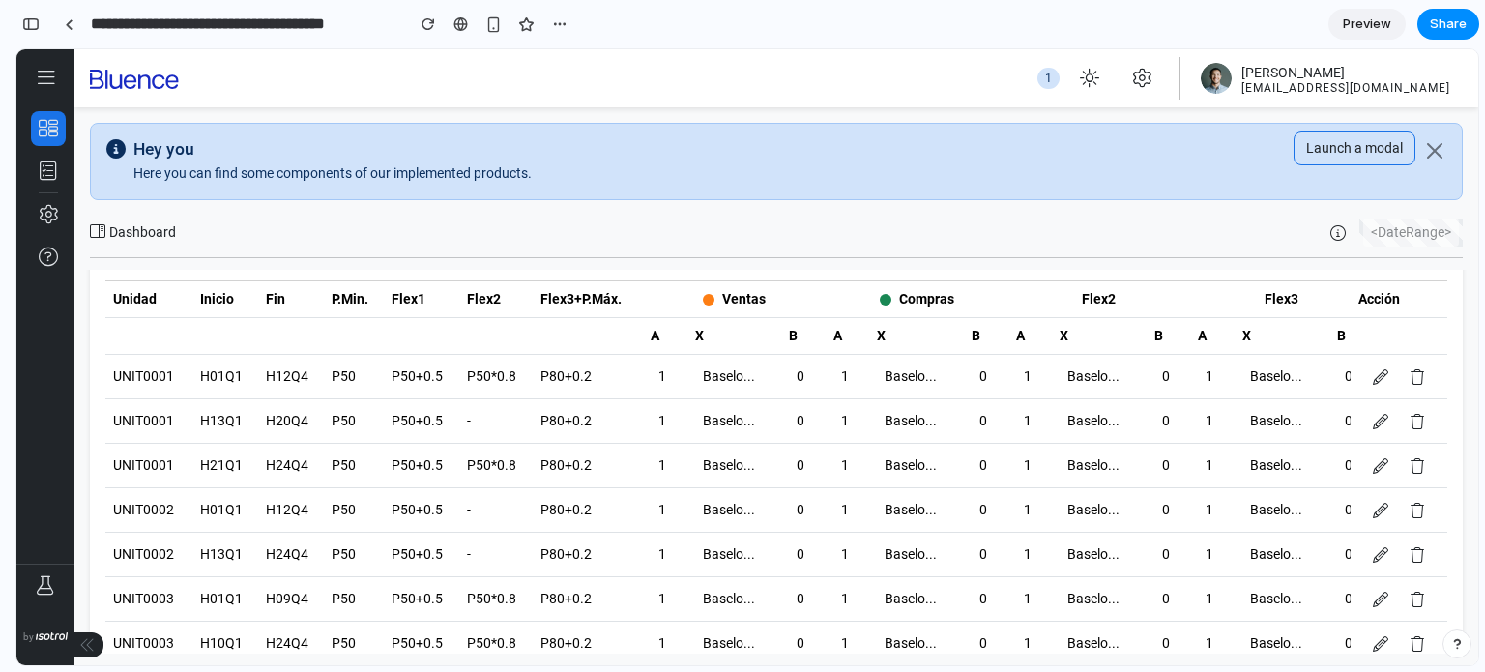
scroll to position [88, 0]
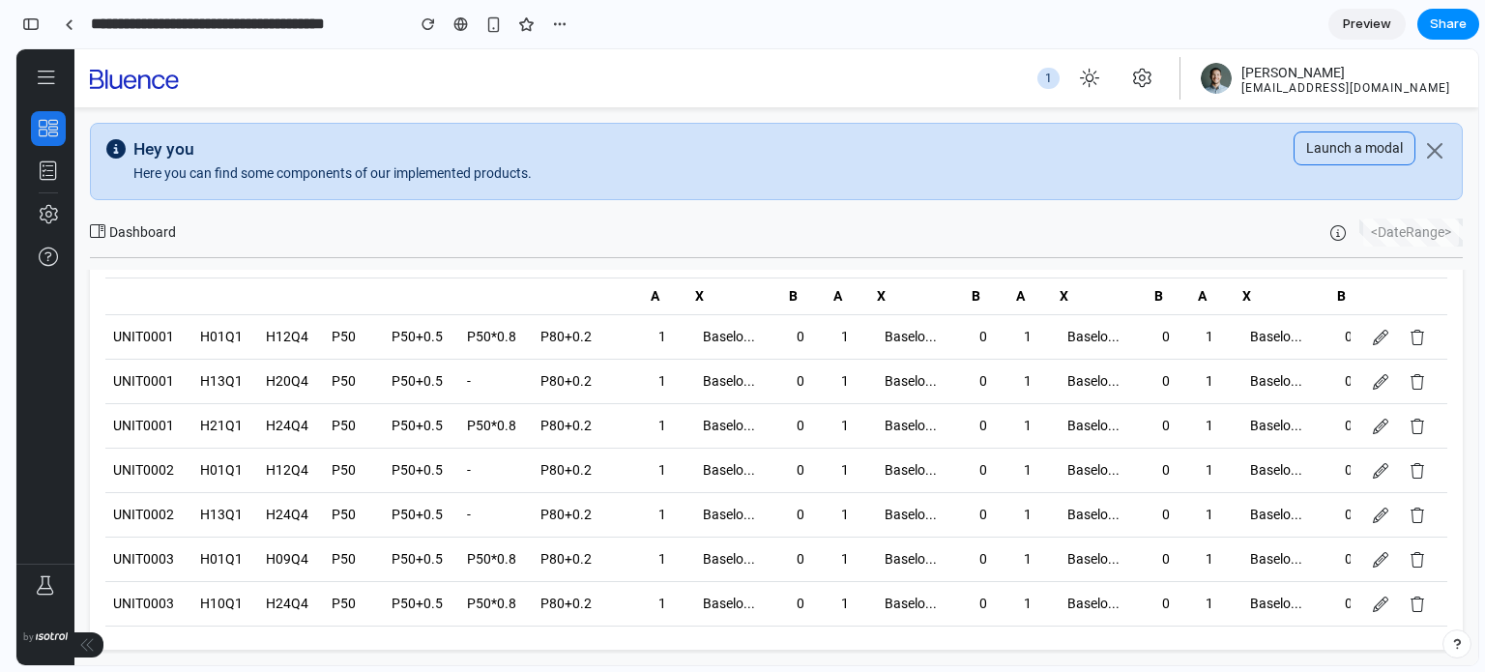
click at [720, 416] on div "Baselo..." at bounding box center [734, 426] width 79 height 28
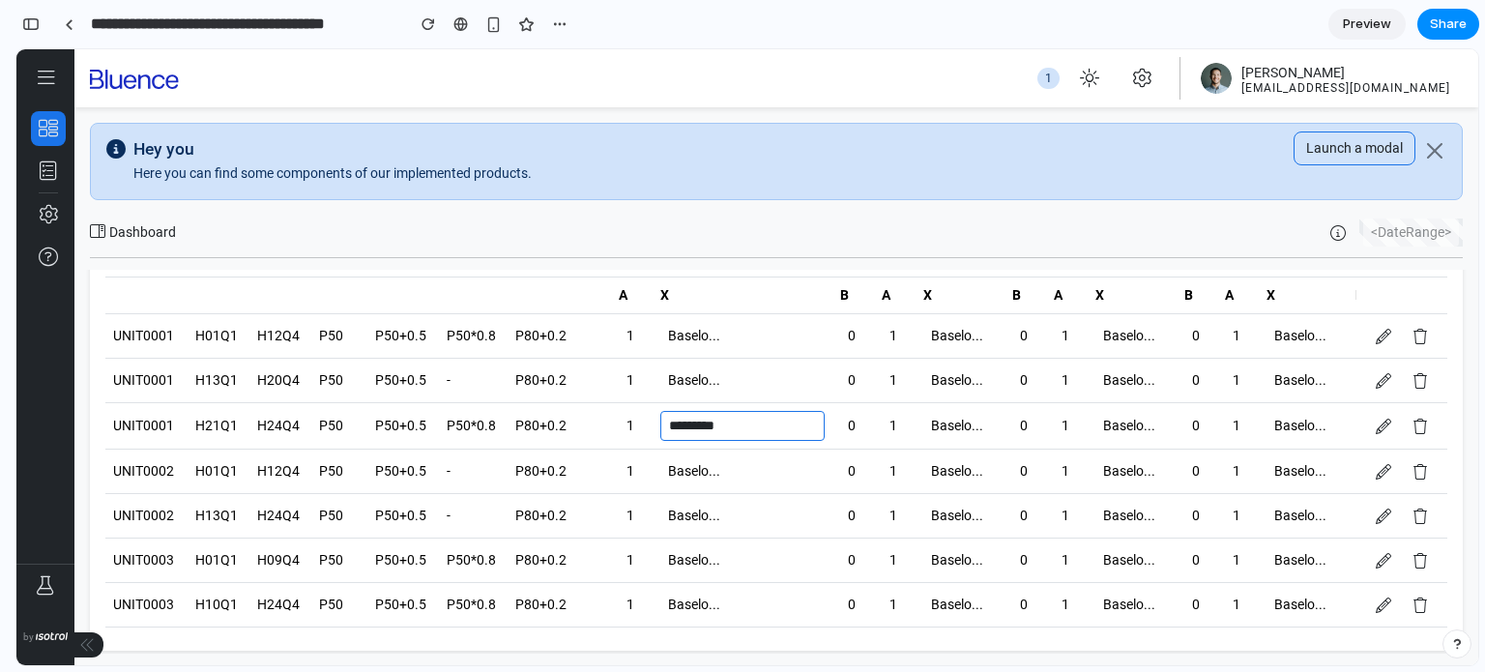
click at [869, 410] on tr "UNIT0001 H21Q1 H24Q4 P50 P50+0.5 P50*0.8 P80+0.2 1 ********* 0 1 Baselo... 0 1 …" at bounding box center [878, 426] width 1546 height 46
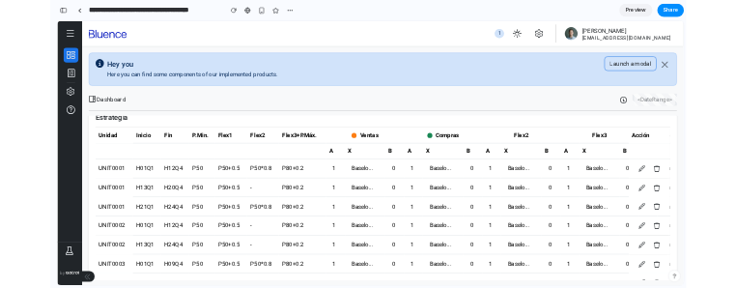
scroll to position [0, 0]
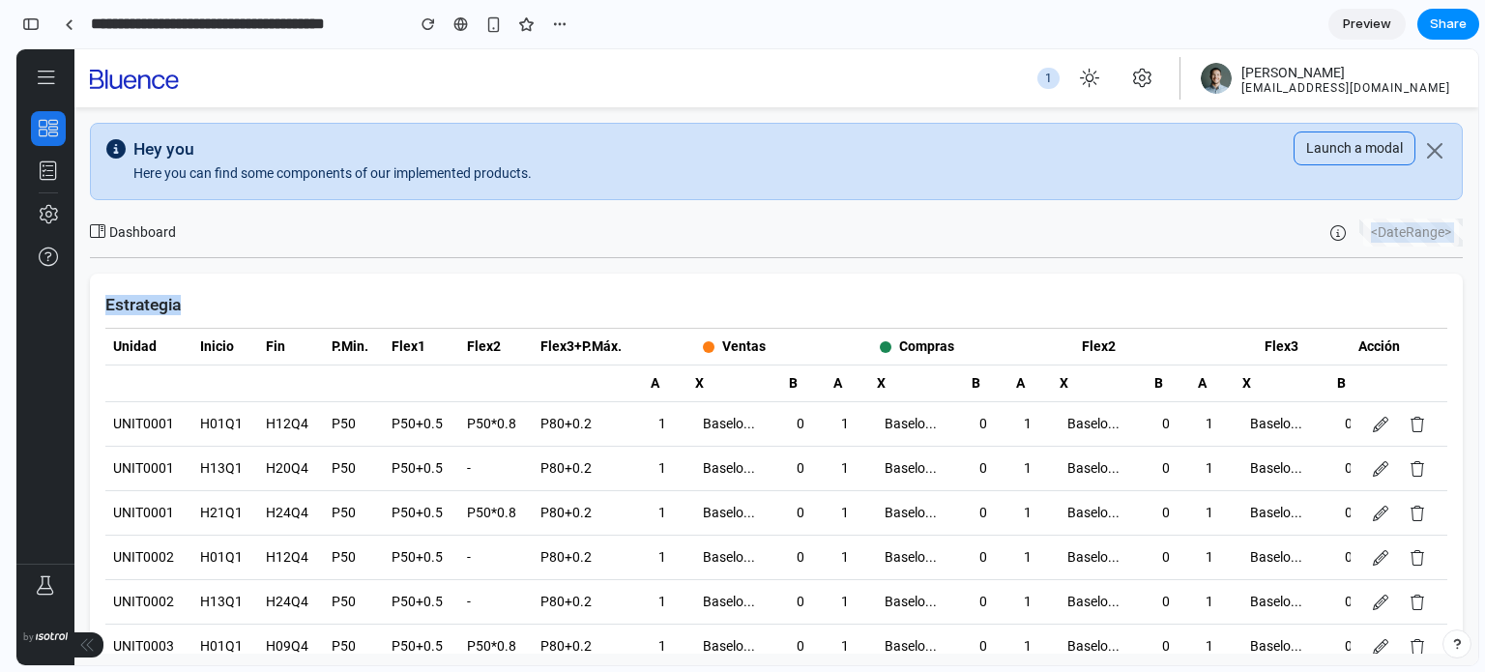
drag, startPoint x: 1383, startPoint y: 274, endPoint x: 1340, endPoint y: 316, distance: 60.2
click at [1354, 309] on div "Hey you Here you can find some components of our implemented products. Launch a…" at bounding box center [776, 386] width 1372 height 527
drag, startPoint x: 144, startPoint y: 222, endPoint x: 227, endPoint y: 233, distance: 83.8
click at [227, 233] on div "Dashboard" at bounding box center [433, 232] width 686 height 20
click at [111, 228] on div "Dashboard" at bounding box center [133, 232] width 86 height 20
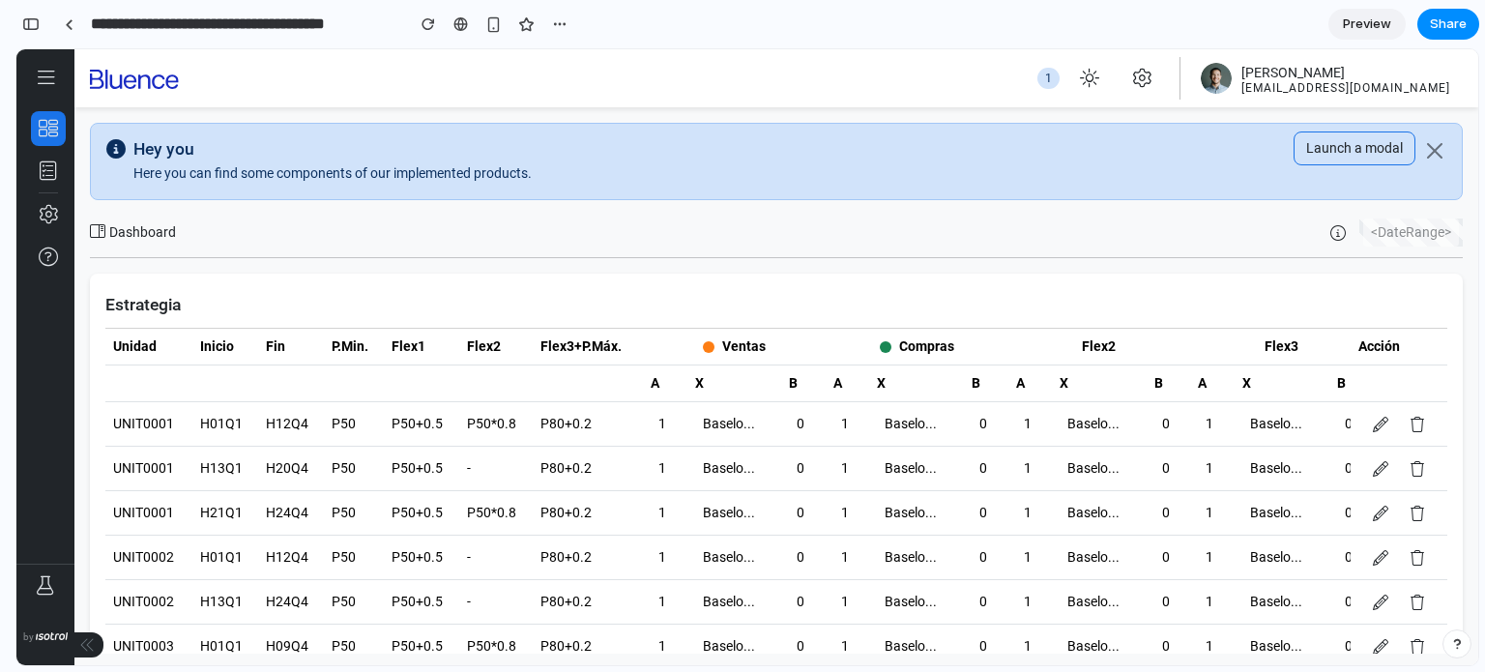
click at [123, 87] on icon at bounding box center [134, 79] width 89 height 19
click at [122, 85] on icon at bounding box center [134, 79] width 89 height 19
click at [1099, 82] on icon "button" at bounding box center [1089, 78] width 19 height 19
click at [1012, 78] on div "1 [PERSON_NAME] [EMAIL_ADDRESS][DOMAIN_NAME]" at bounding box center [775, 78] width 1403 height 58
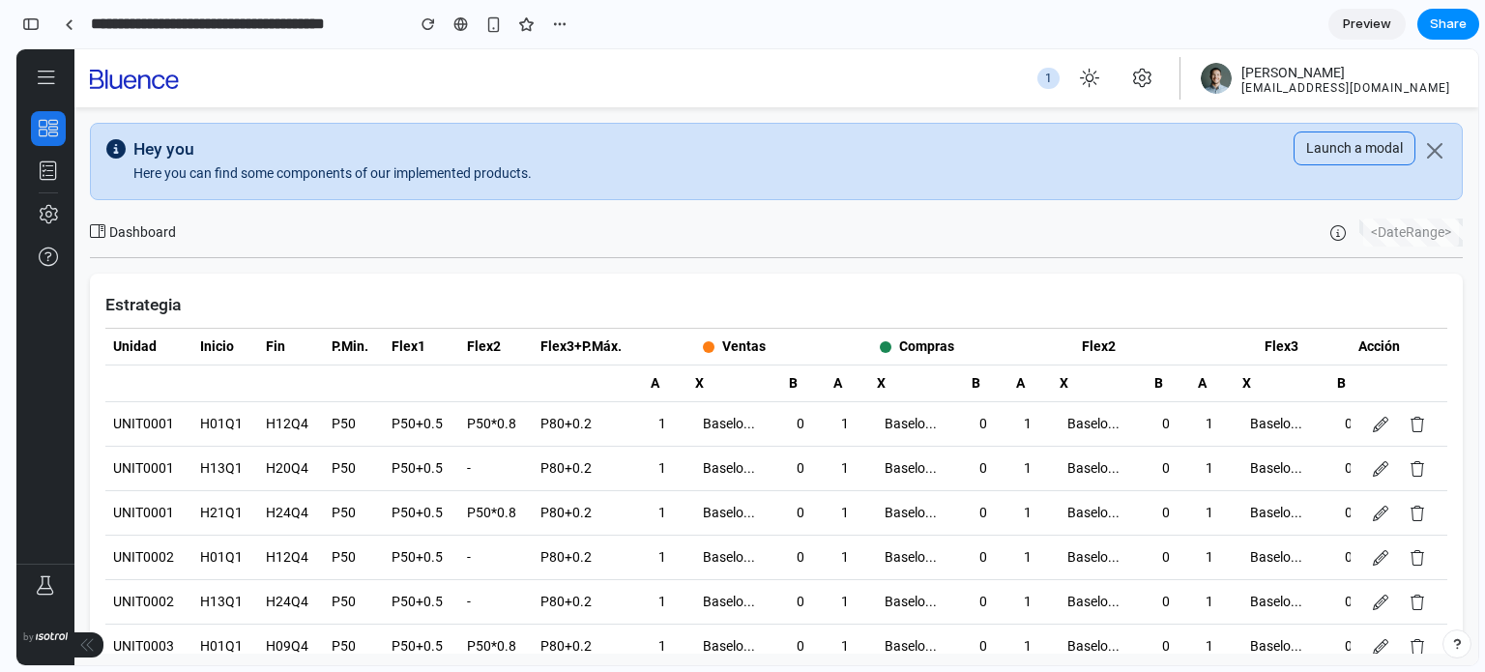
click at [1059, 71] on div "1" at bounding box center [1048, 78] width 22 height 21
click at [1059, 73] on div "1" at bounding box center [1048, 78] width 22 height 21
click at [1112, 77] on button "button" at bounding box center [1089, 78] width 44 height 44
click at [1099, 80] on icon "button" at bounding box center [1089, 78] width 19 height 19
click at [1059, 71] on div "1" at bounding box center [1048, 78] width 22 height 21
